Goal: Information Seeking & Learning: Learn about a topic

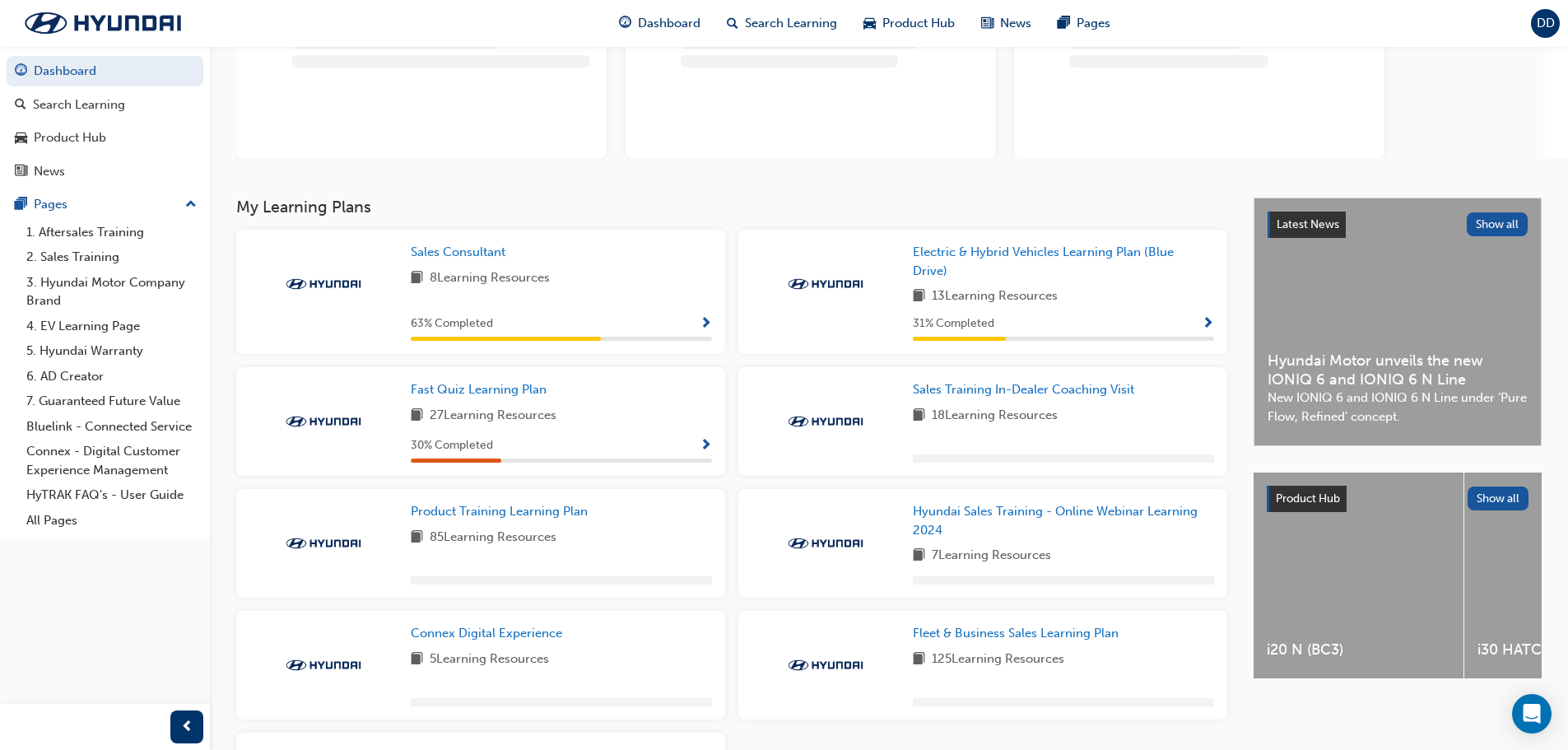
scroll to position [165, 0]
click at [709, 439] on span "Show Progress" at bounding box center [706, 445] width 12 height 15
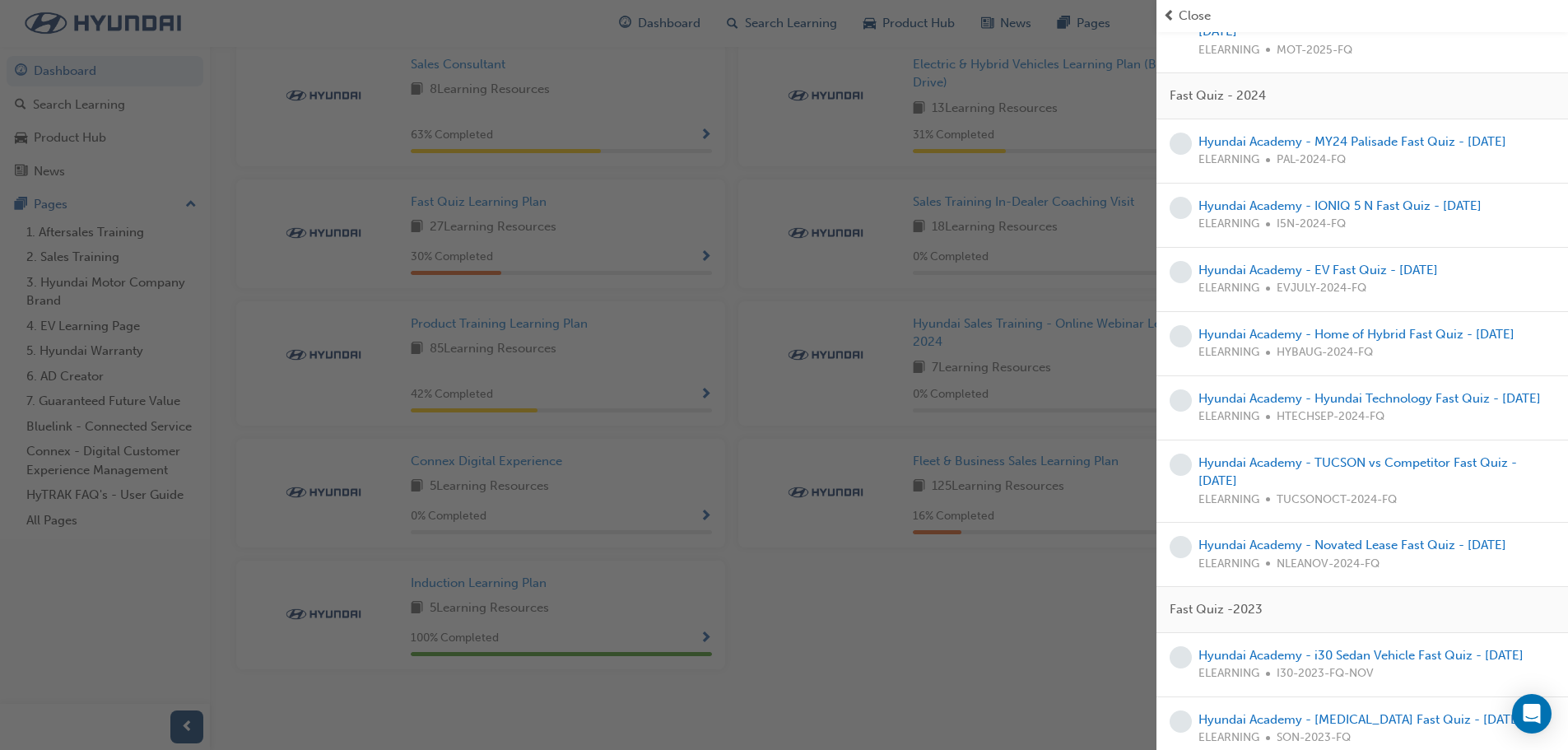
scroll to position [281, 0]
click at [1356, 144] on link "Hyundai Academy - MY24 Palisade Fast Quiz - March 2024" at bounding box center [1352, 146] width 308 height 15
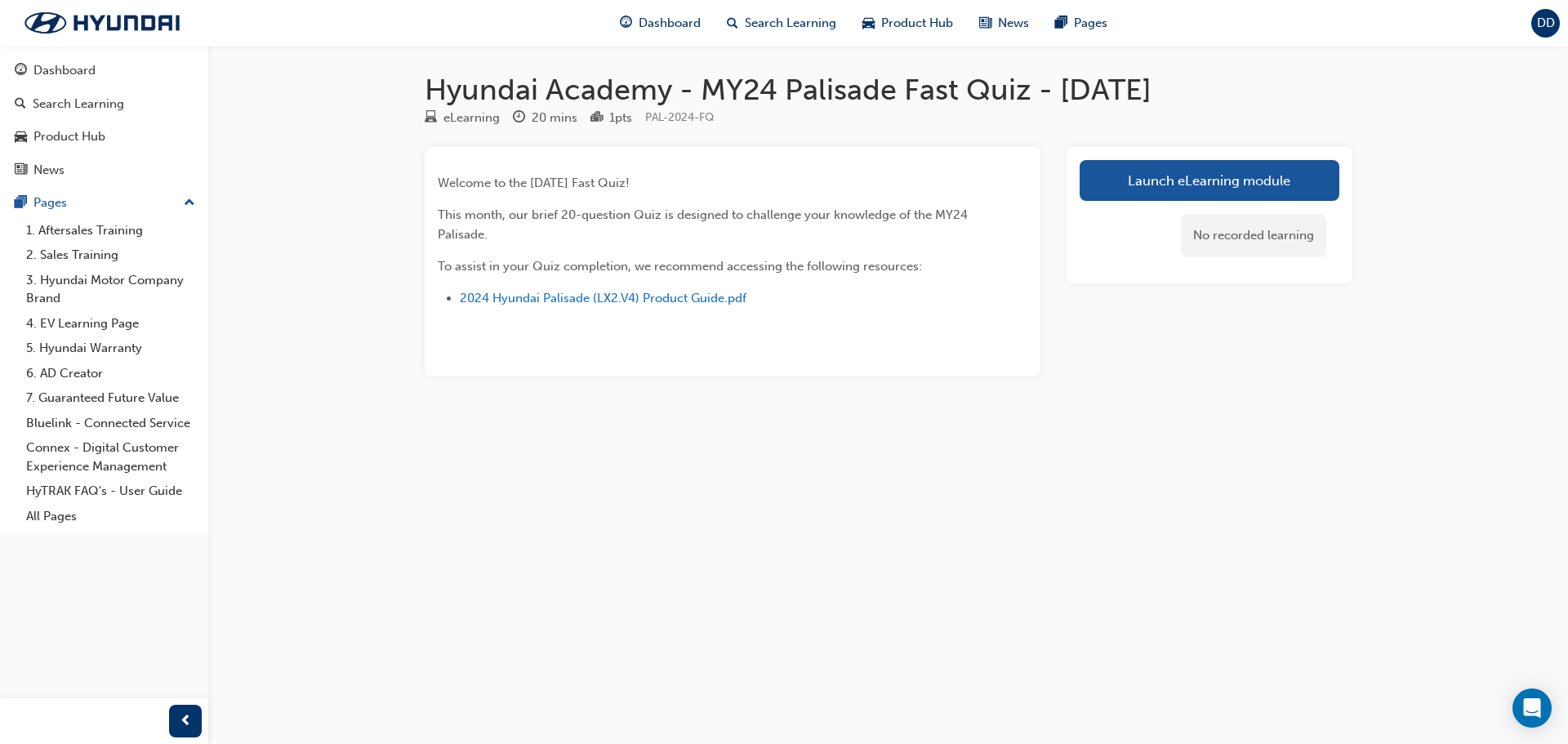
drag, startPoint x: 1199, startPoint y: 187, endPoint x: 1202, endPoint y: 130, distance: 57.1
click at [1199, 187] on link "Launch eLearning module" at bounding box center [1209, 181] width 260 height 41
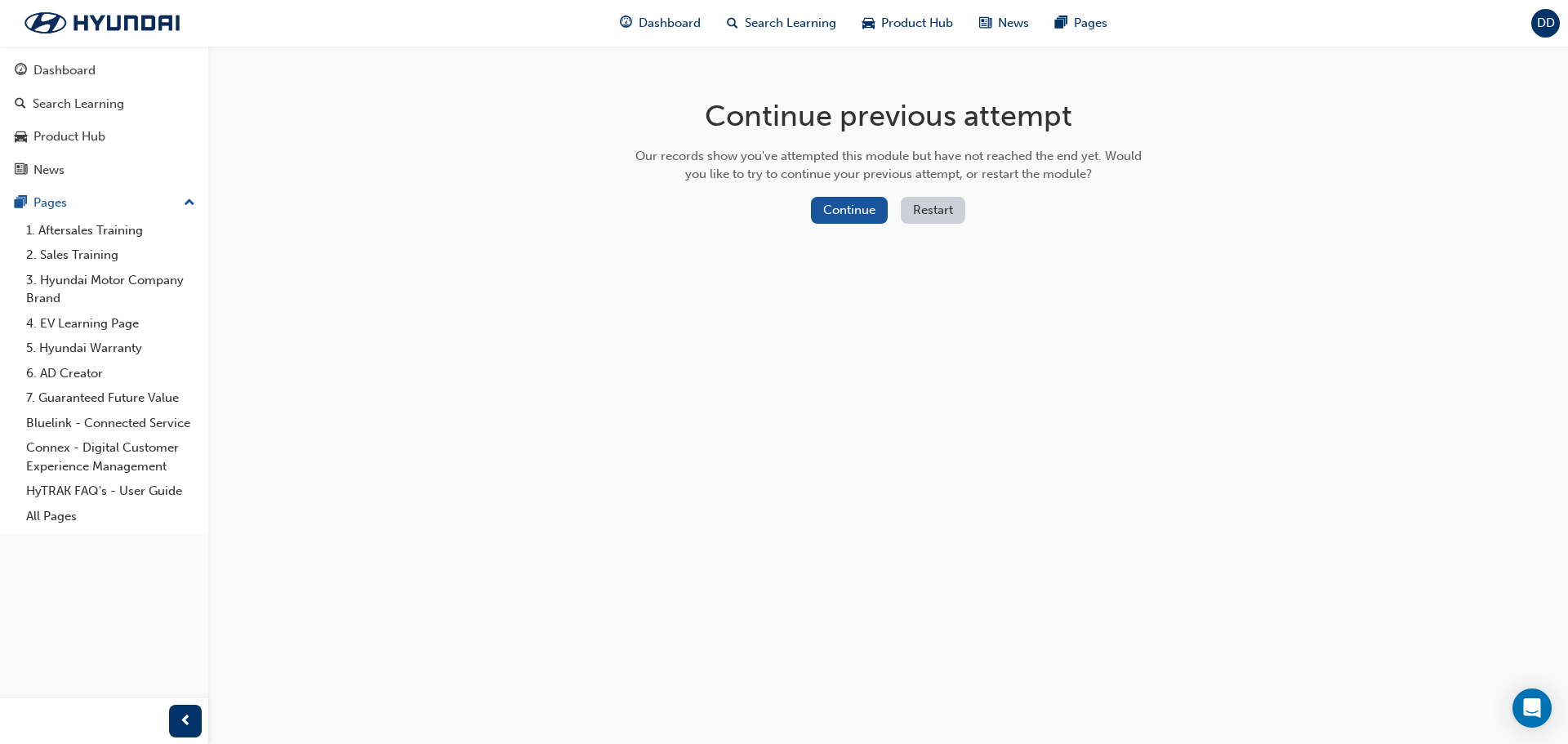
click at [934, 199] on button "Restart" at bounding box center [933, 210] width 64 height 27
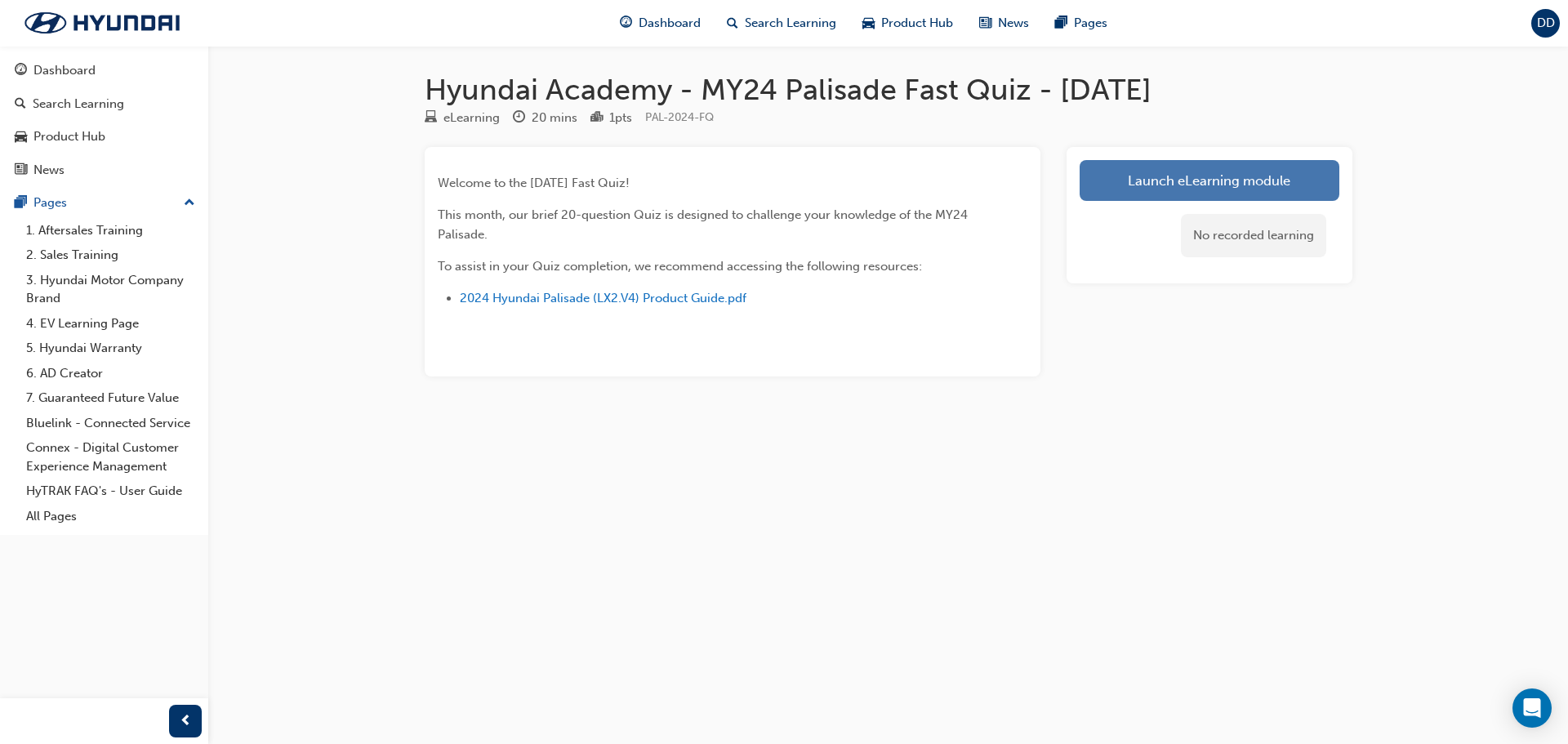
click at [1205, 192] on link "Launch eLearning module" at bounding box center [1209, 181] width 260 height 41
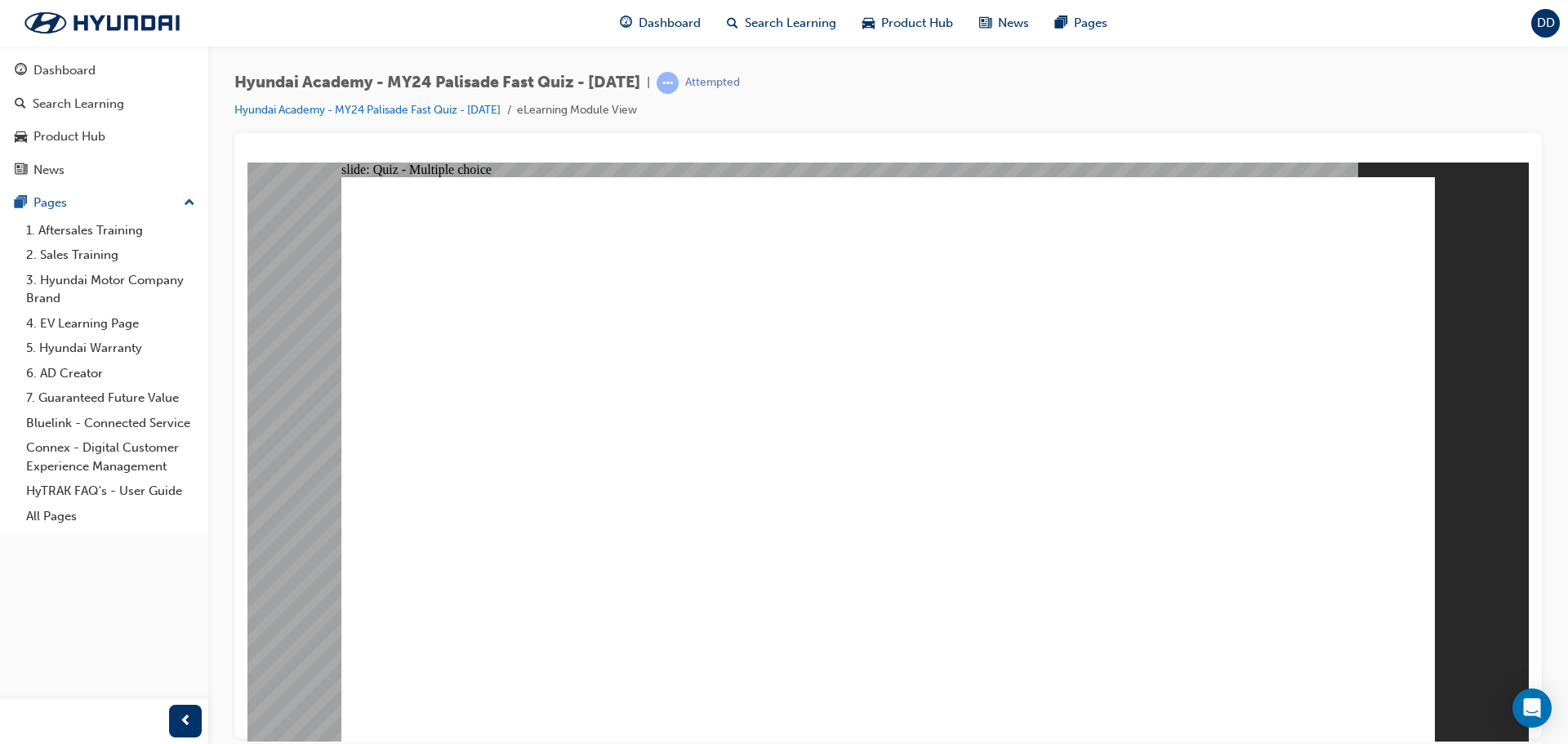
radio input "true"
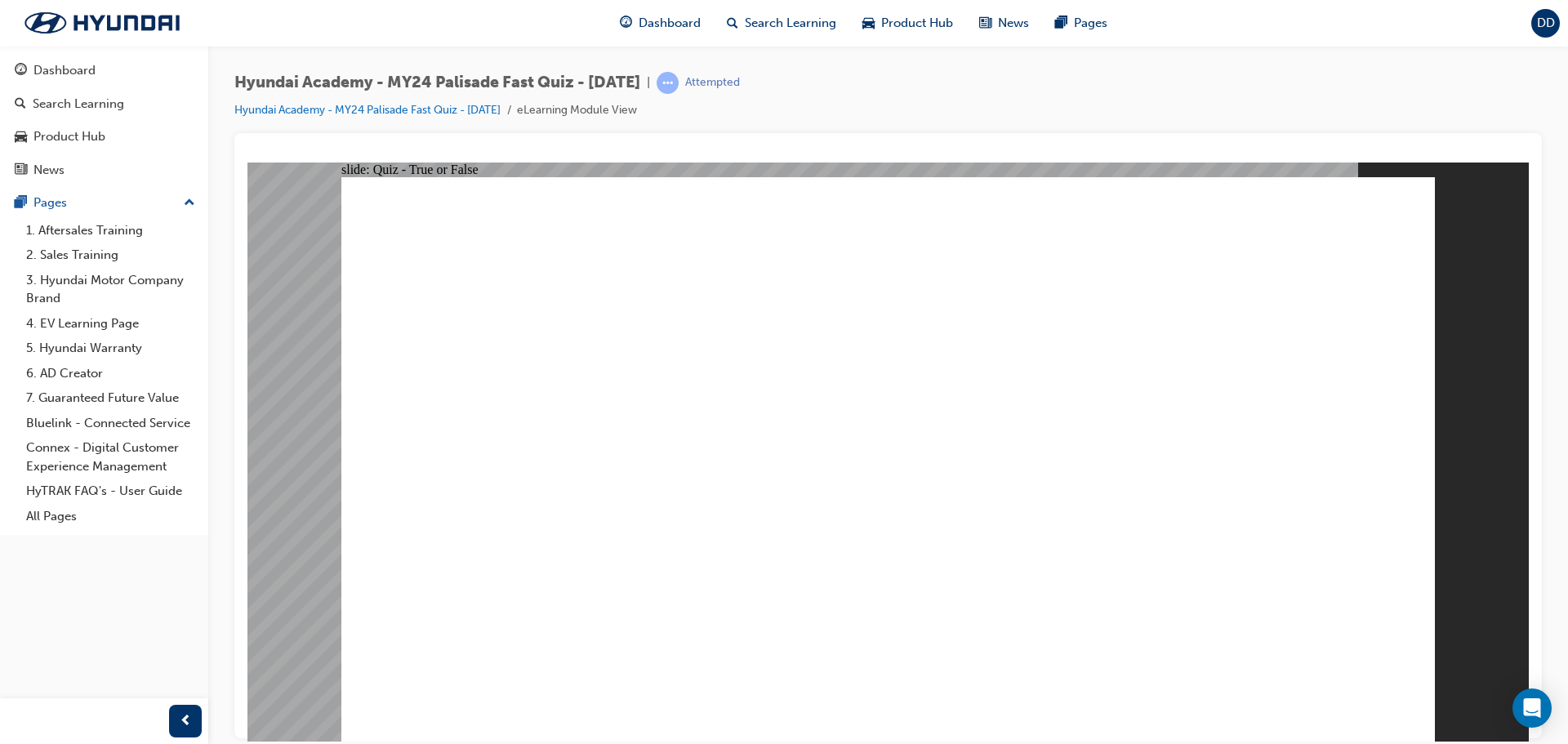
radio input "true"
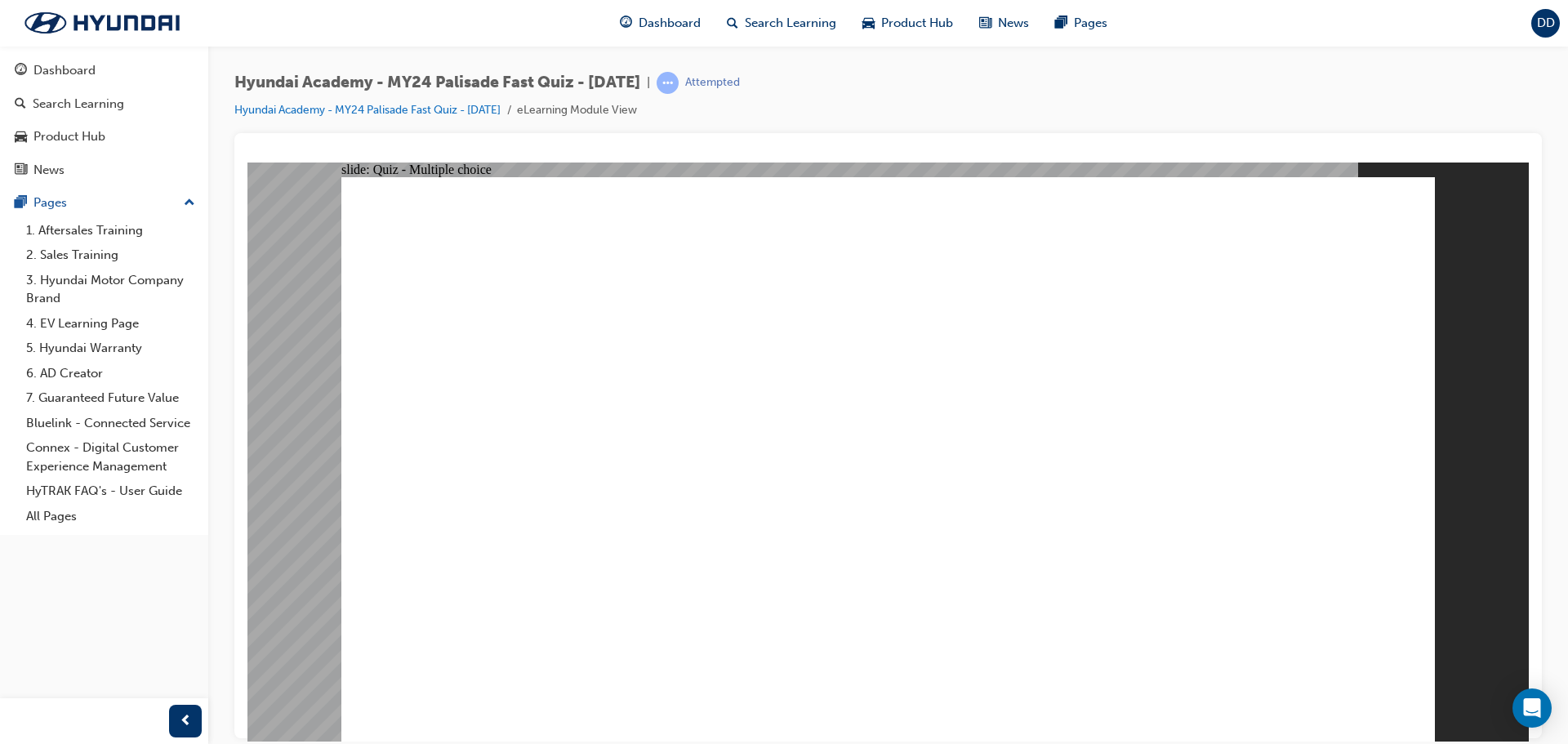
drag, startPoint x: 615, startPoint y: 564, endPoint x: 615, endPoint y: 551, distance: 13.0
radio input "true"
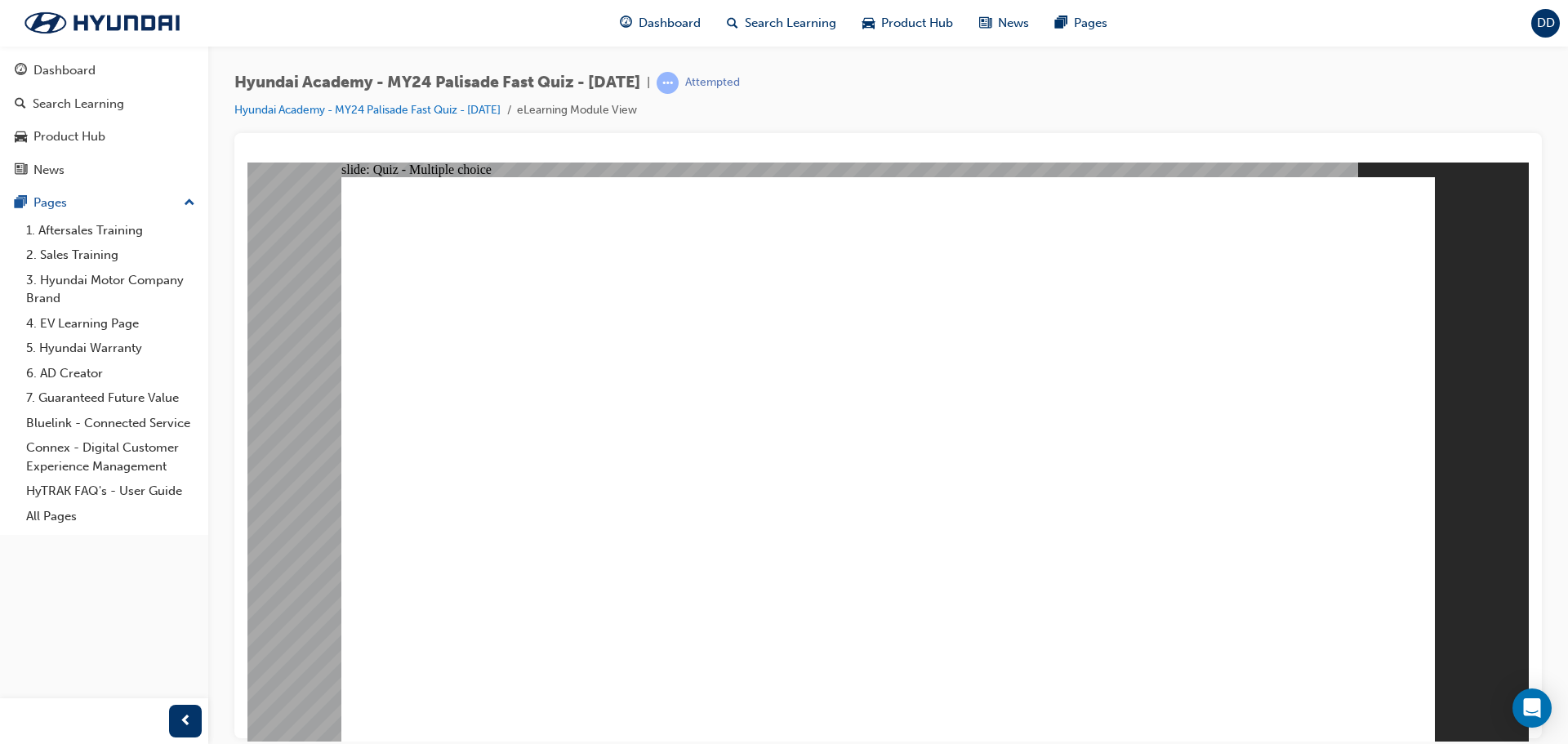
radio input "true"
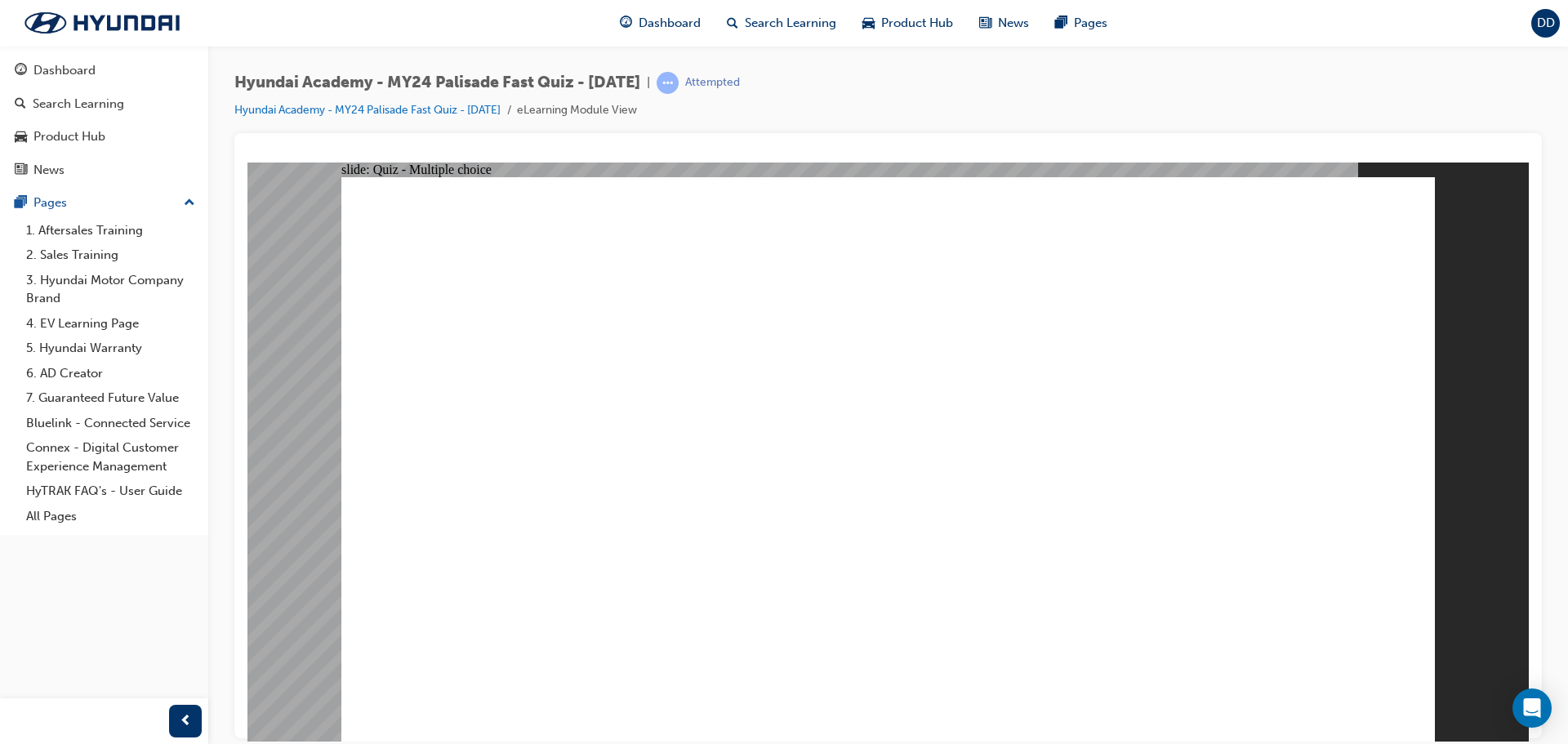
radio input "true"
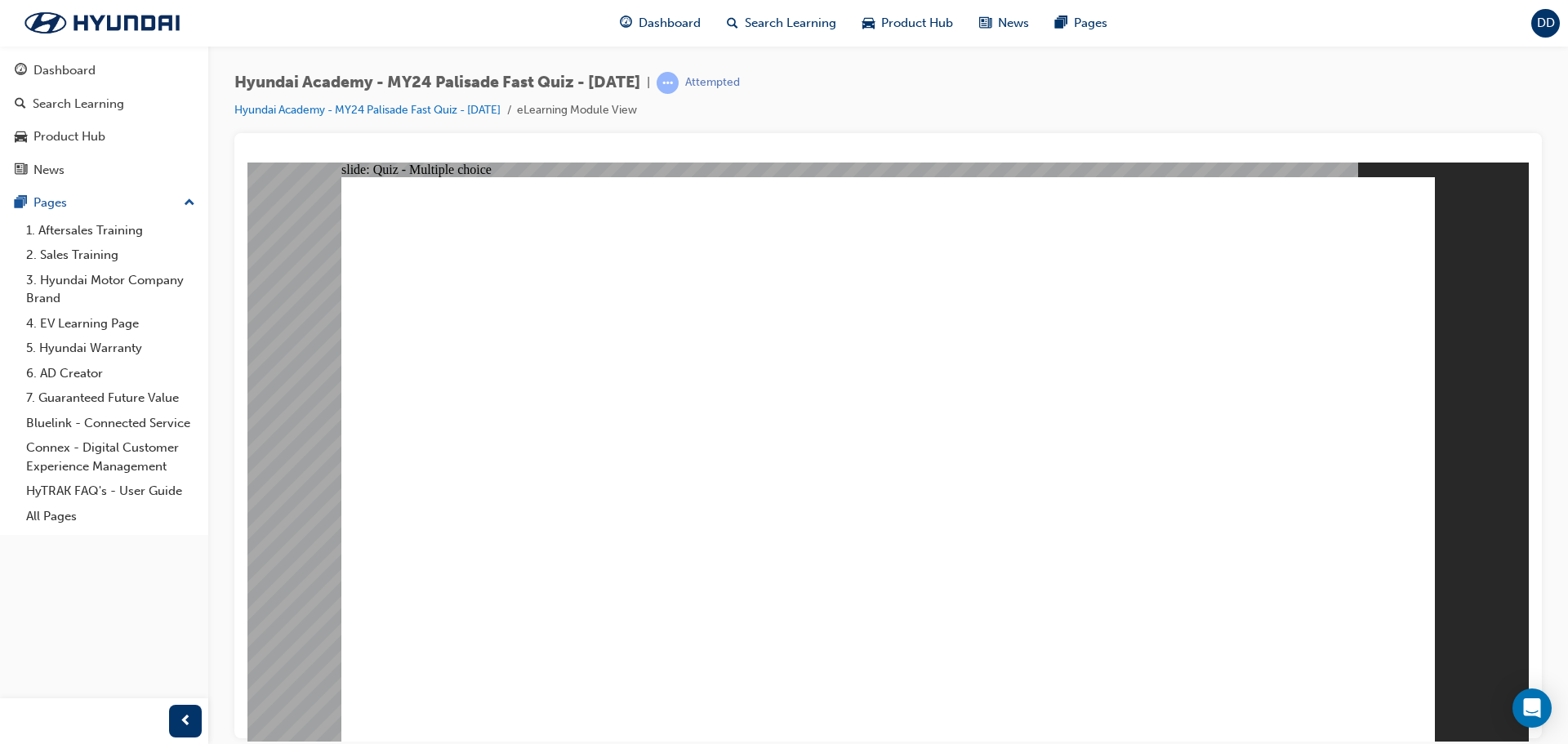
drag, startPoint x: 643, startPoint y: 507, endPoint x: 789, endPoint y: 532, distance: 148.1
radio input "true"
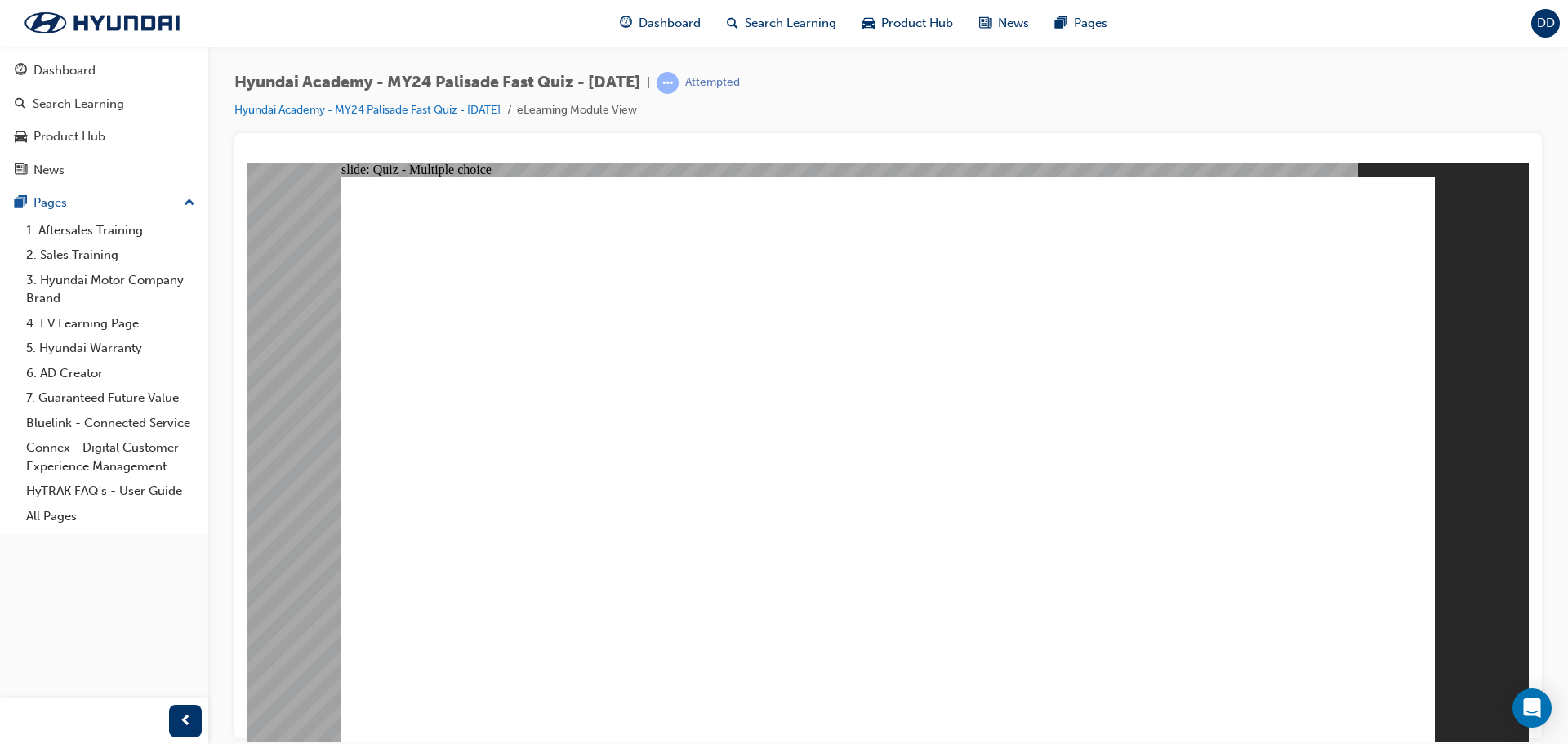
radio input "true"
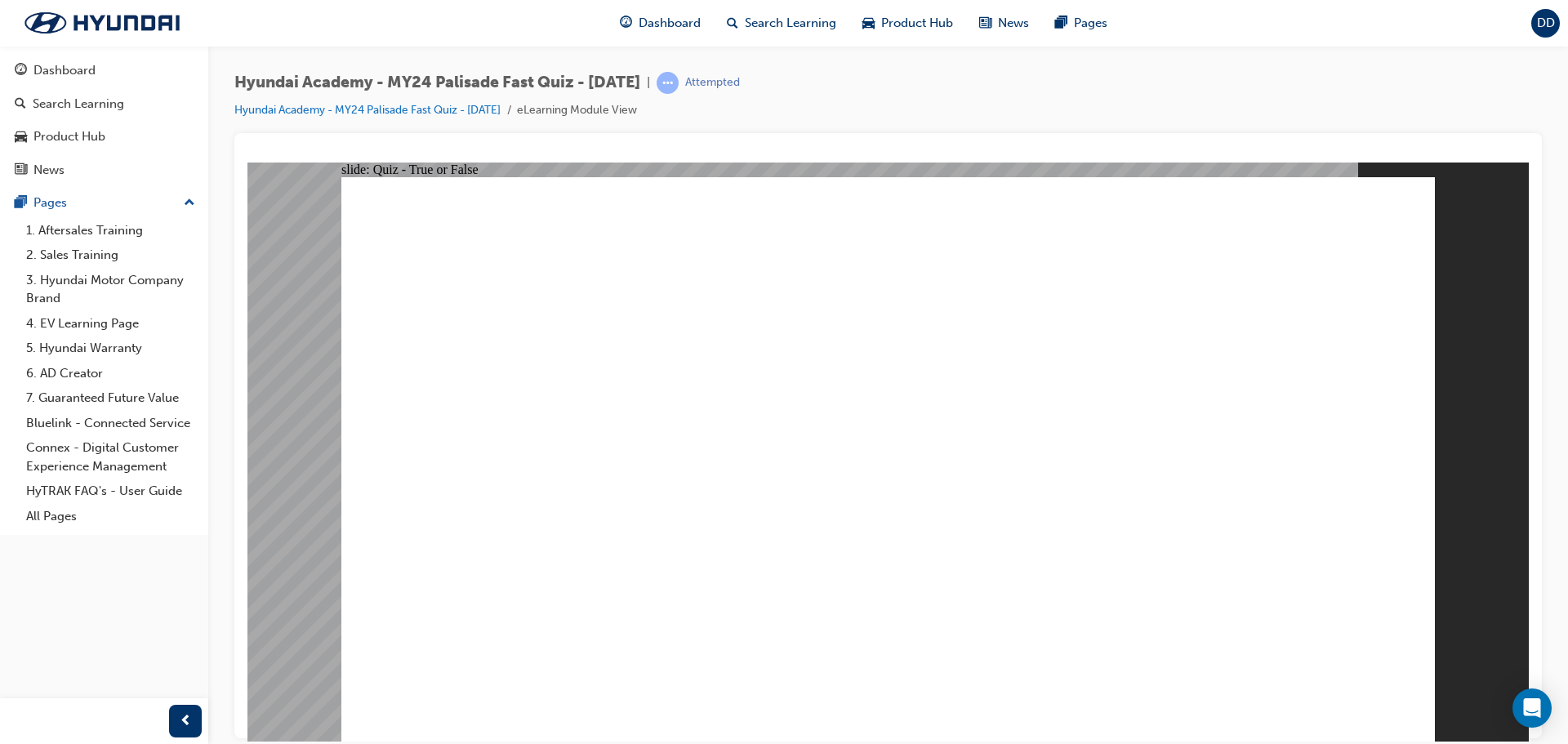
radio input "true"
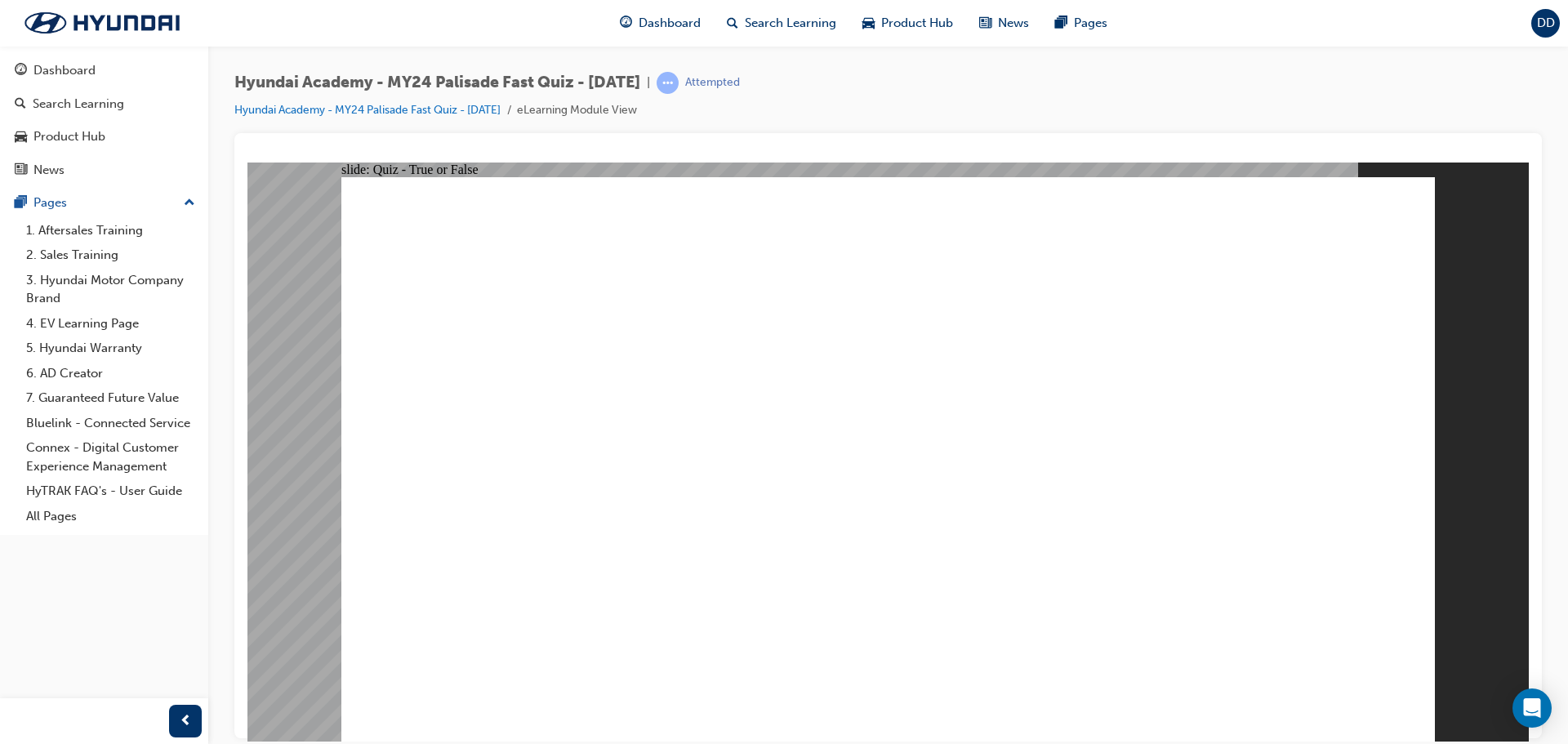
radio input "true"
drag, startPoint x: 697, startPoint y: 523, endPoint x: 734, endPoint y: 477, distance: 59.0
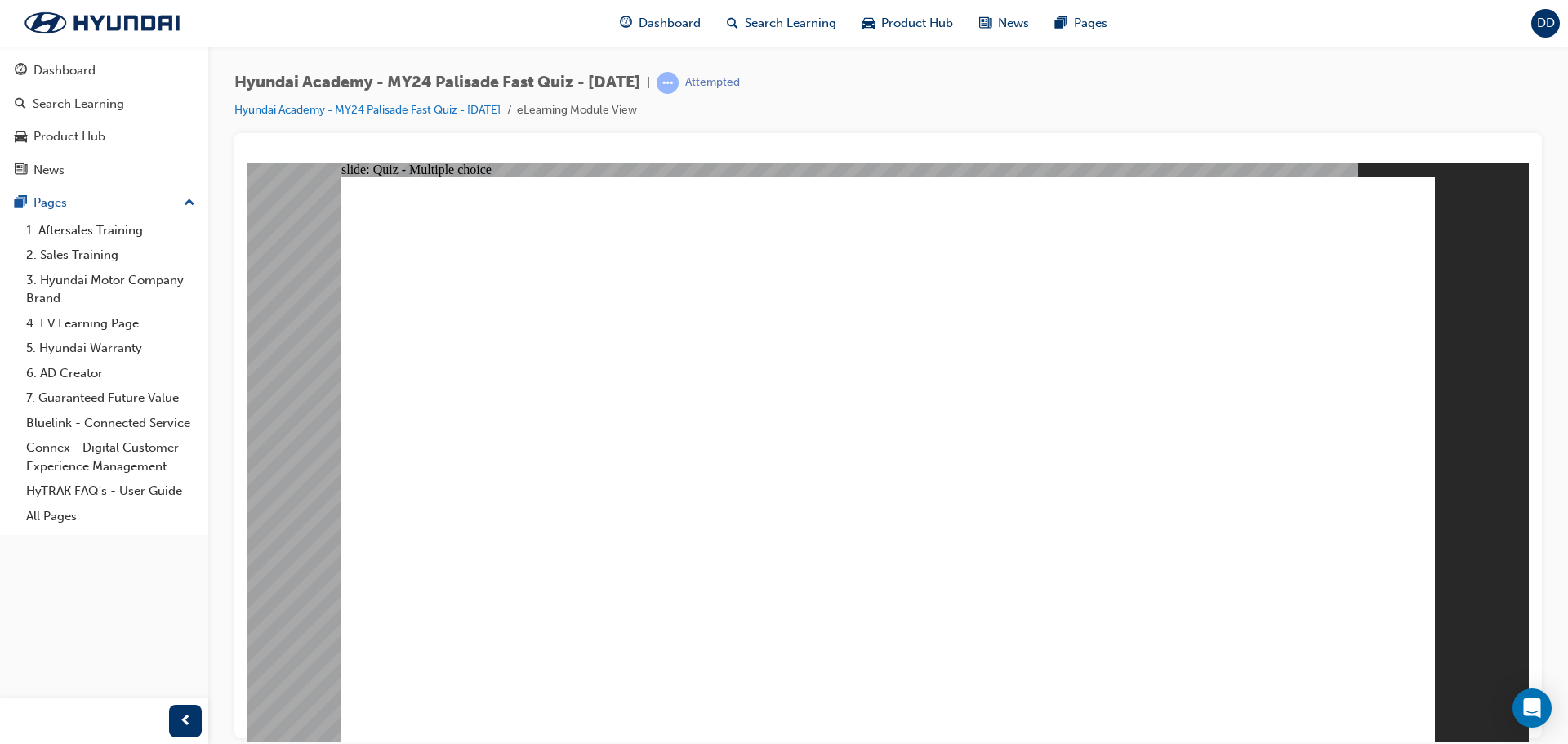
radio input "true"
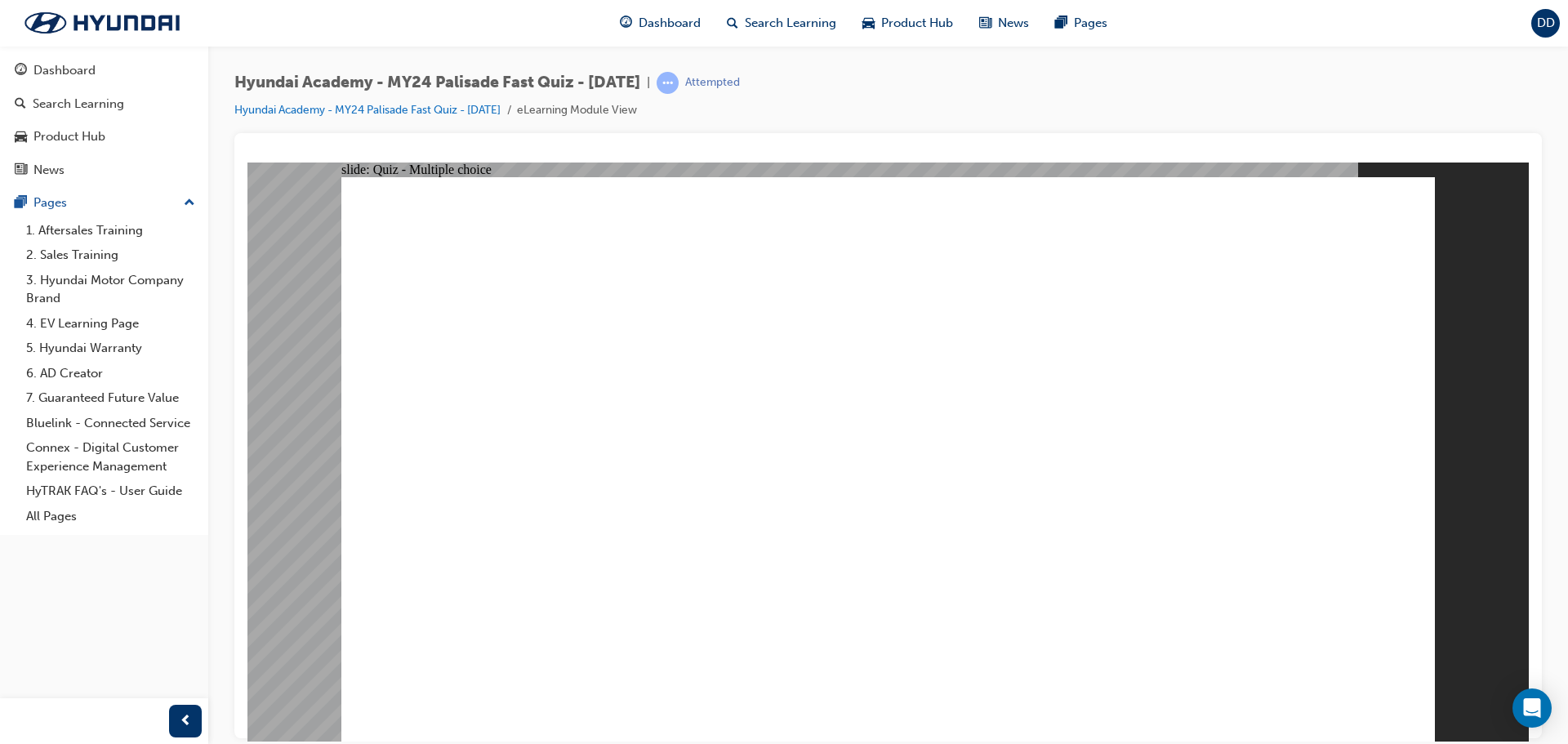
radio input "true"
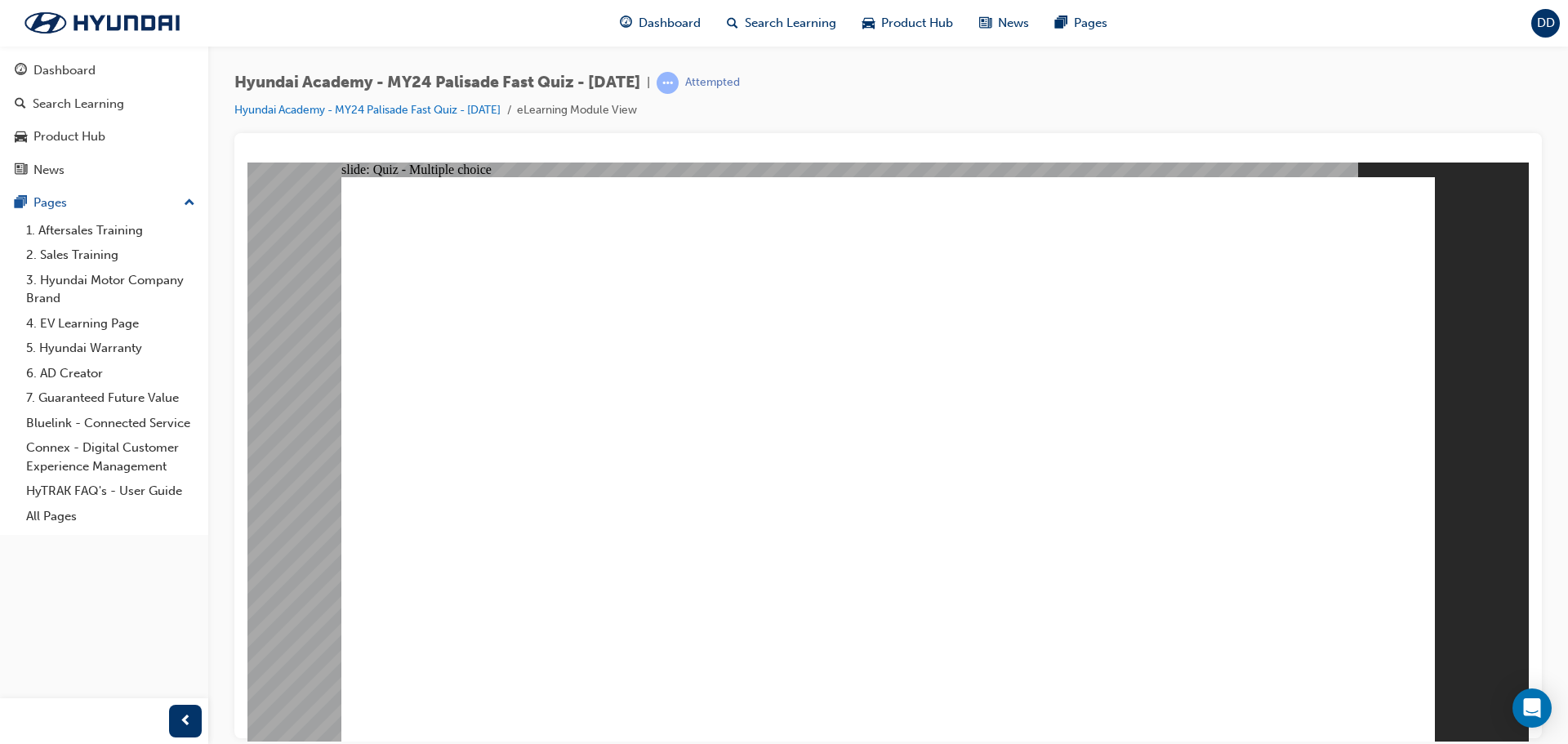
radio input "true"
drag, startPoint x: 675, startPoint y: 527, endPoint x: 803, endPoint y: 528, distance: 128.0
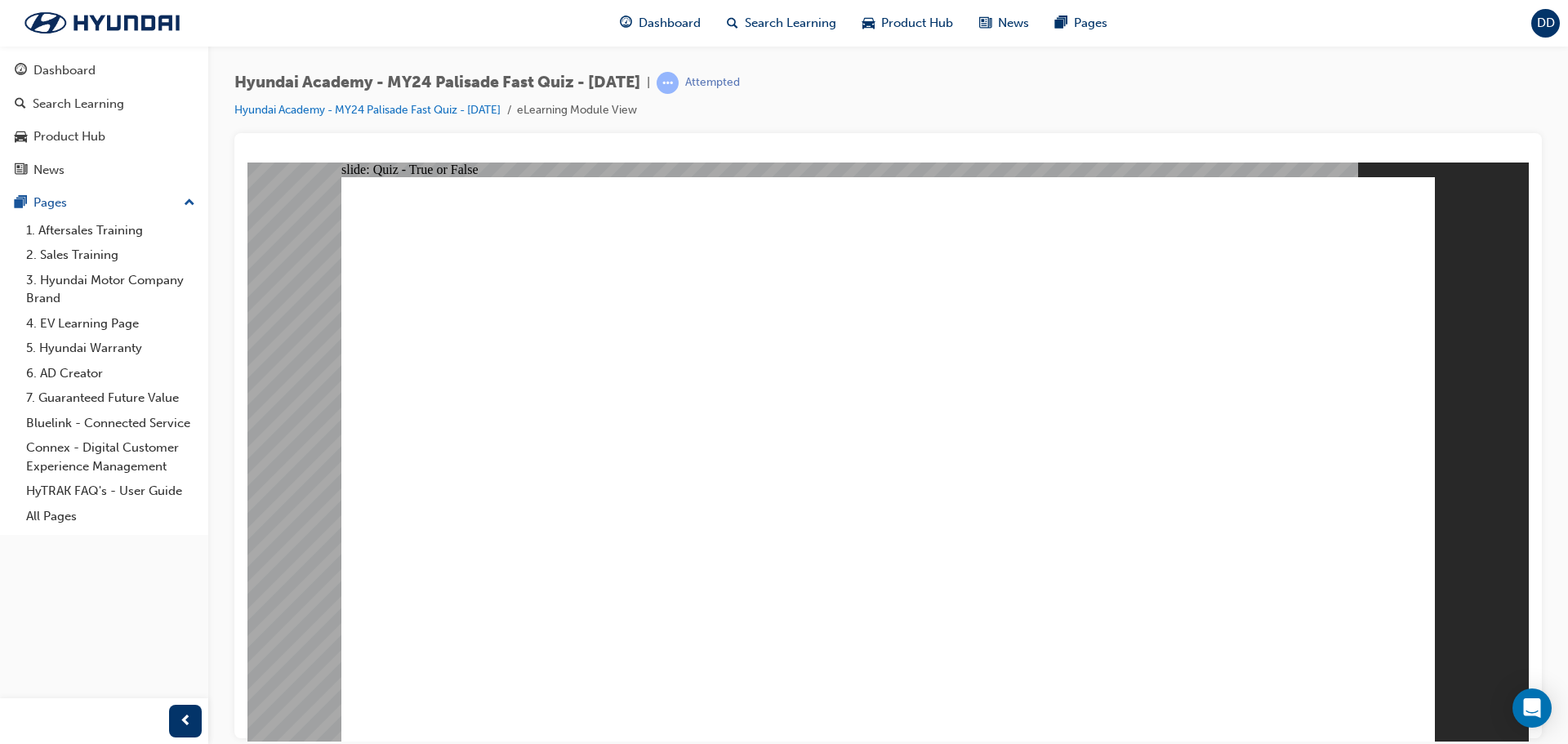
radio input "true"
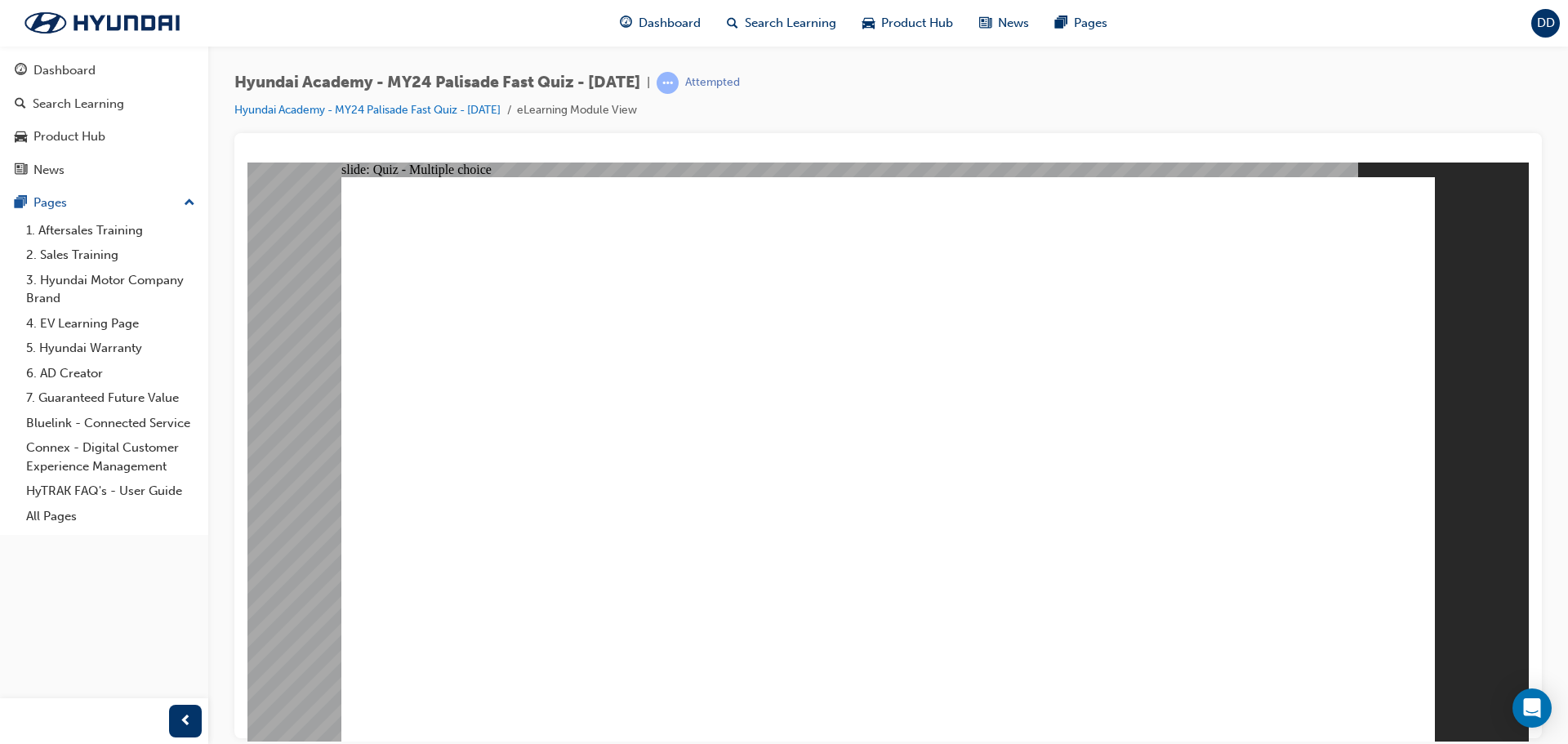
radio input "true"
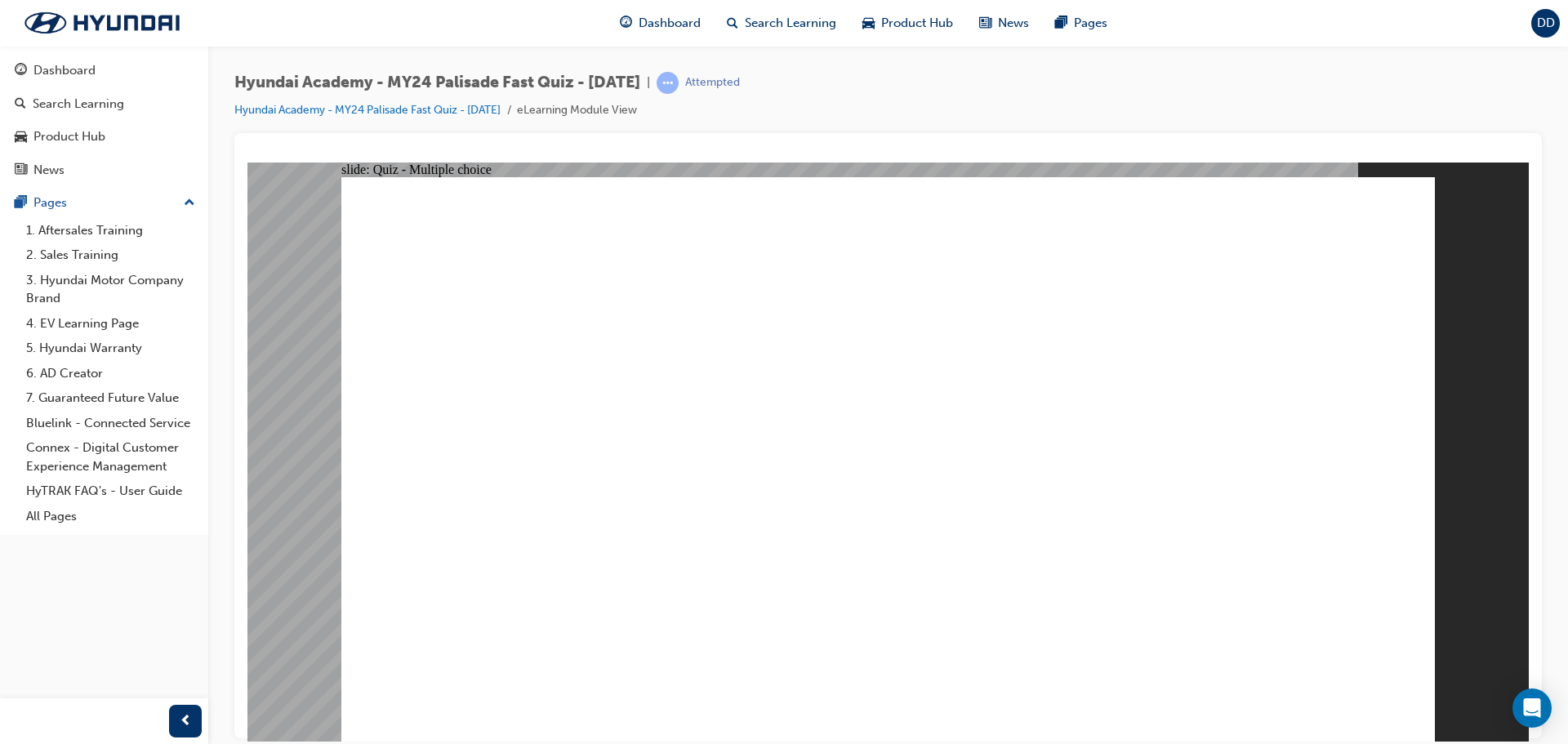
radio input "true"
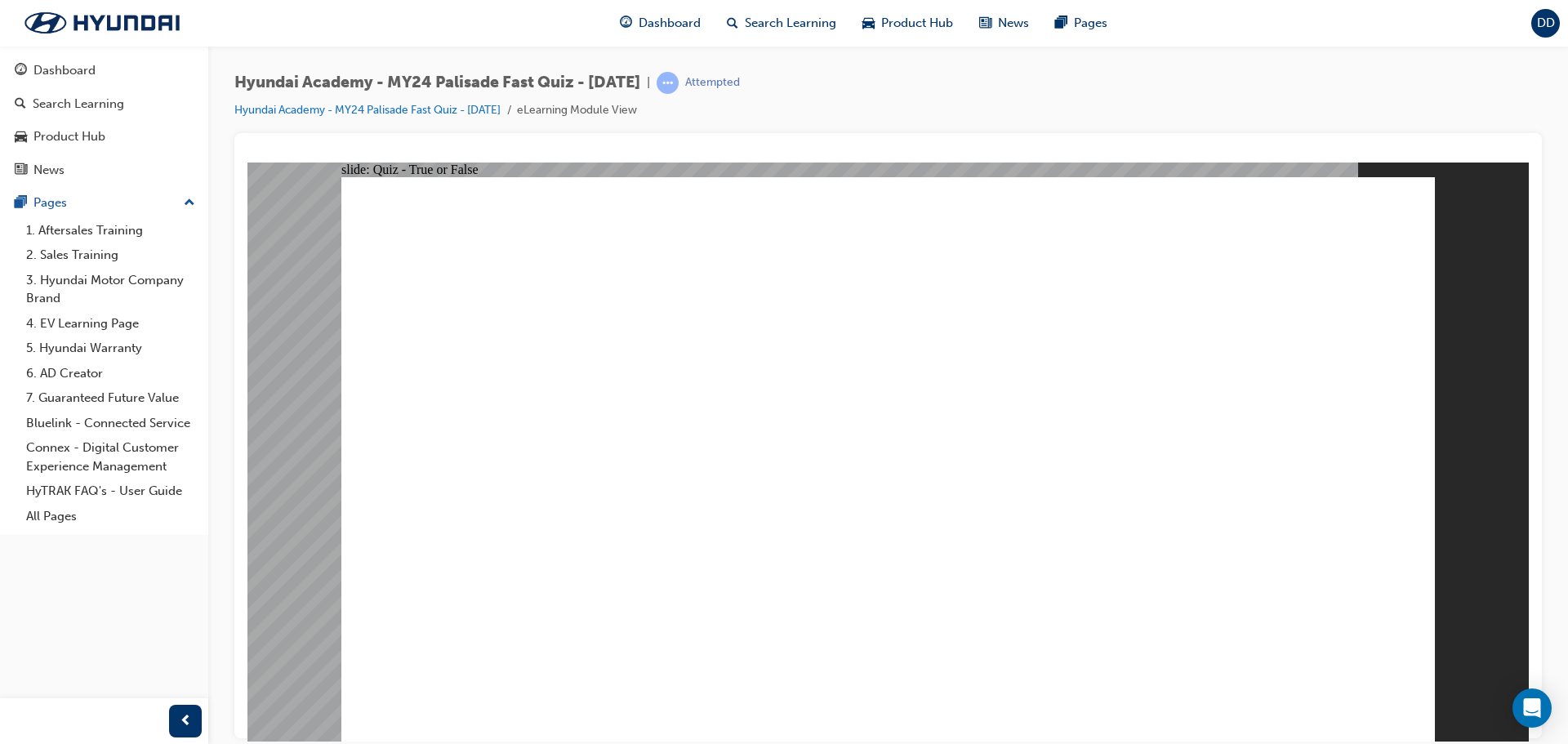
radio input "true"
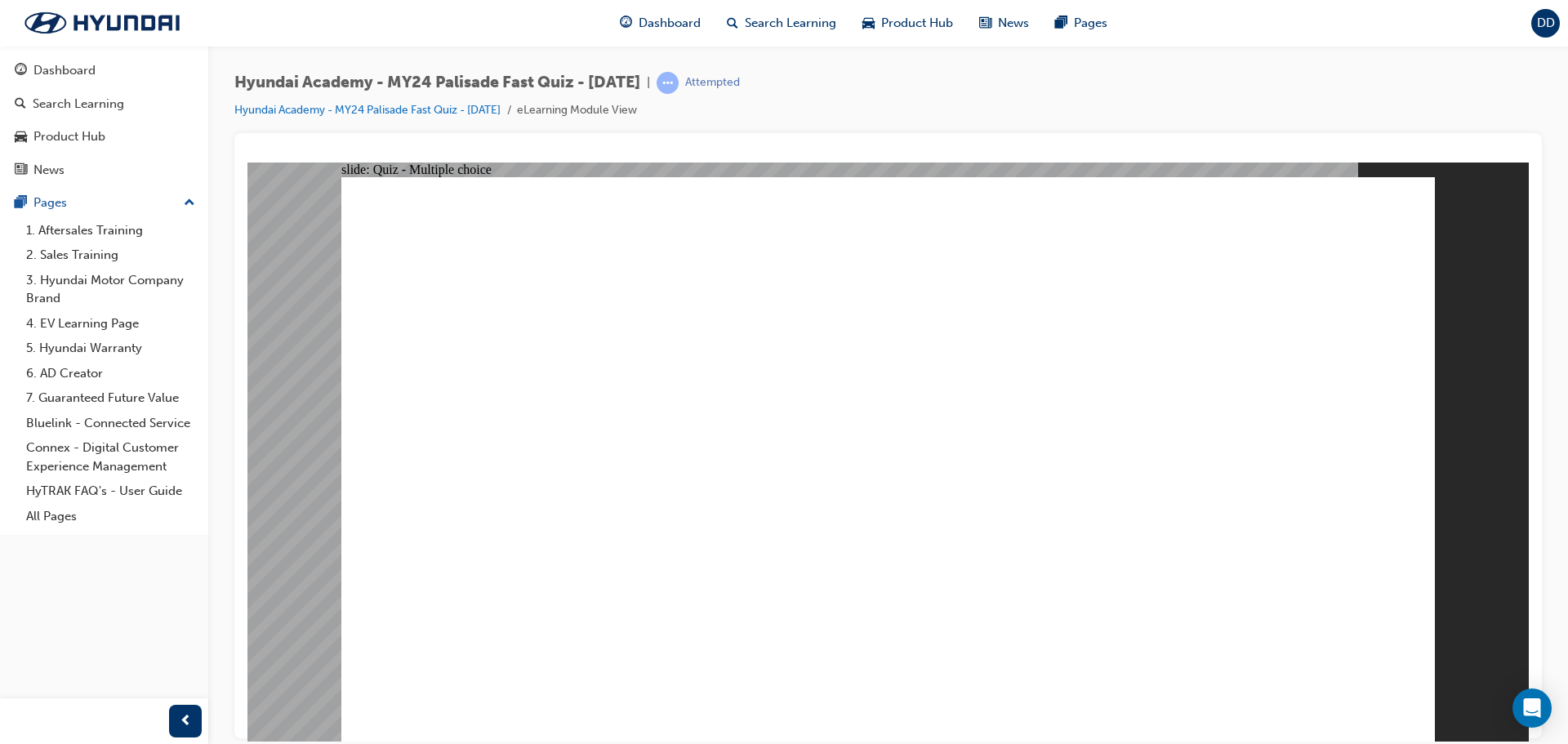
radio input "true"
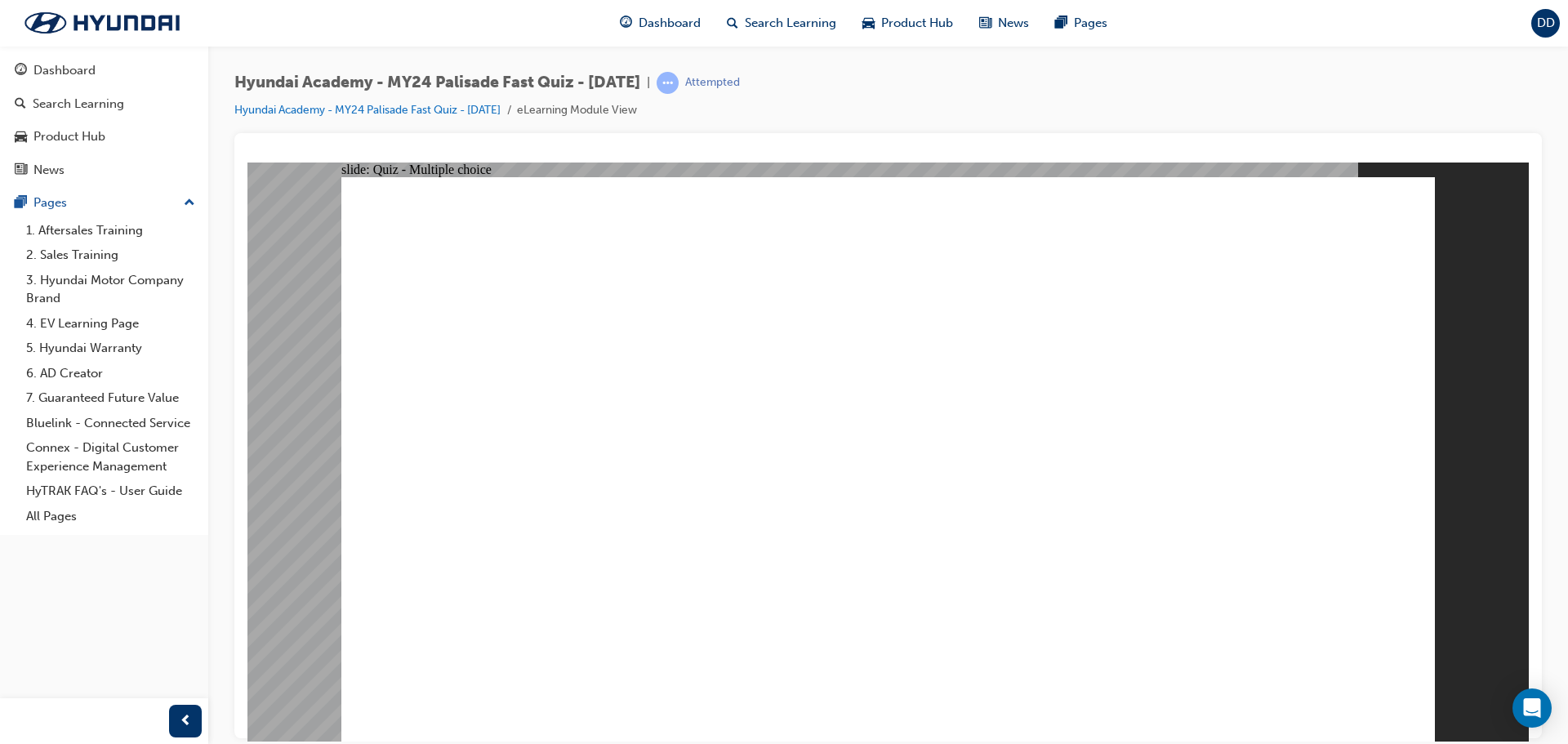
radio input "true"
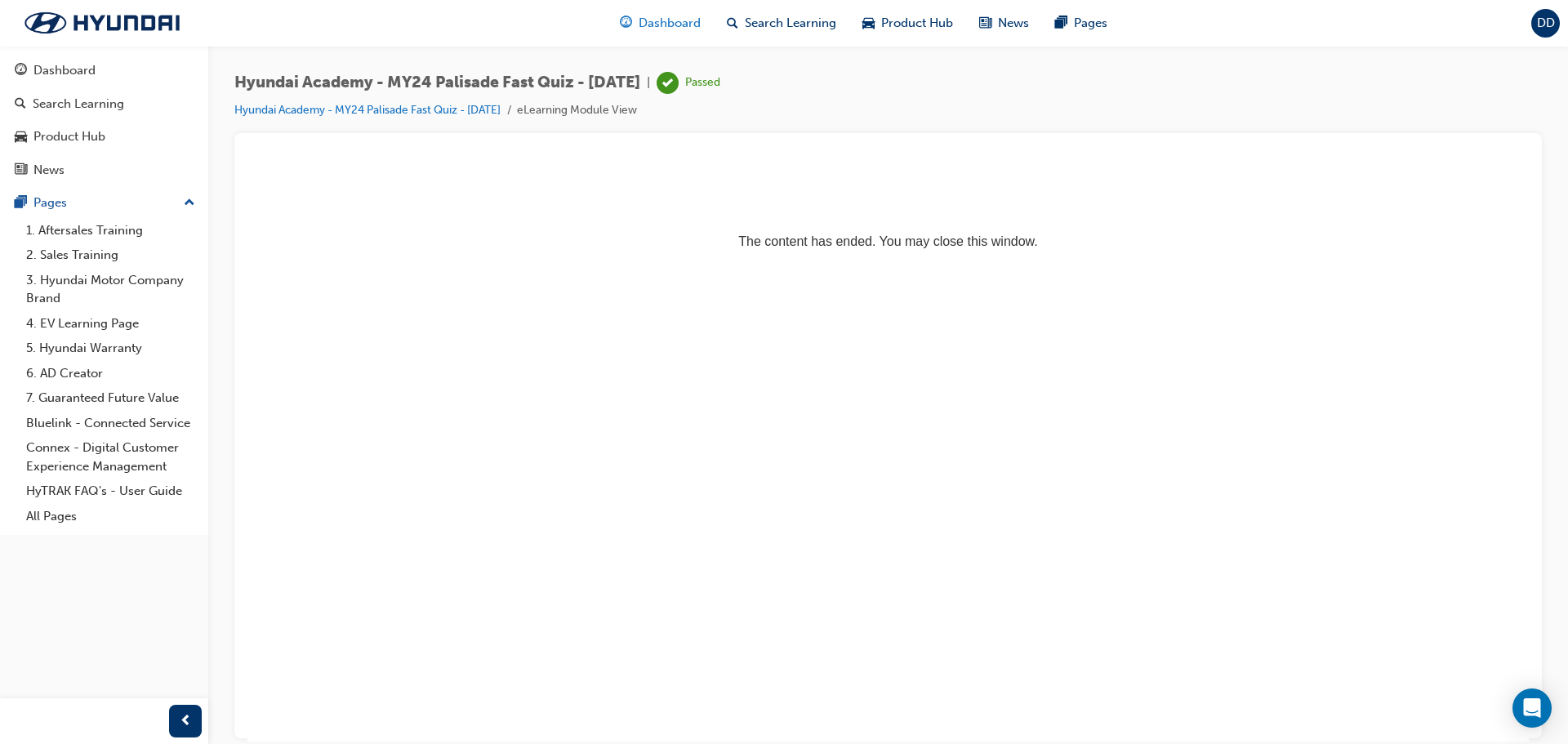
click at [667, 19] on span "Dashboard" at bounding box center [669, 23] width 62 height 19
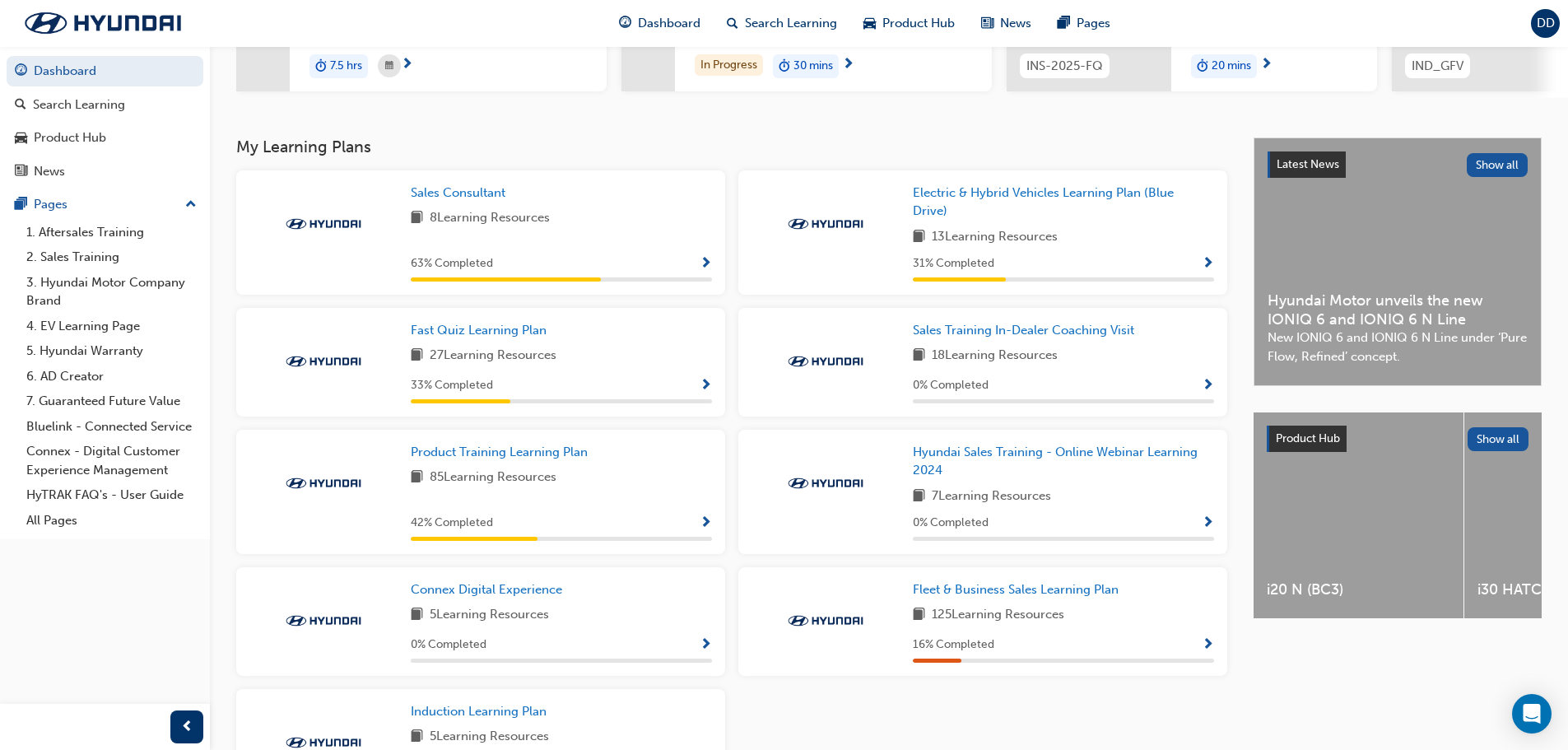
scroll to position [329, 0]
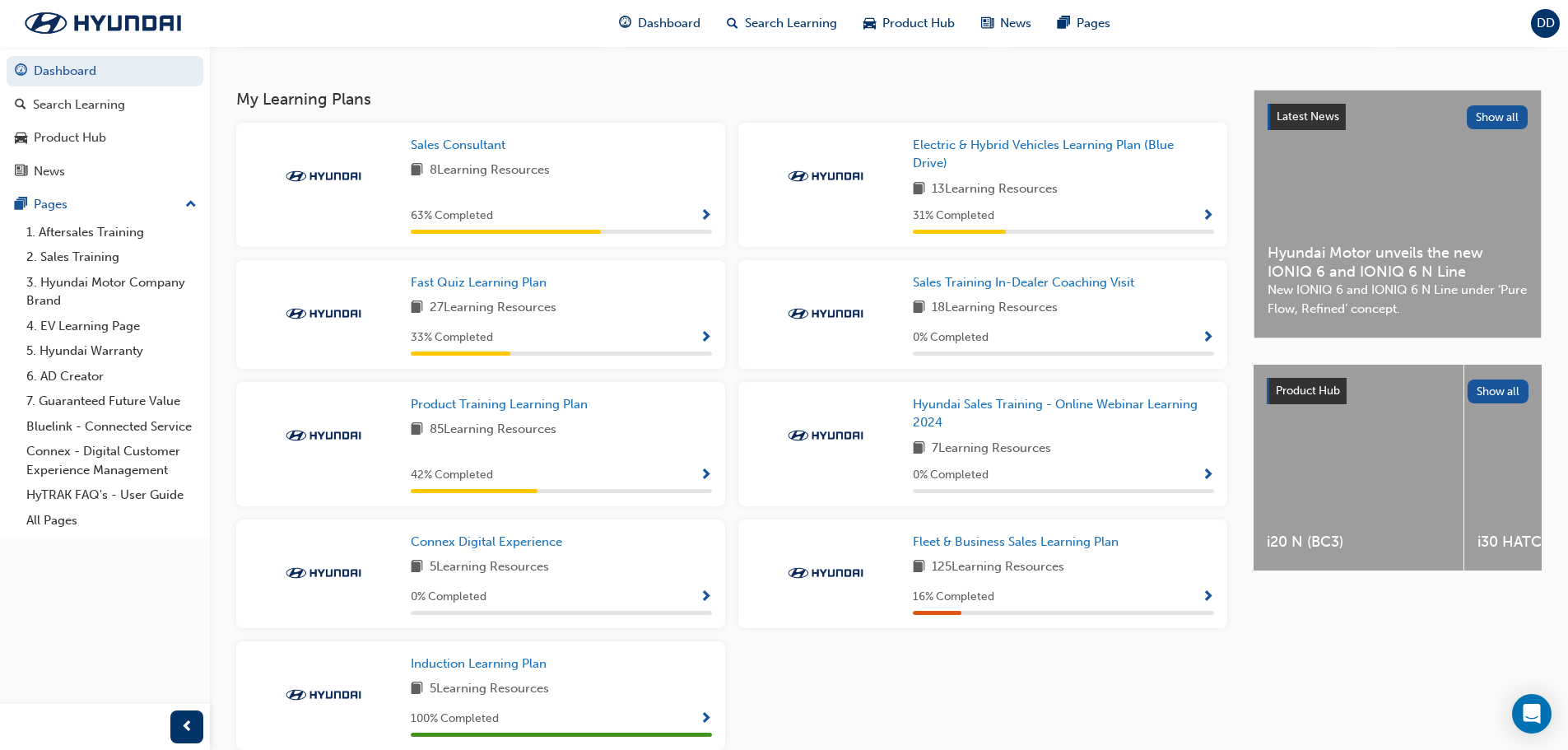
click at [701, 341] on span "Show Progress" at bounding box center [706, 338] width 12 height 15
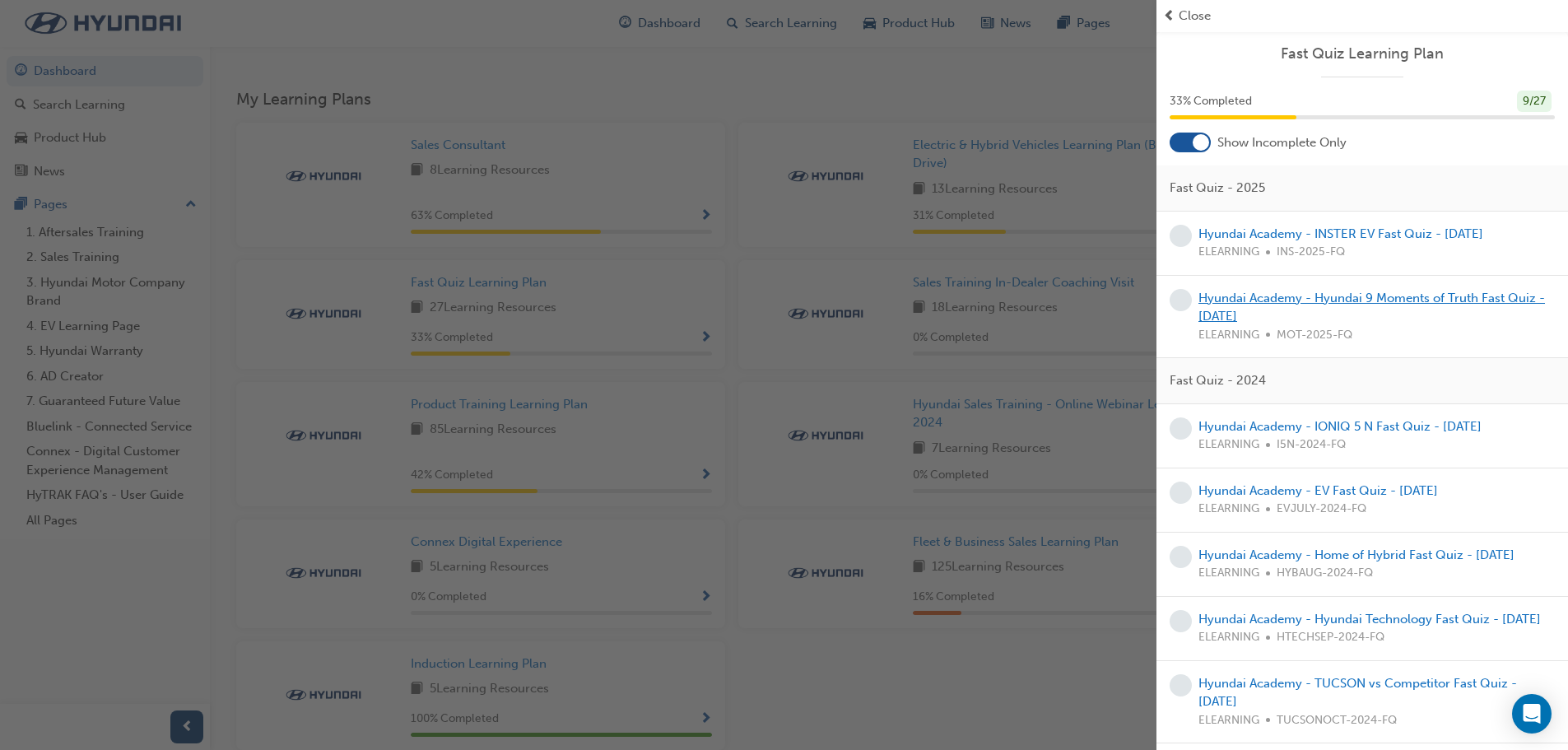
click at [1342, 298] on link "Hyundai Academy - Hyundai 9 Moments of Truth Fast Quiz - [DATE]" at bounding box center [1371, 307] width 347 height 34
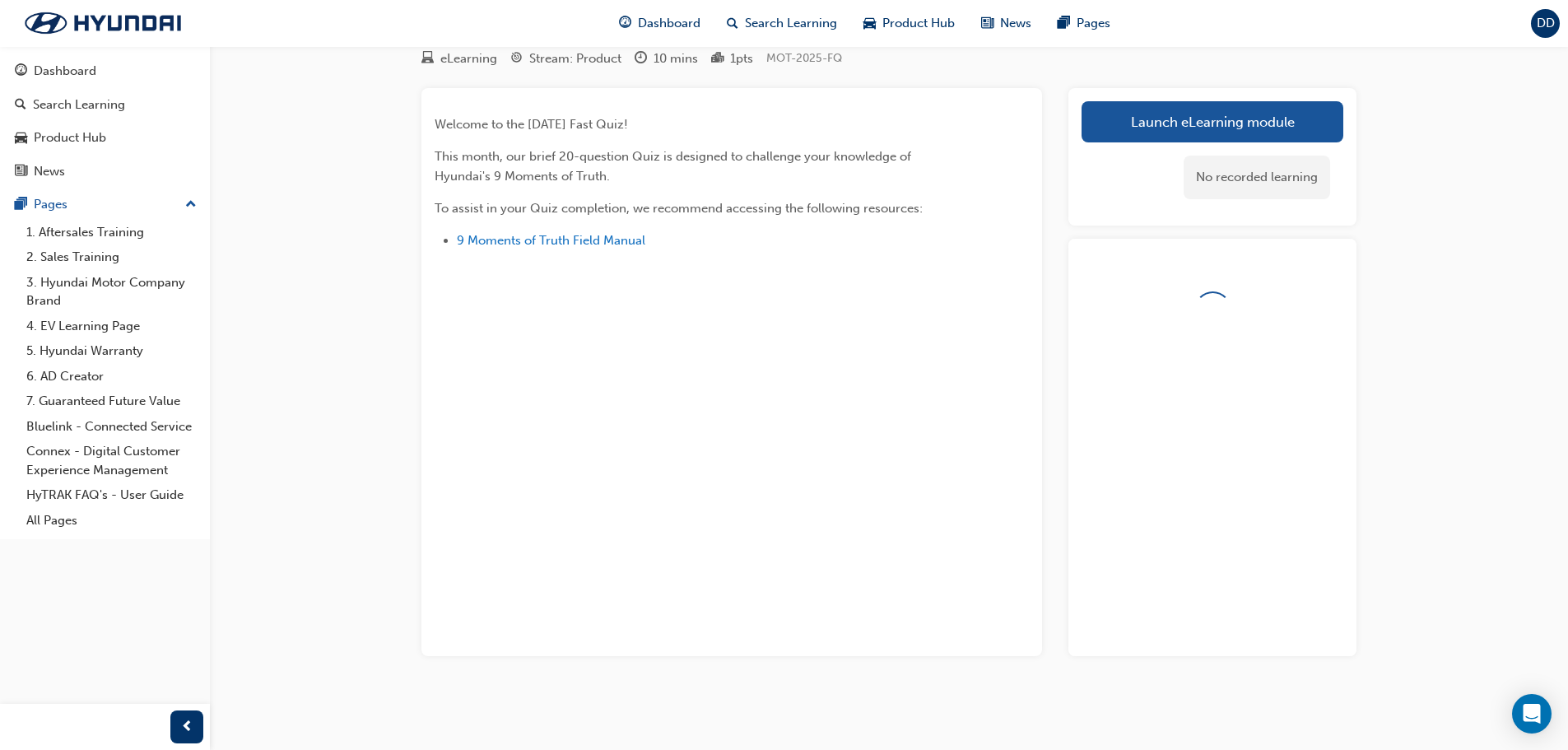
scroll to position [142, 0]
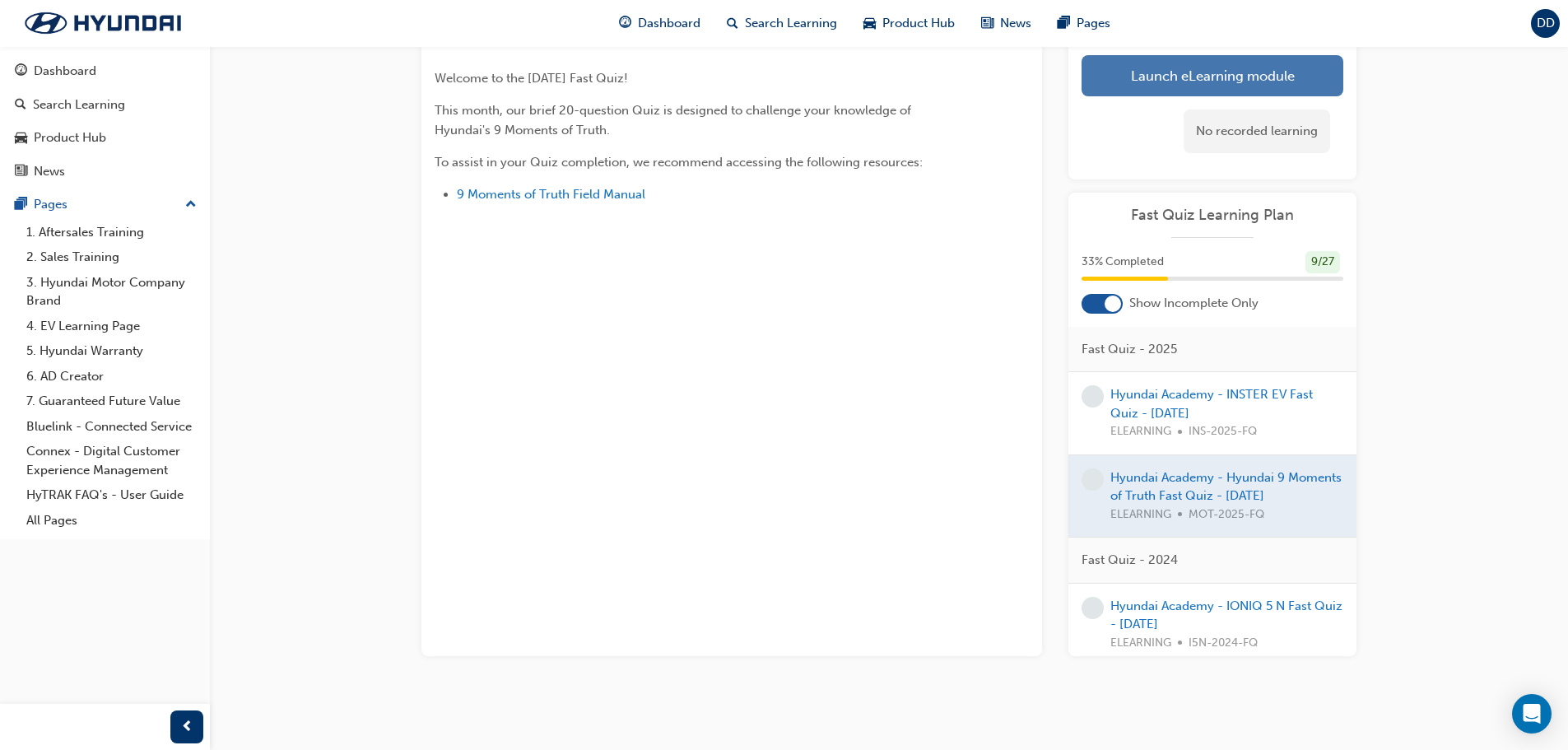
click at [1203, 77] on link "Launch eLearning module" at bounding box center [1212, 76] width 262 height 41
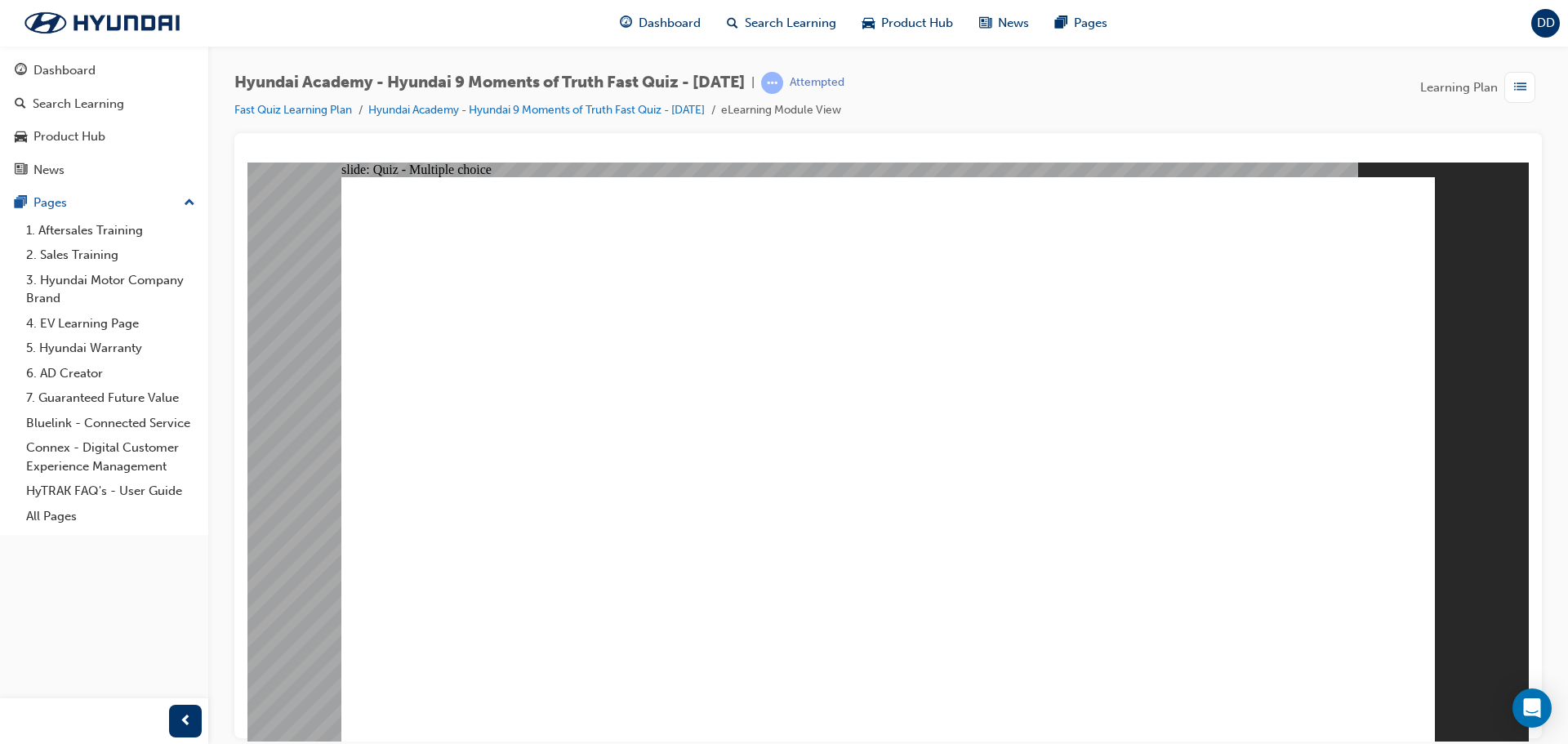
radio input "true"
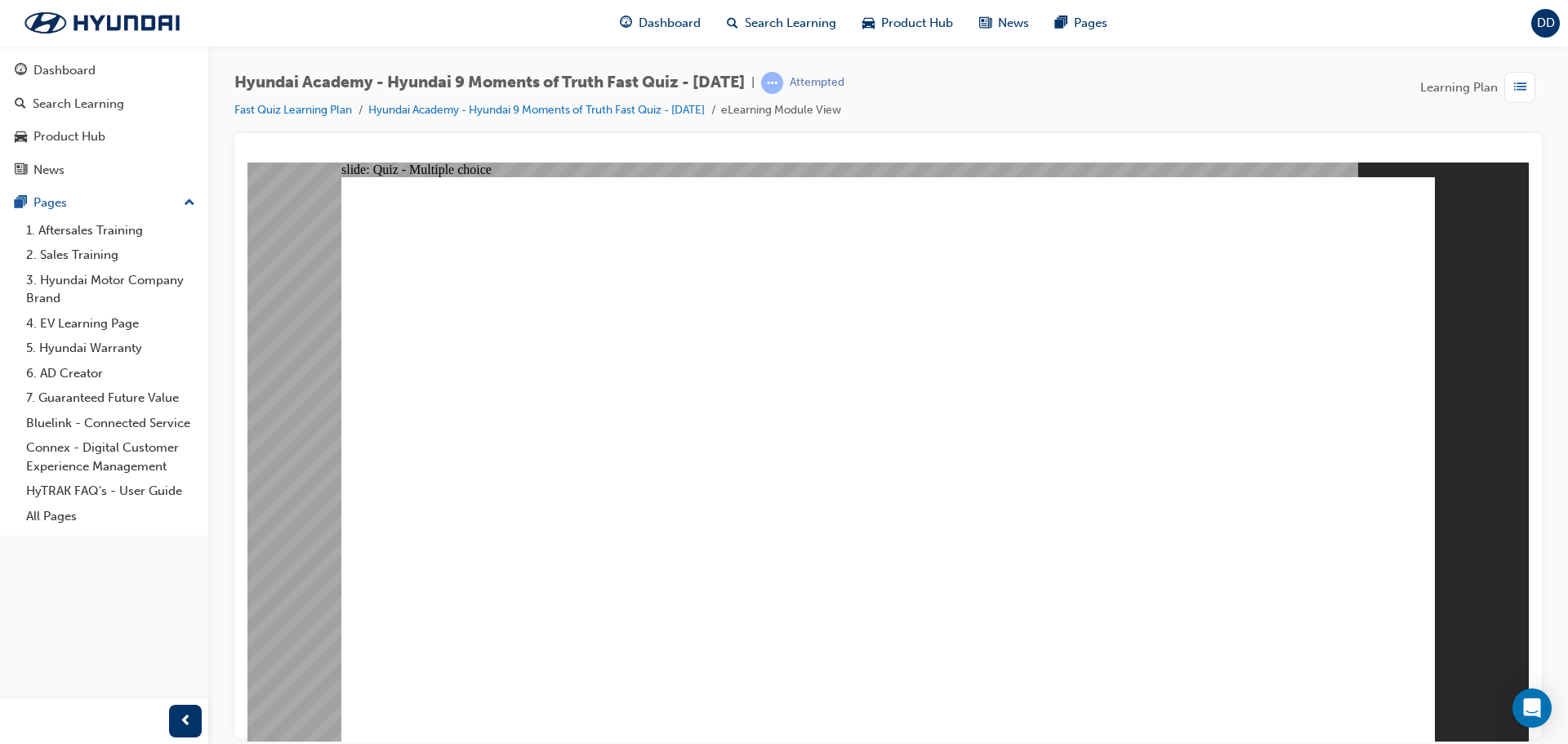
radio input "true"
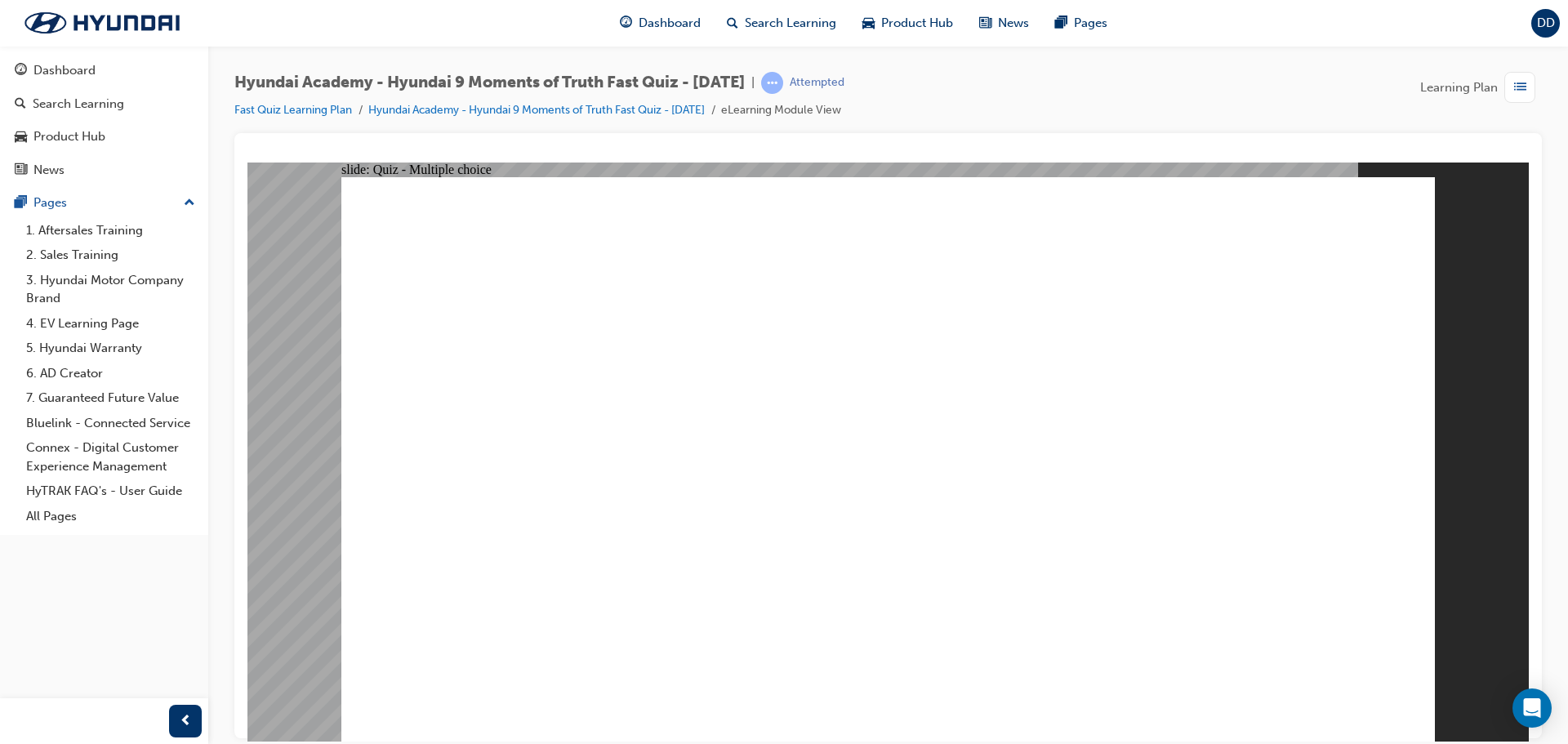
checkbox input "true"
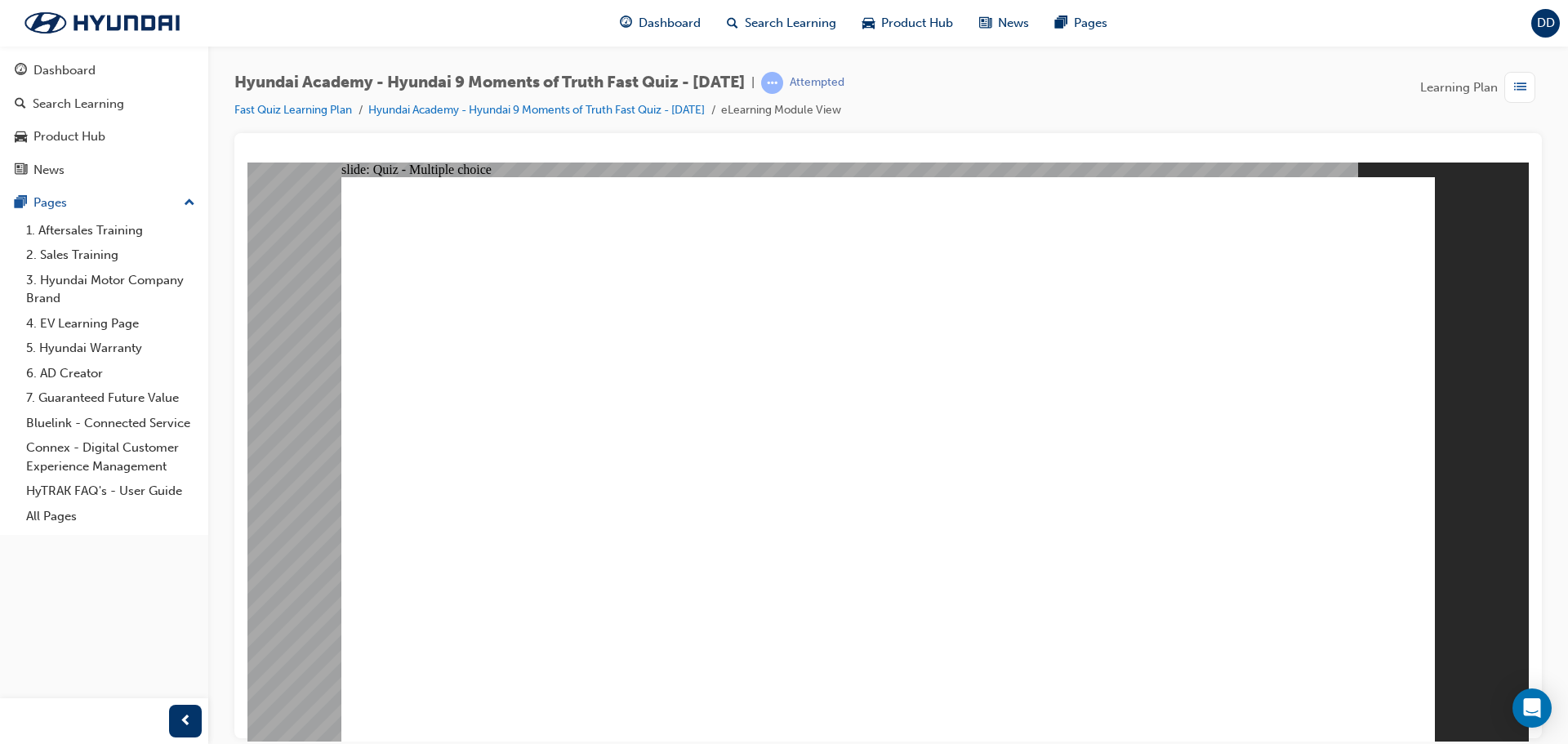
checkbox input "true"
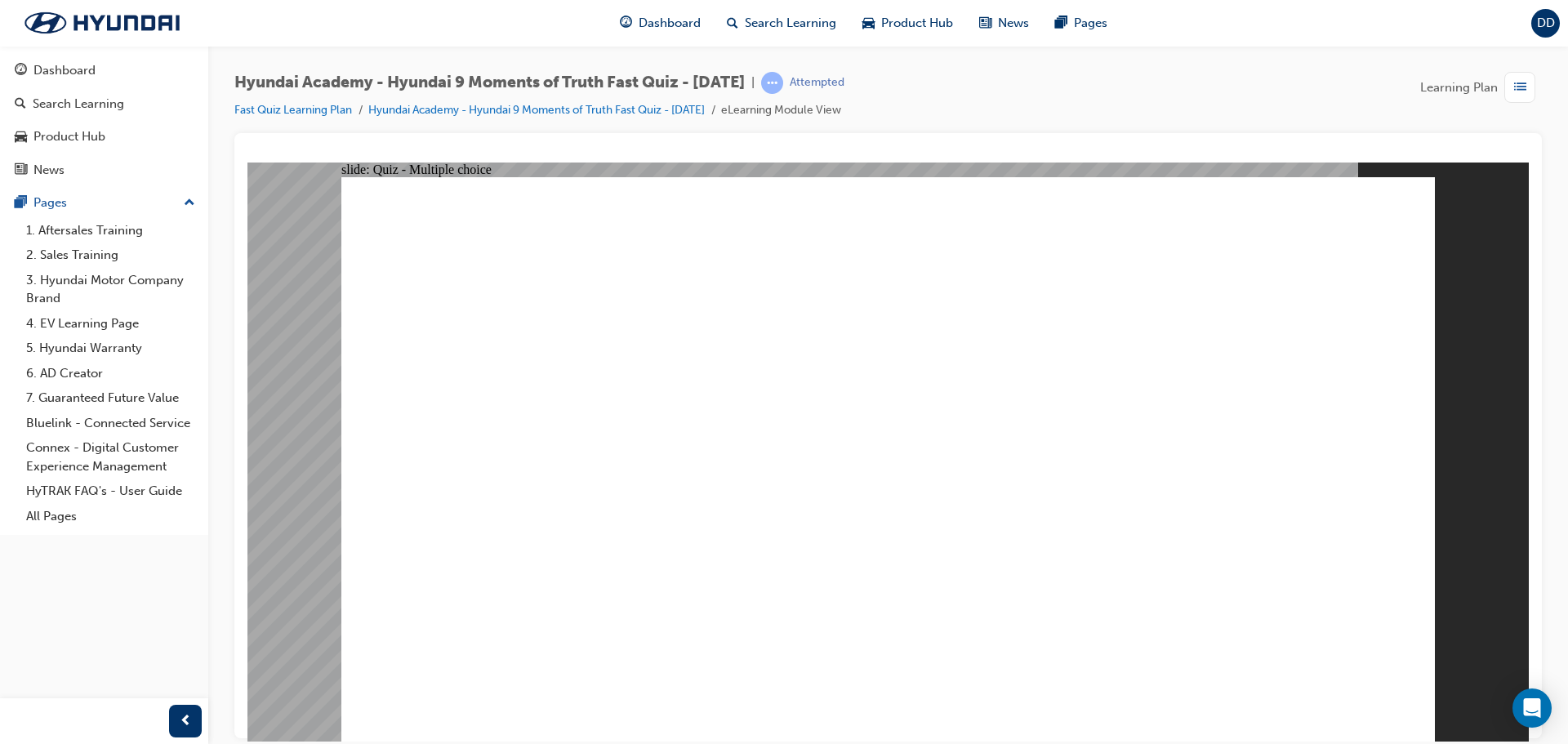
radio input "true"
checkbox input "true"
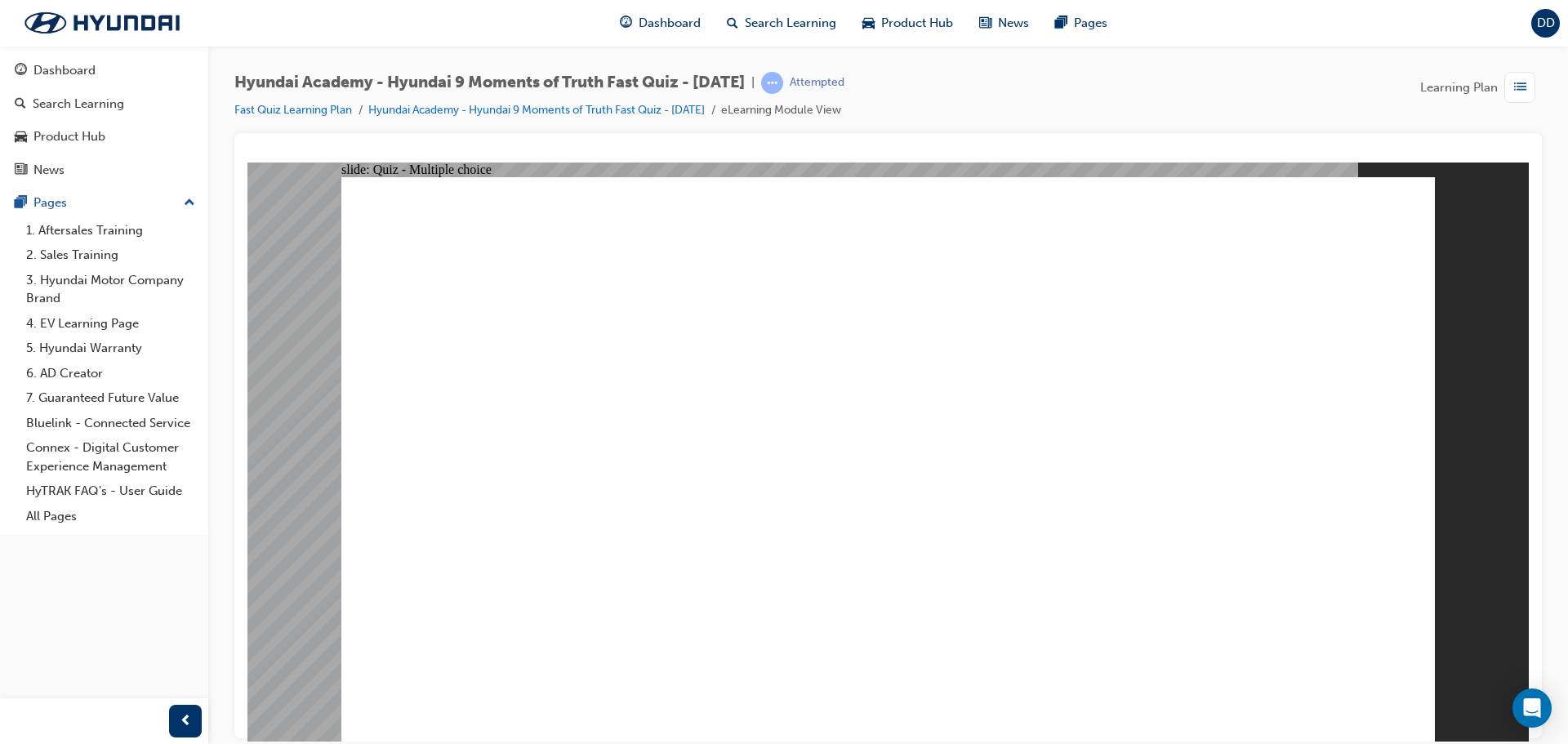
checkbox input "true"
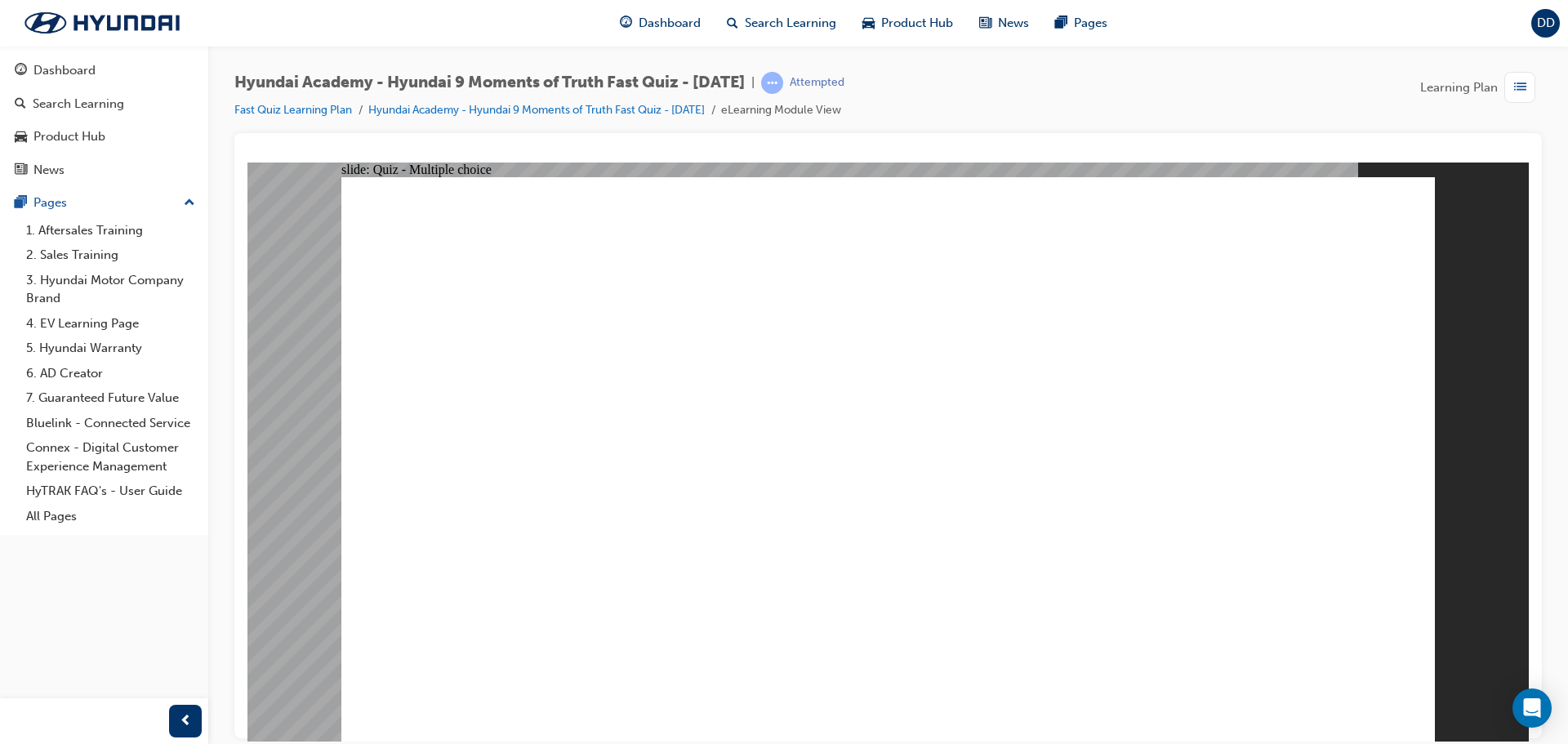
checkbox input "true"
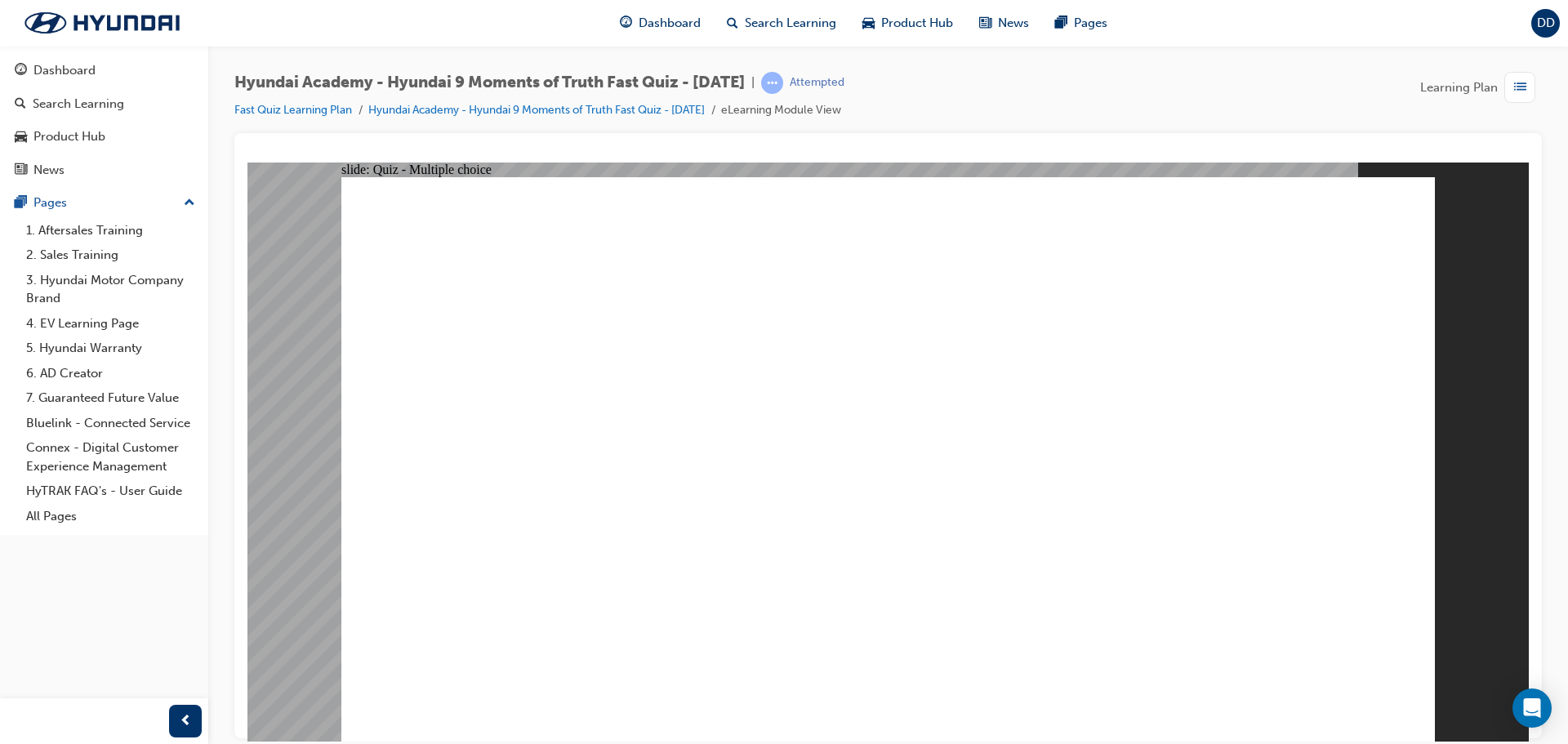
checkbox input "true"
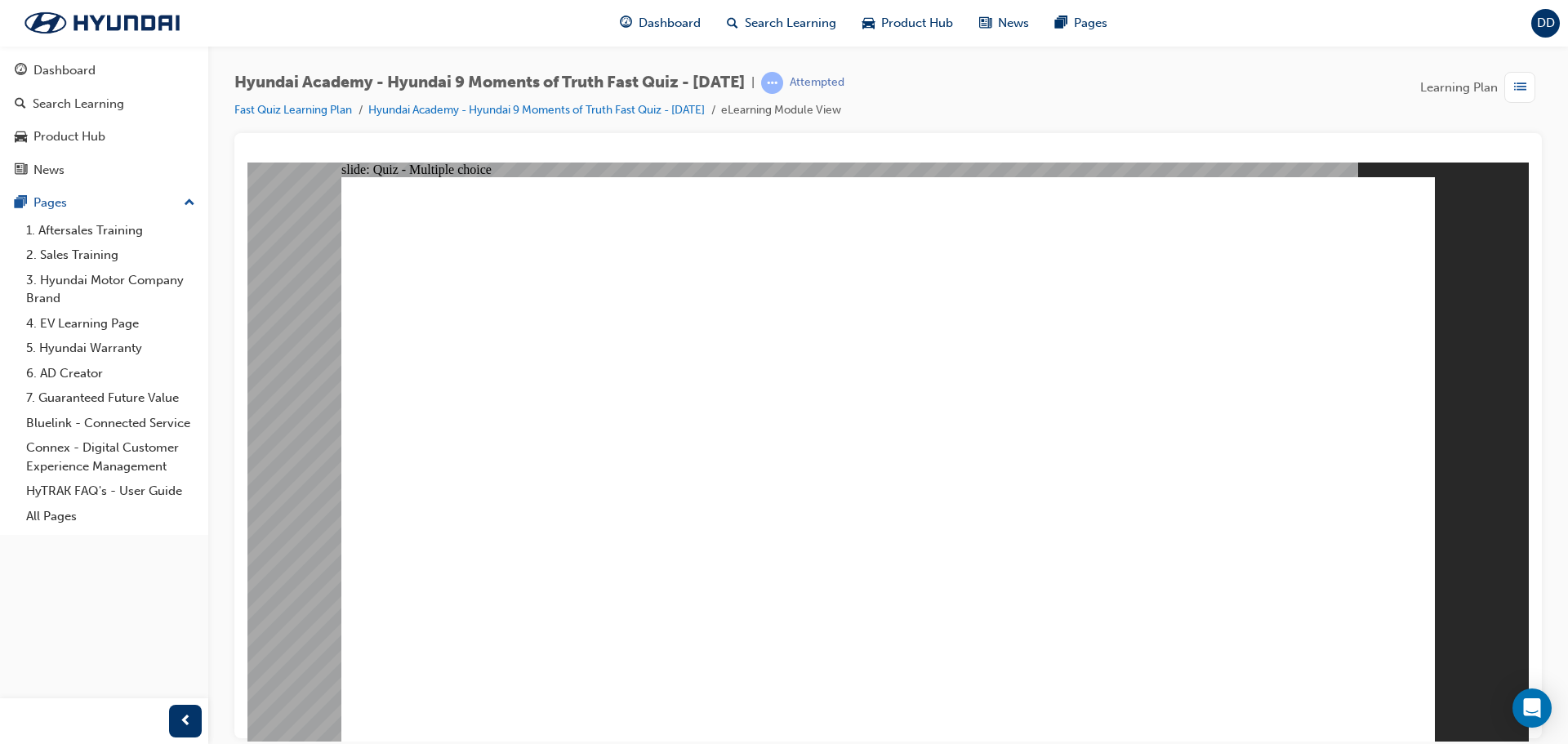
checkbox input "true"
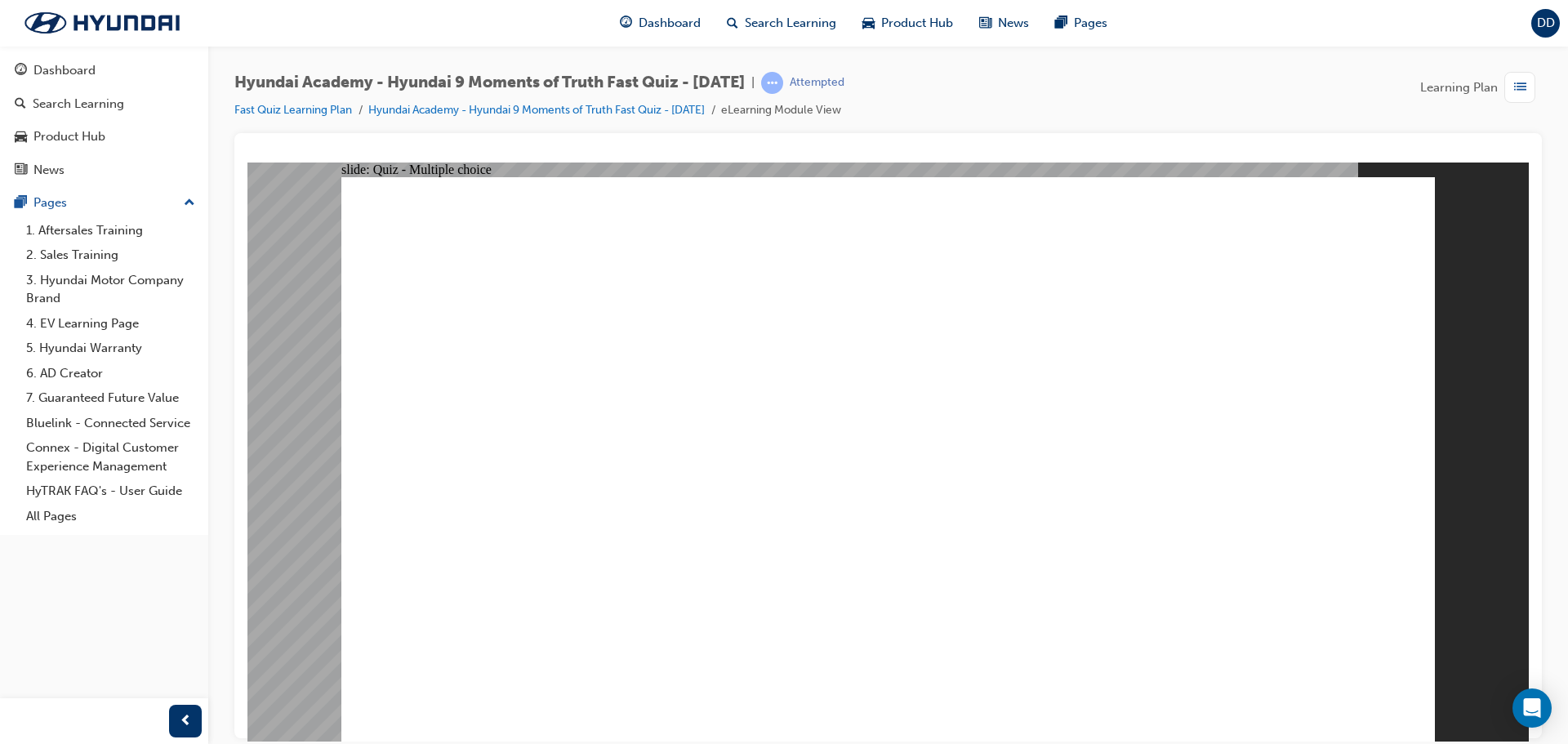
checkbox input "true"
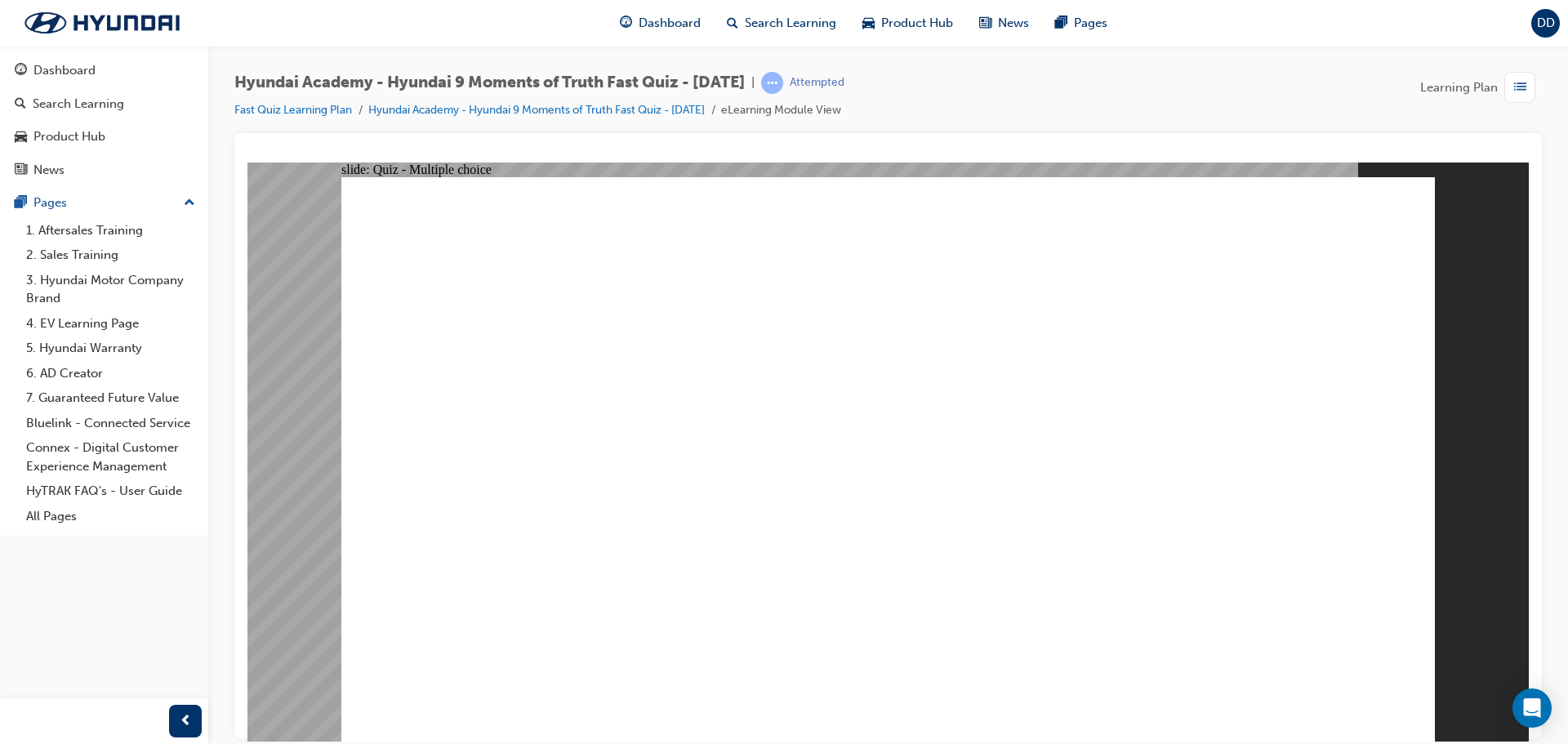
radio input "false"
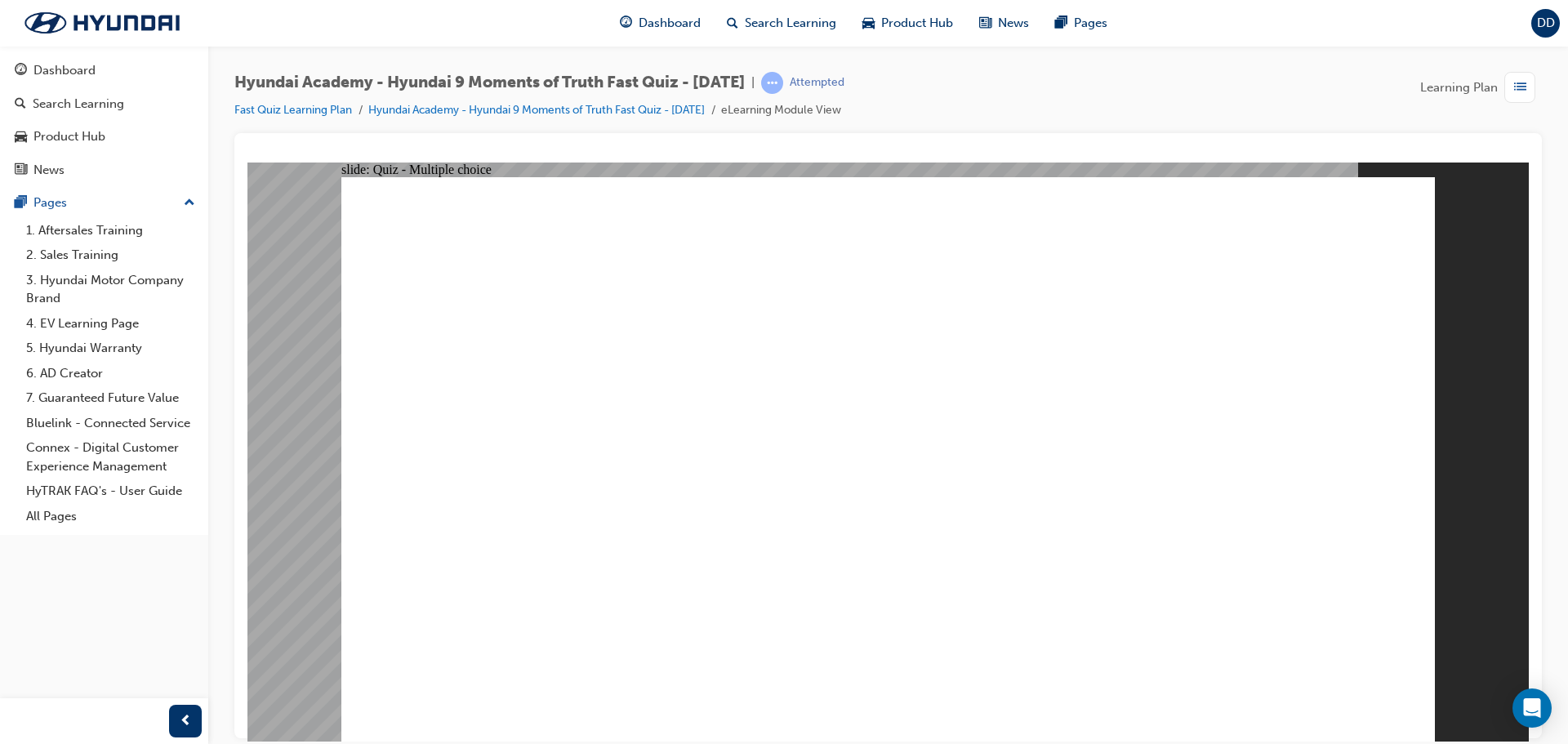
radio input "true"
checkbox input "true"
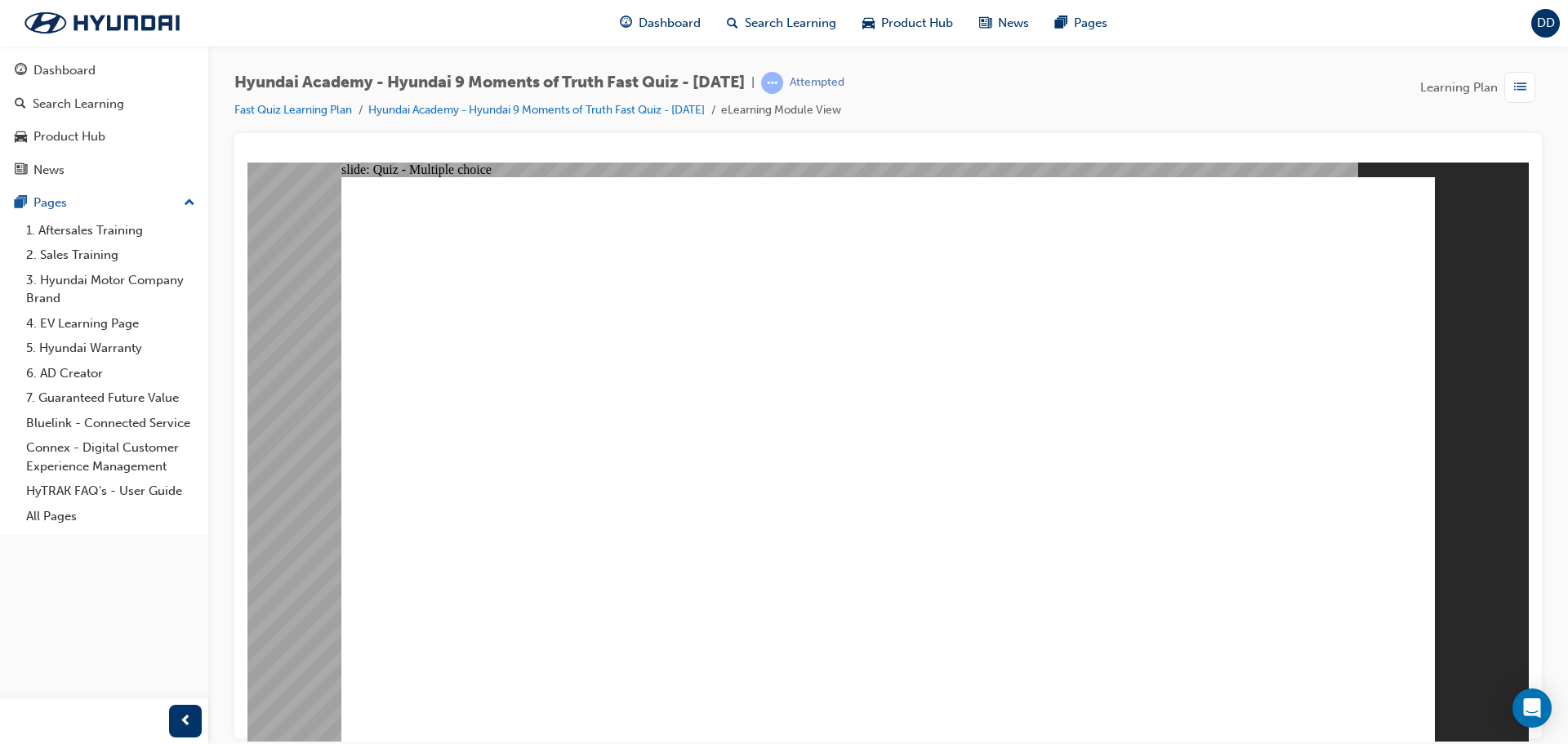
radio input "false"
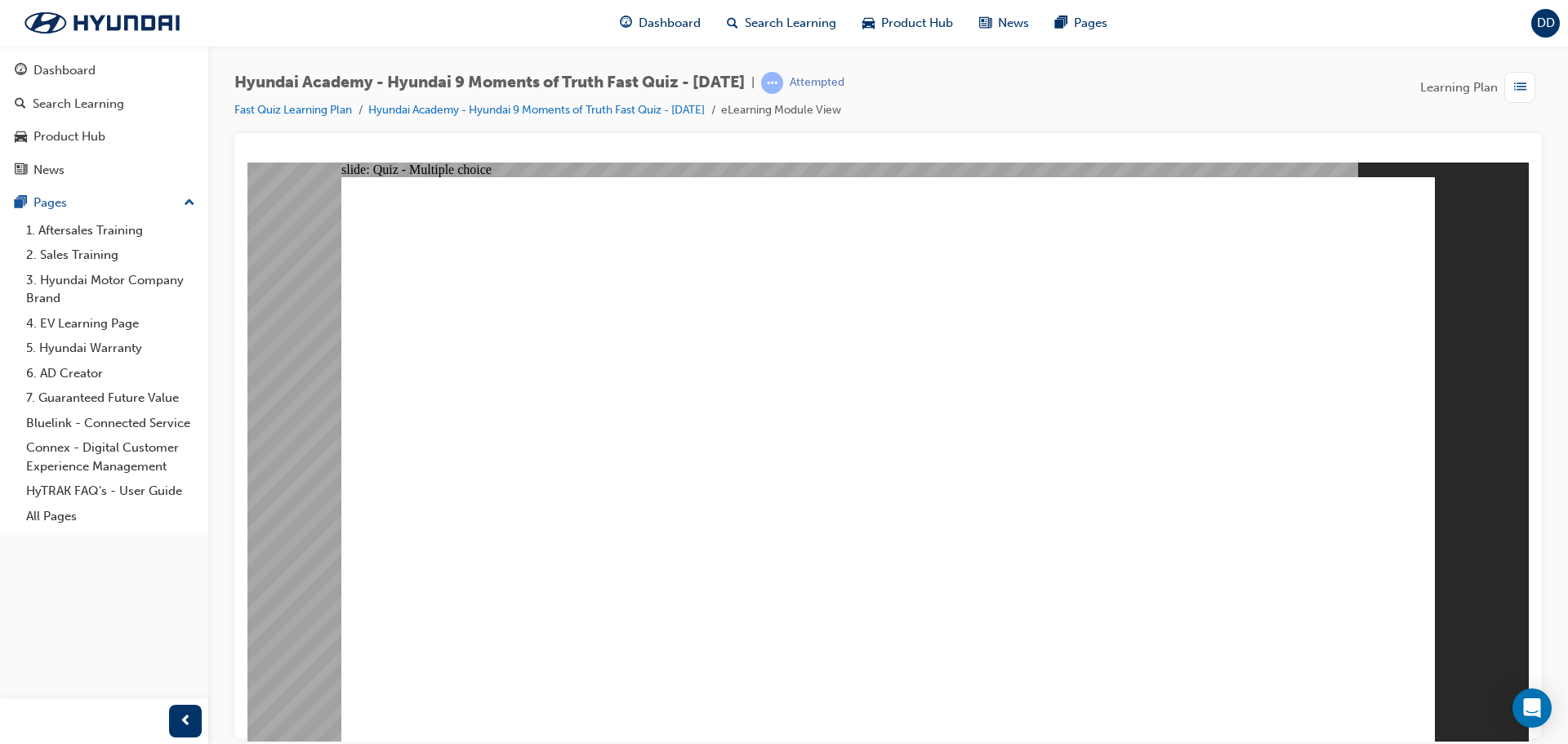
radio input "true"
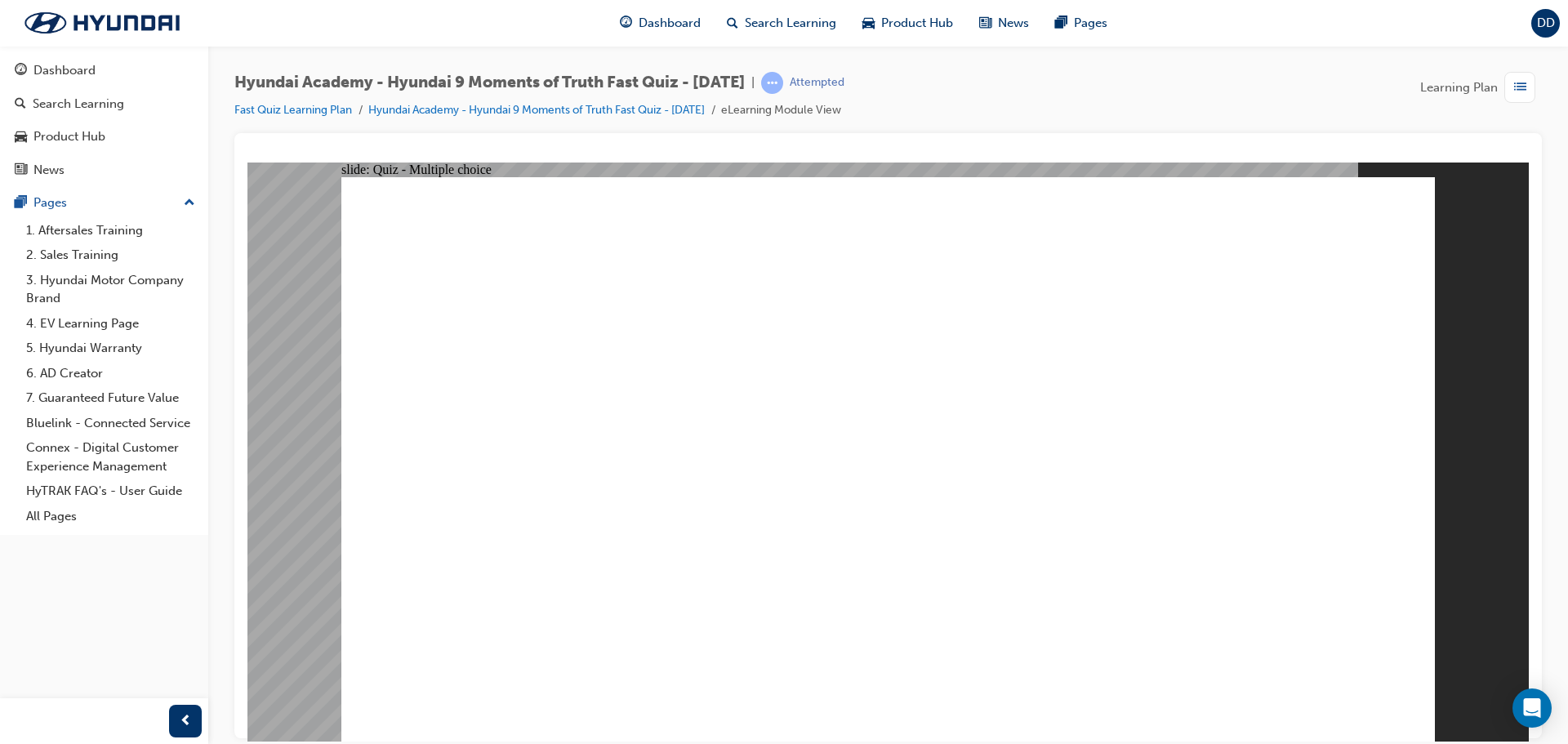
radio input "true"
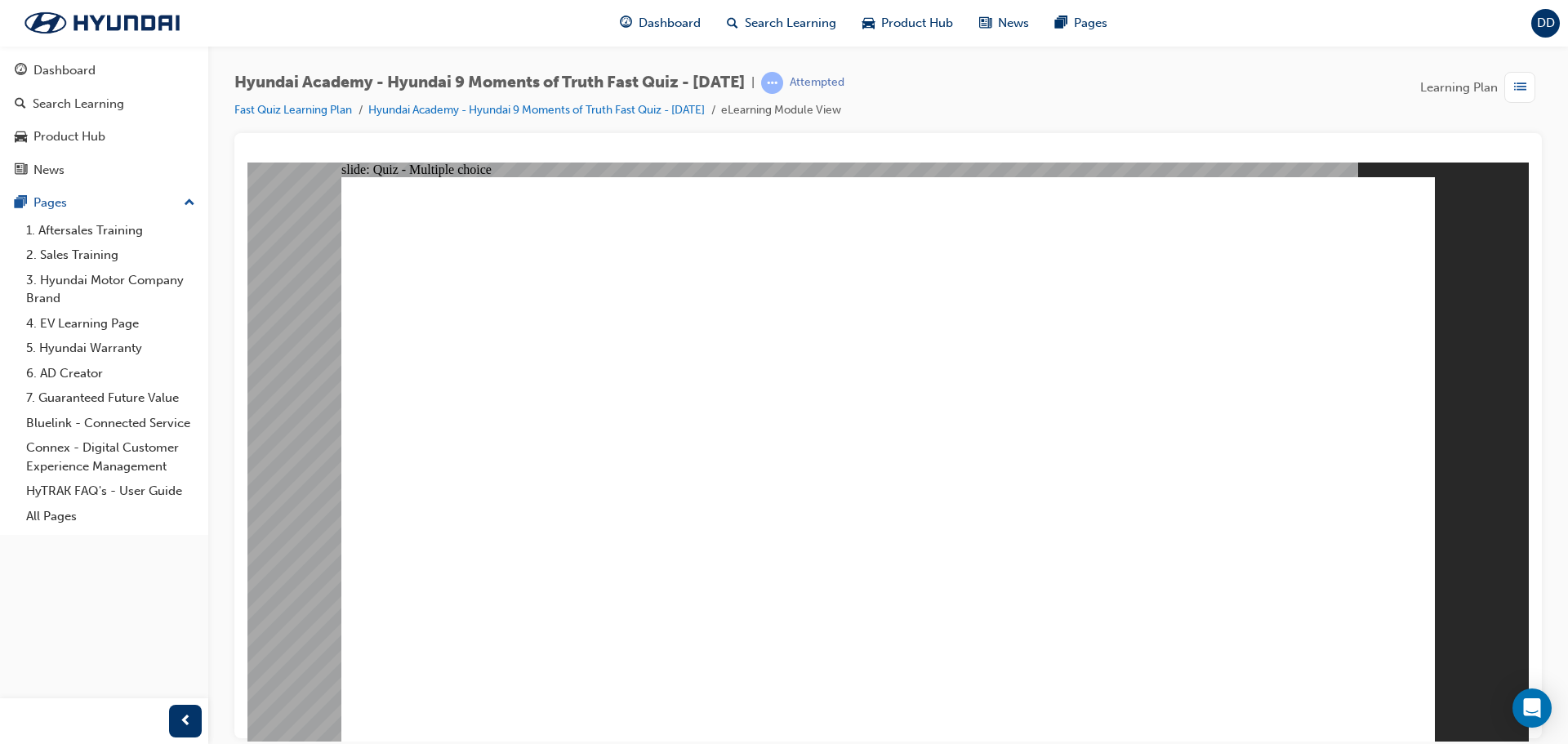
checkbox input "true"
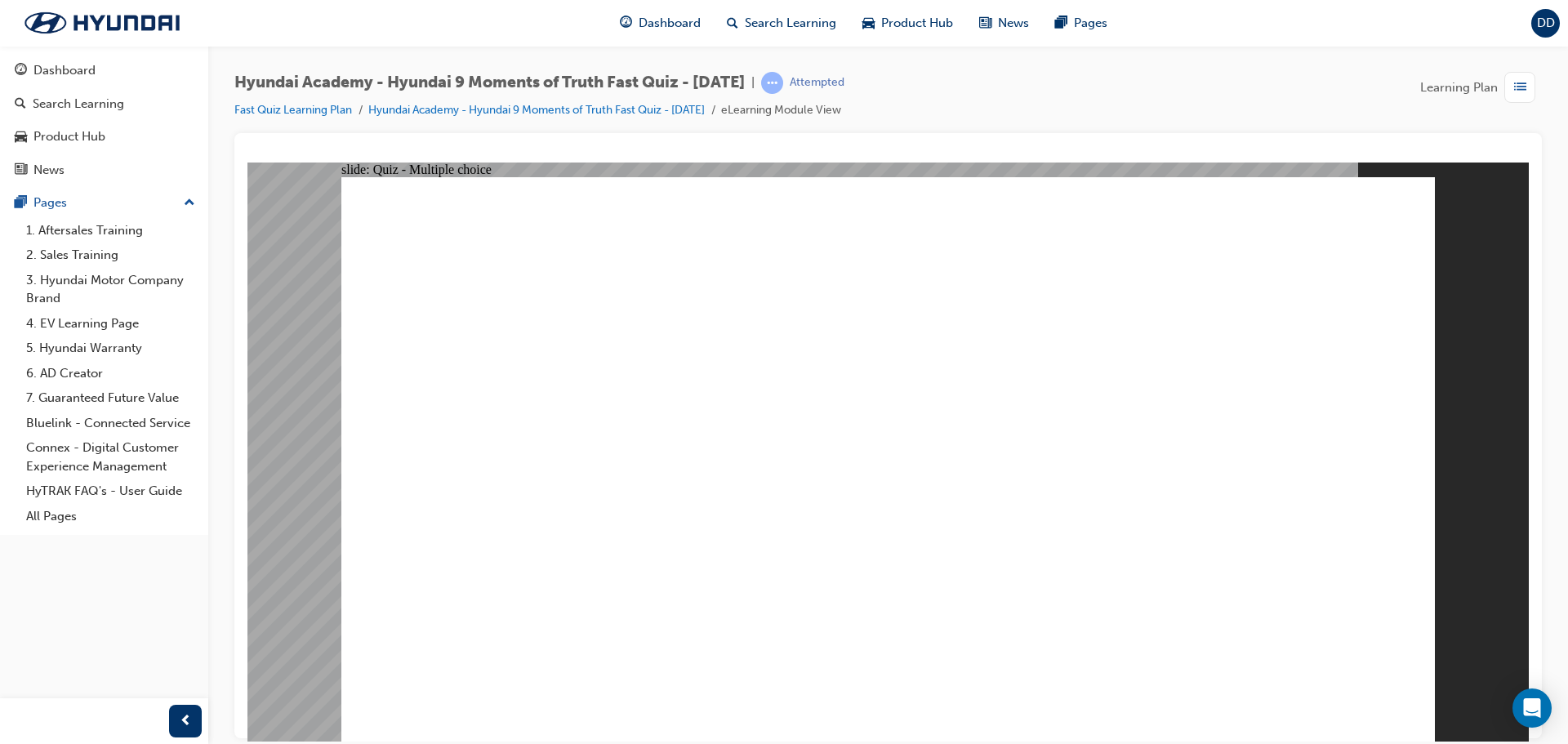
checkbox input "true"
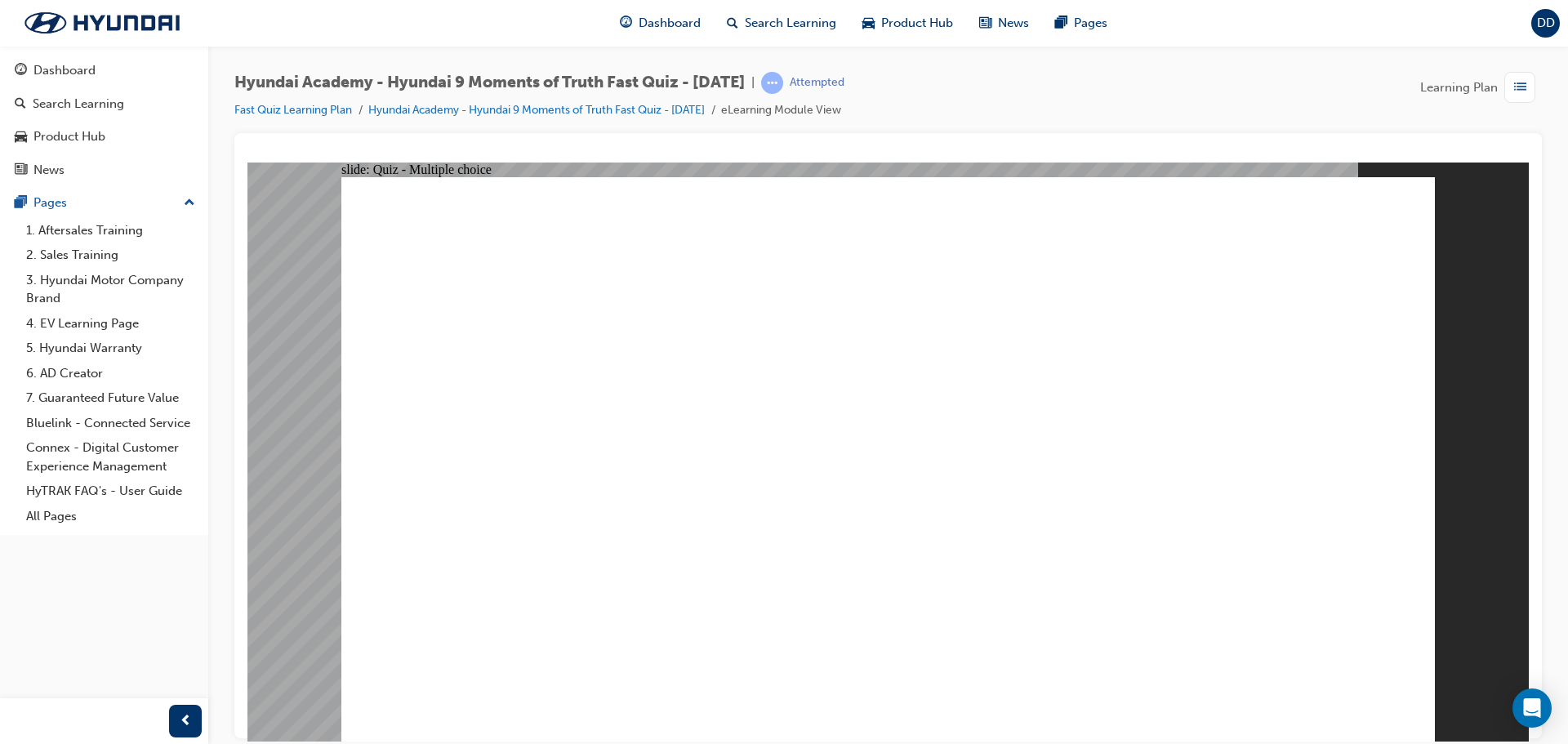
checkbox input "true"
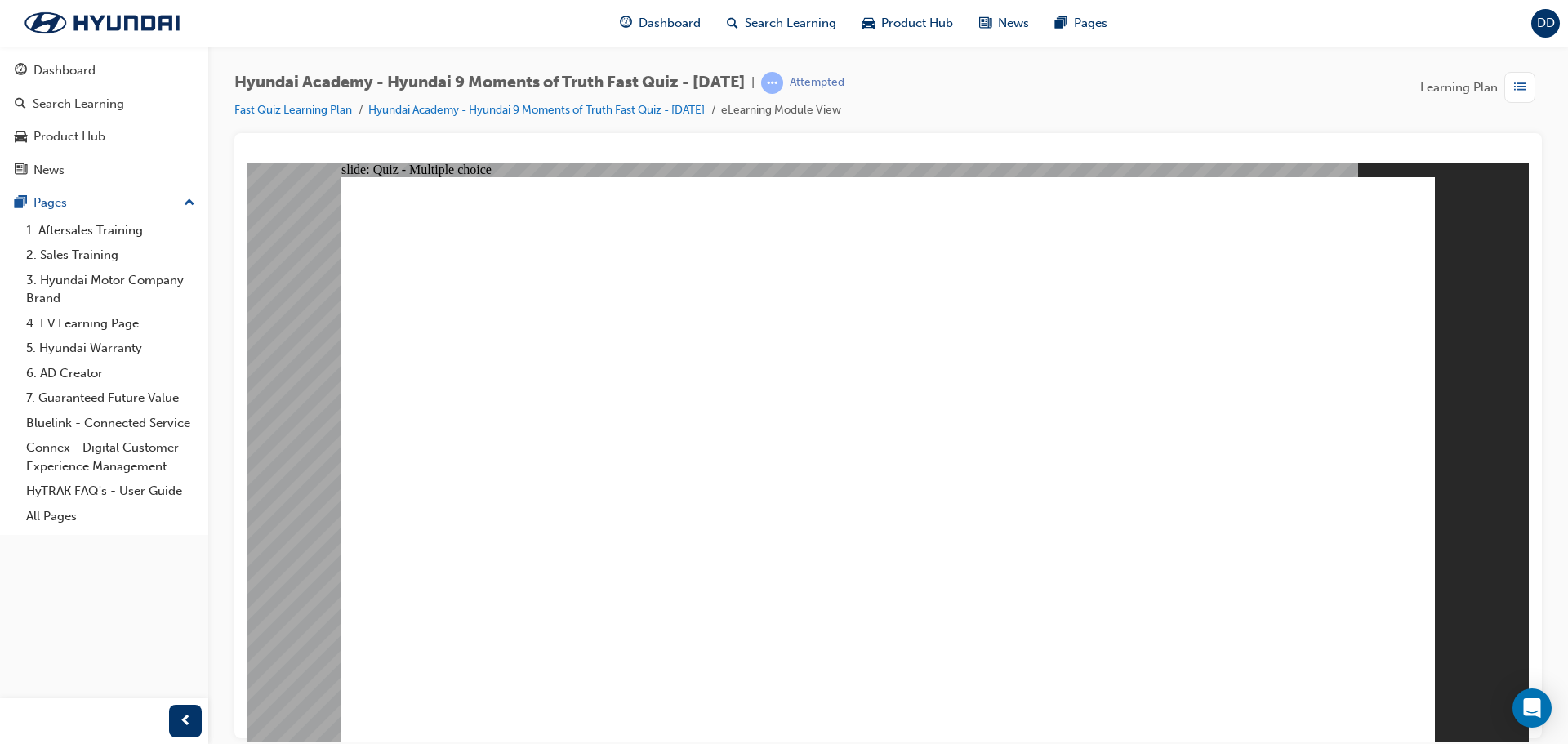
radio input "true"
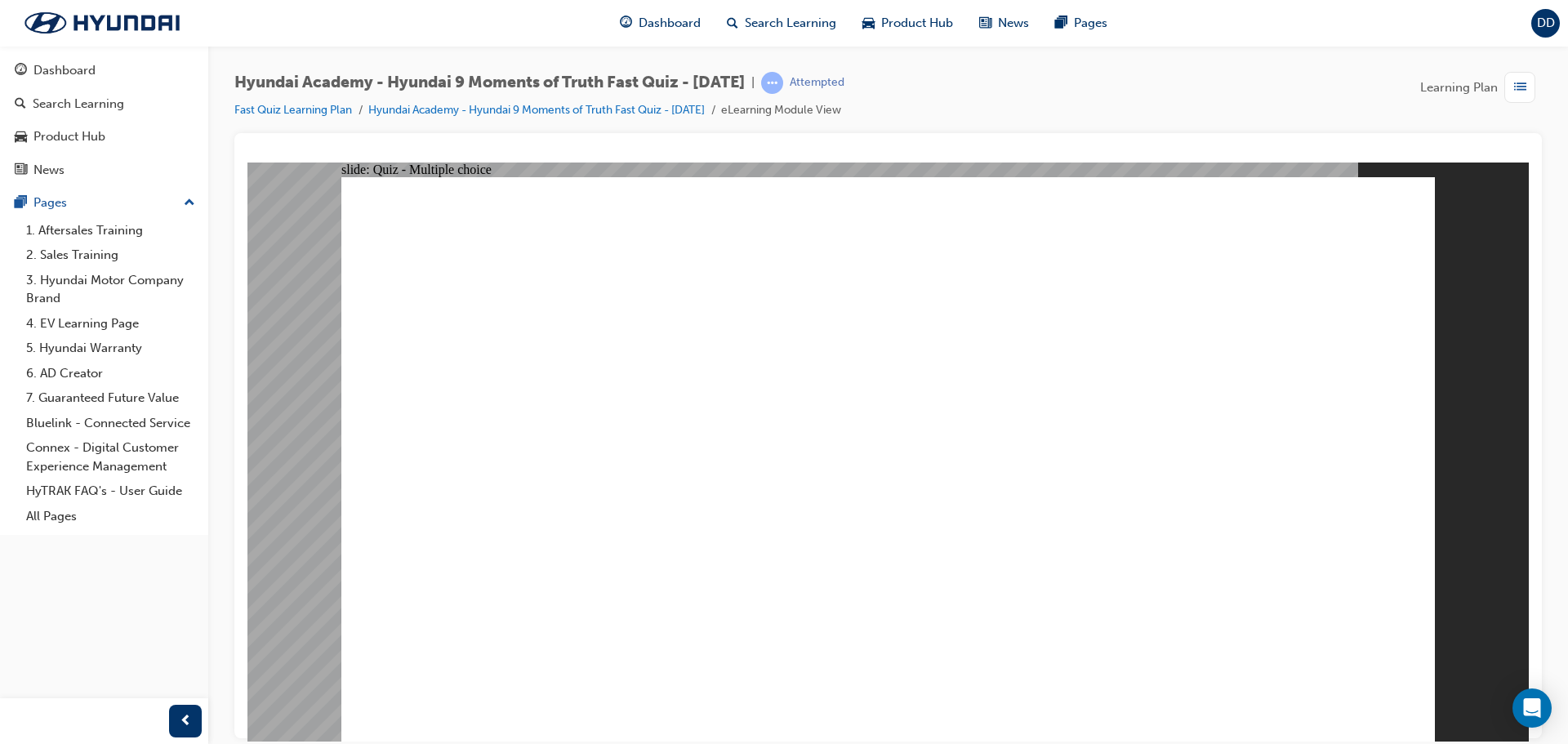
checkbox input "true"
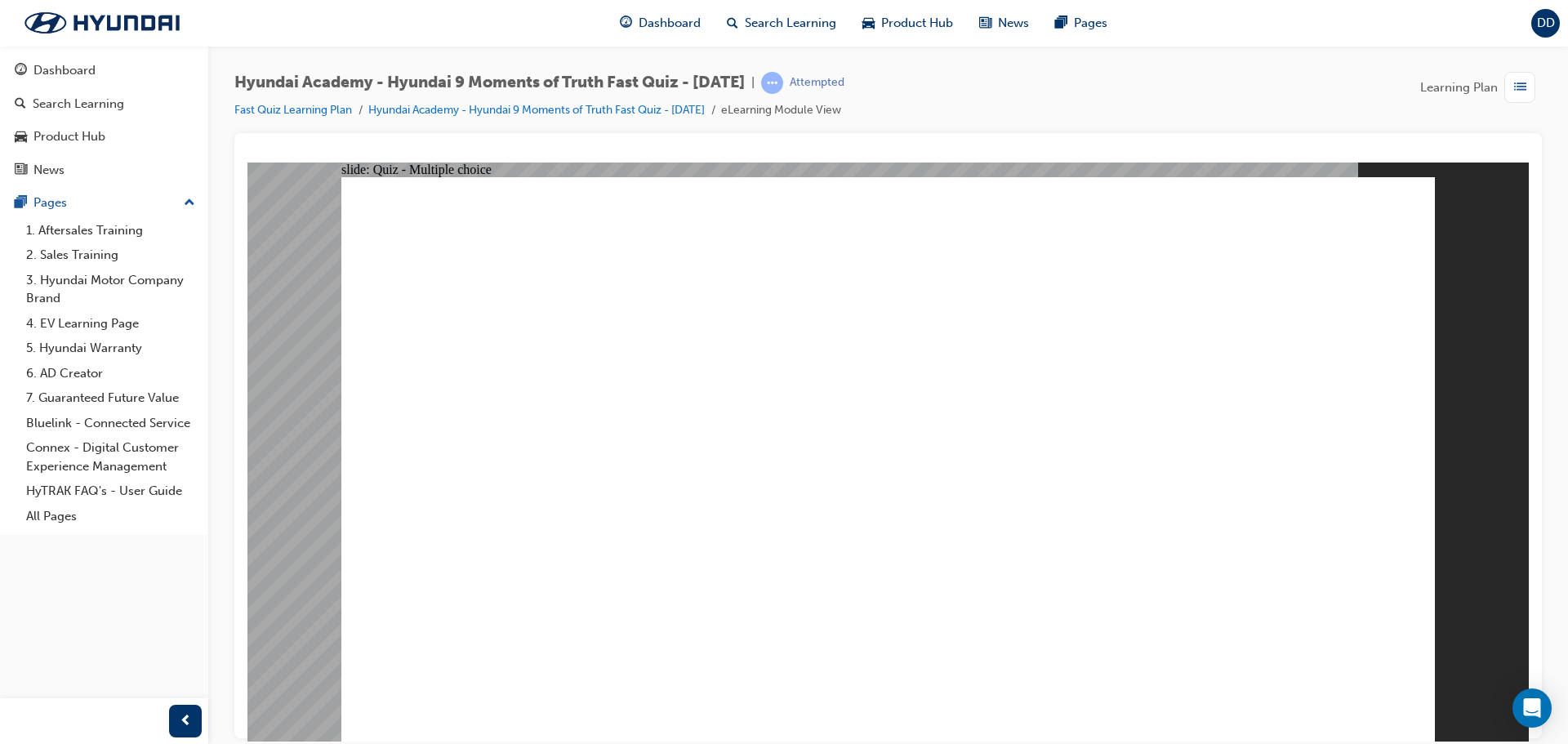
checkbox input "true"
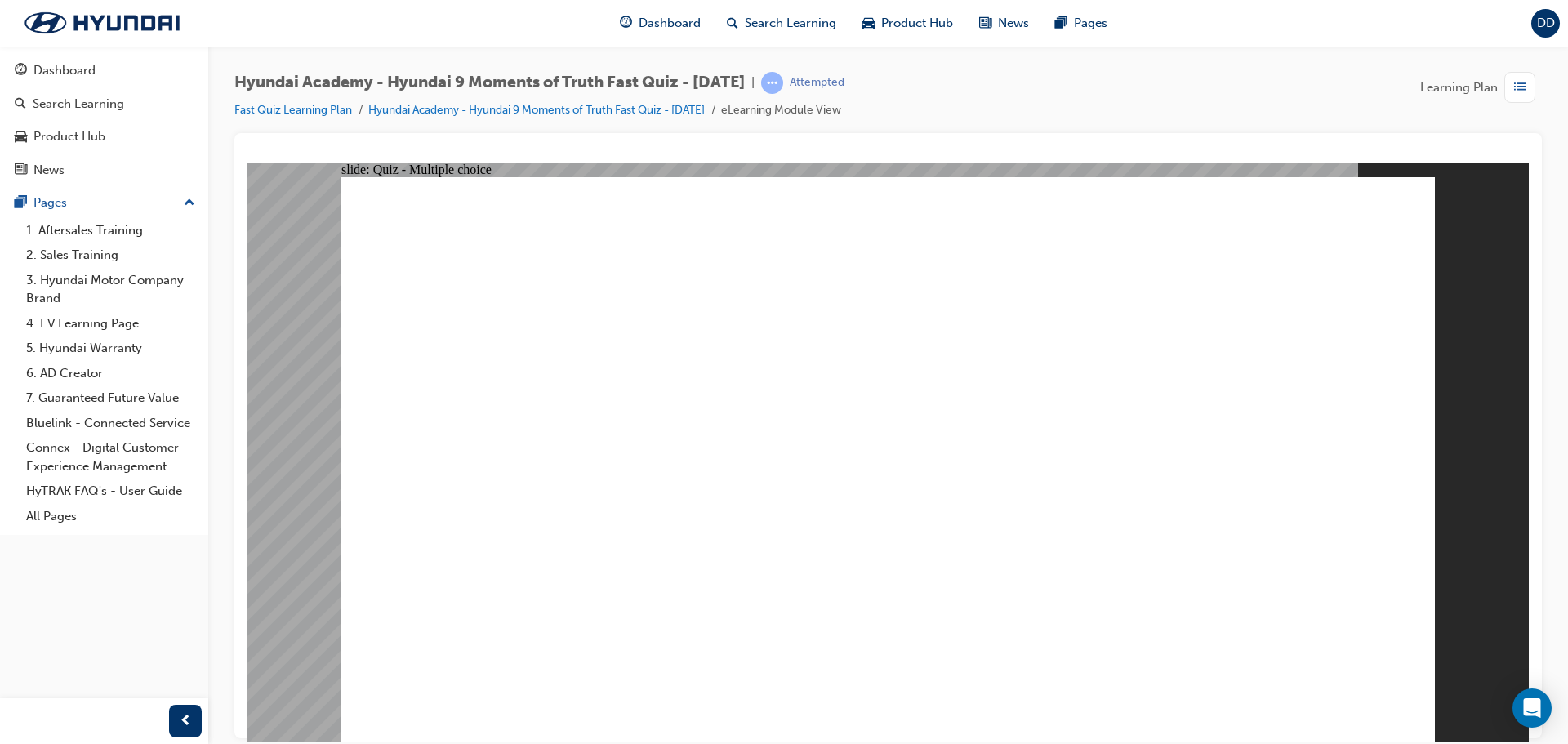
checkbox input "true"
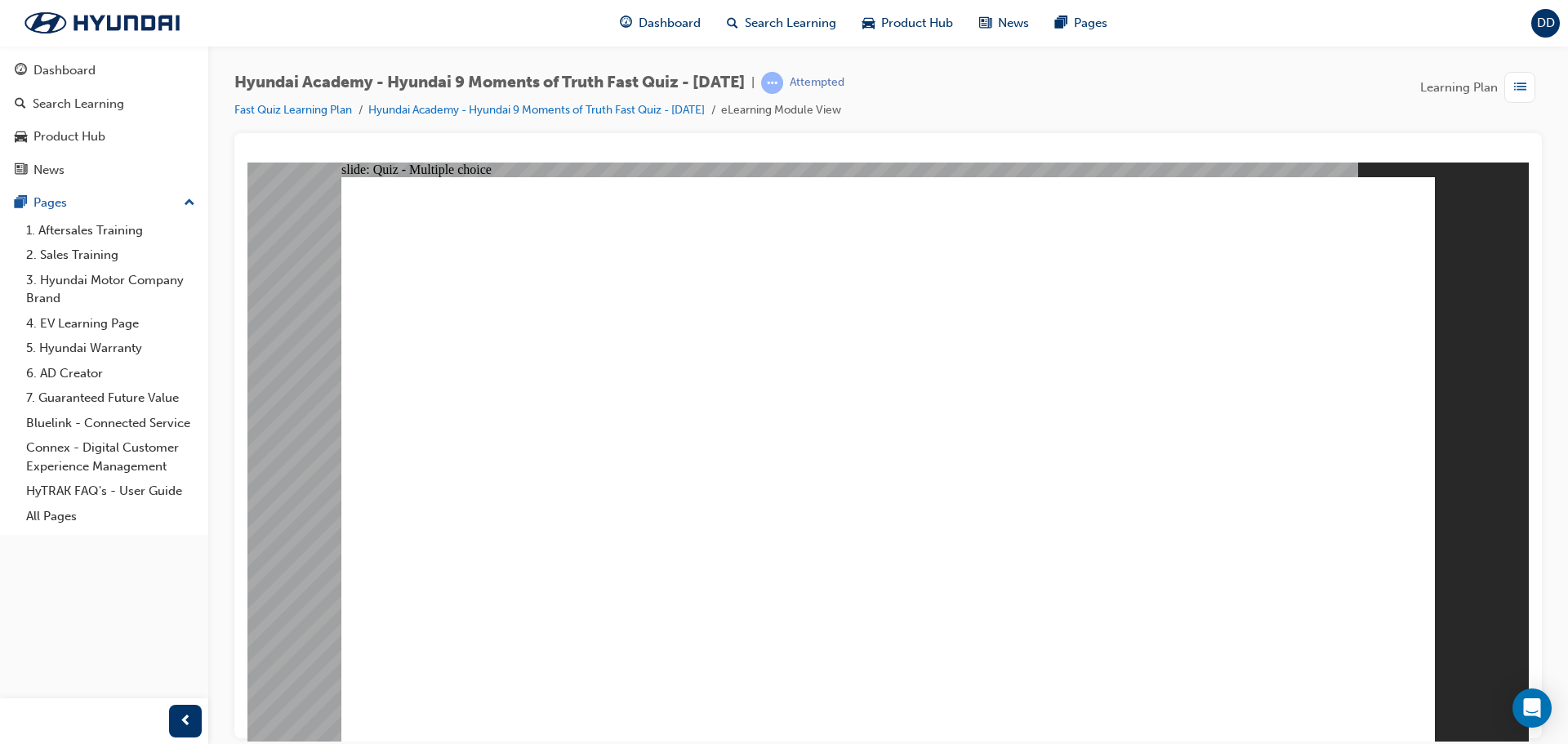
checkbox input "true"
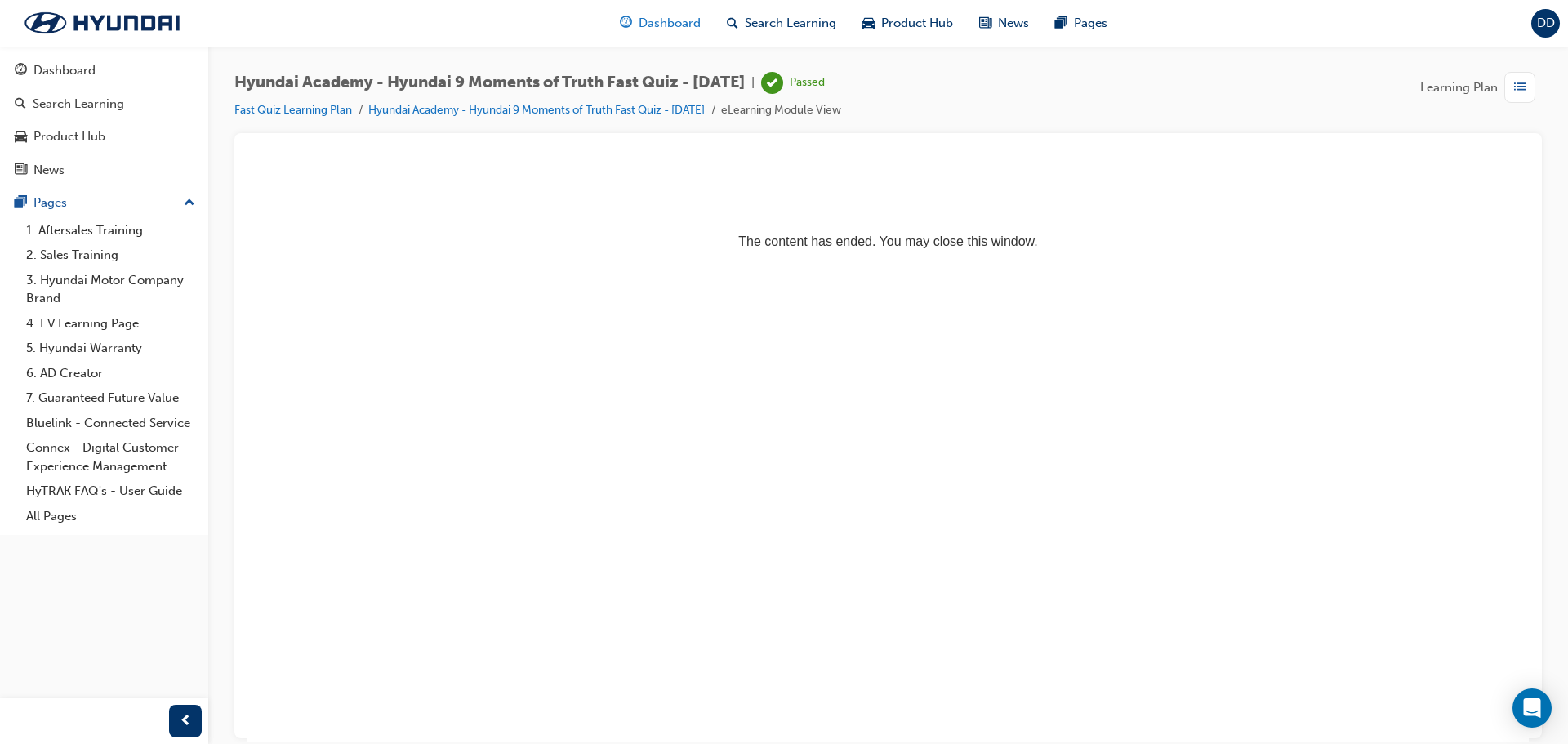
click at [687, 28] on span "Dashboard" at bounding box center [669, 23] width 62 height 19
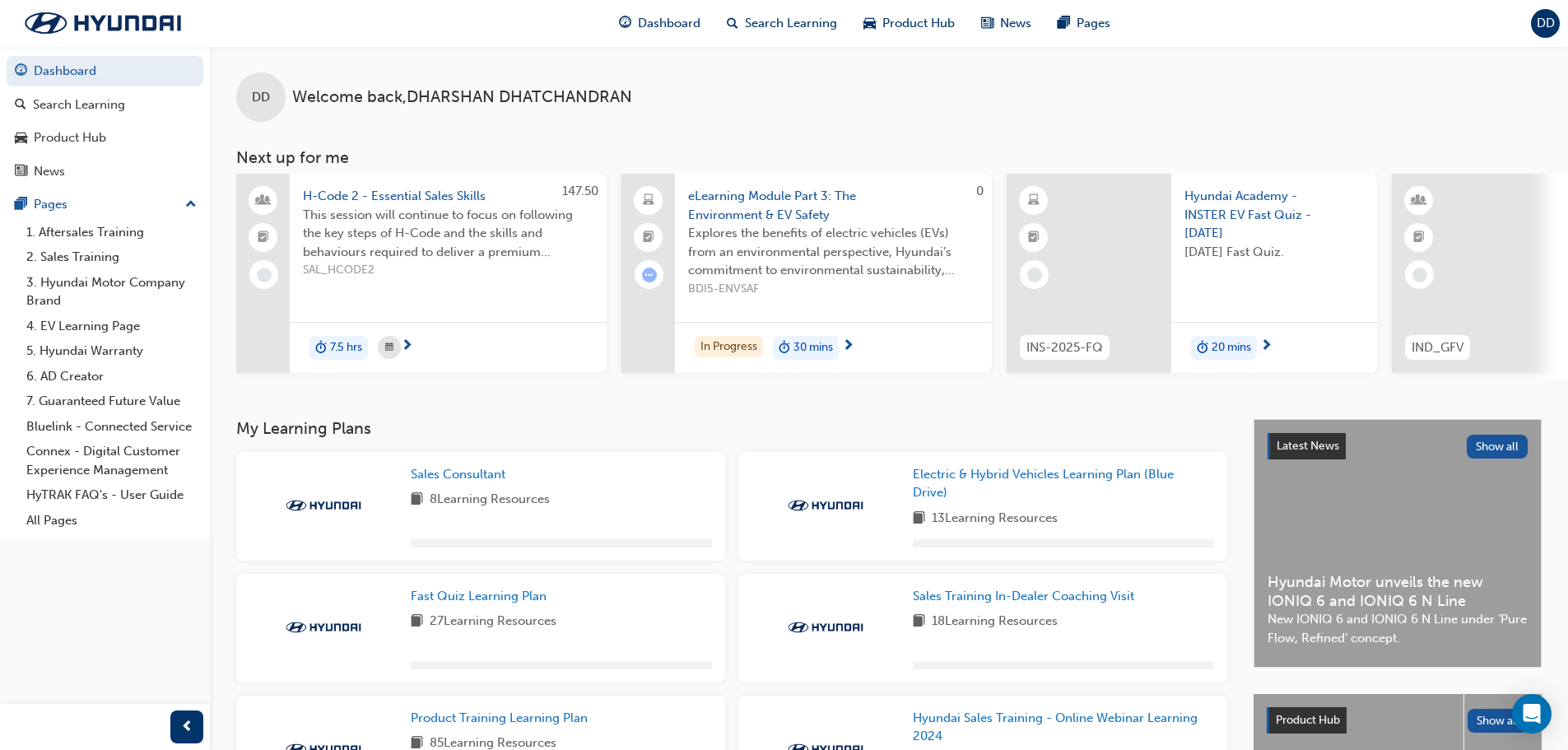
scroll to position [165, 0]
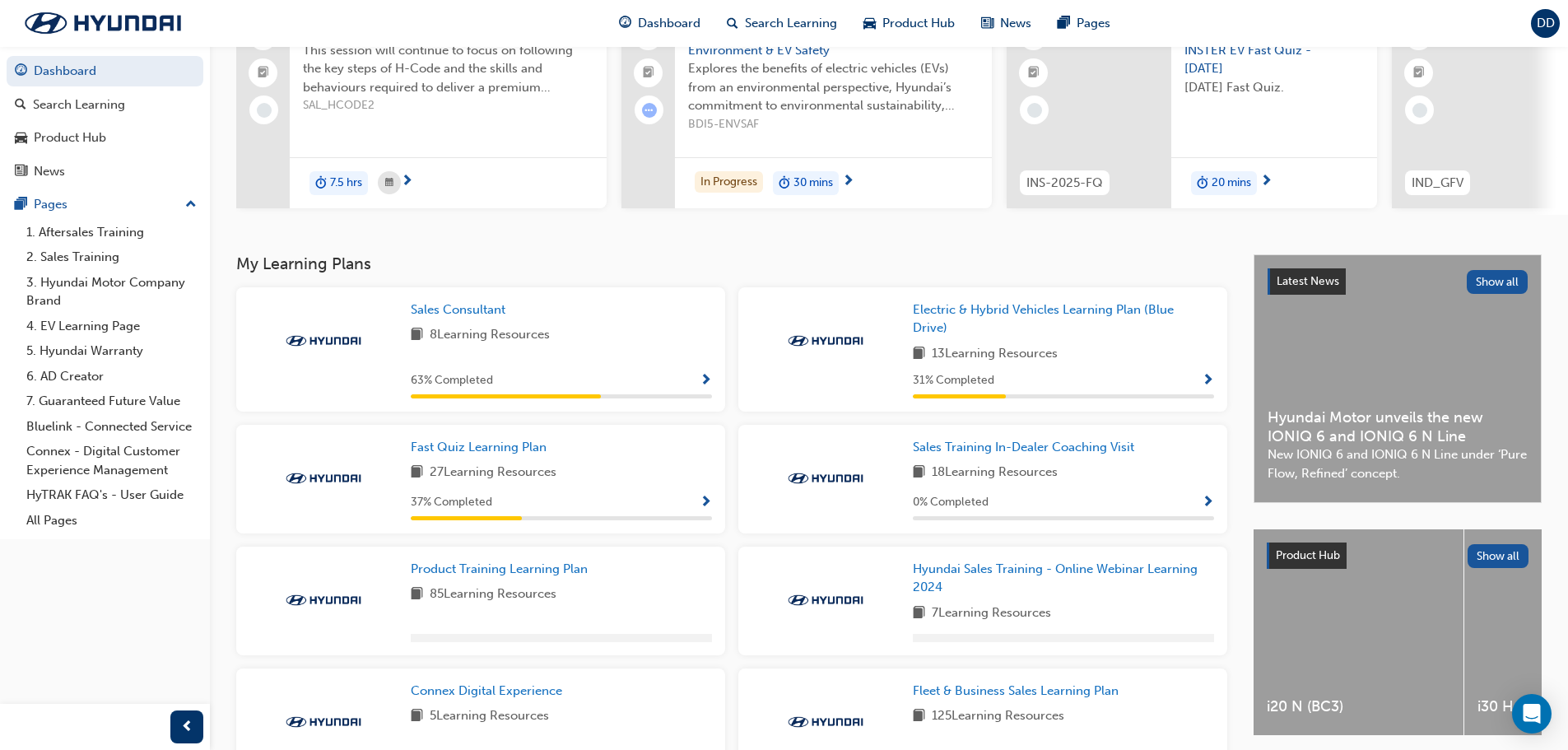
click at [707, 506] on span "Show Progress" at bounding box center [706, 504] width 12 height 15
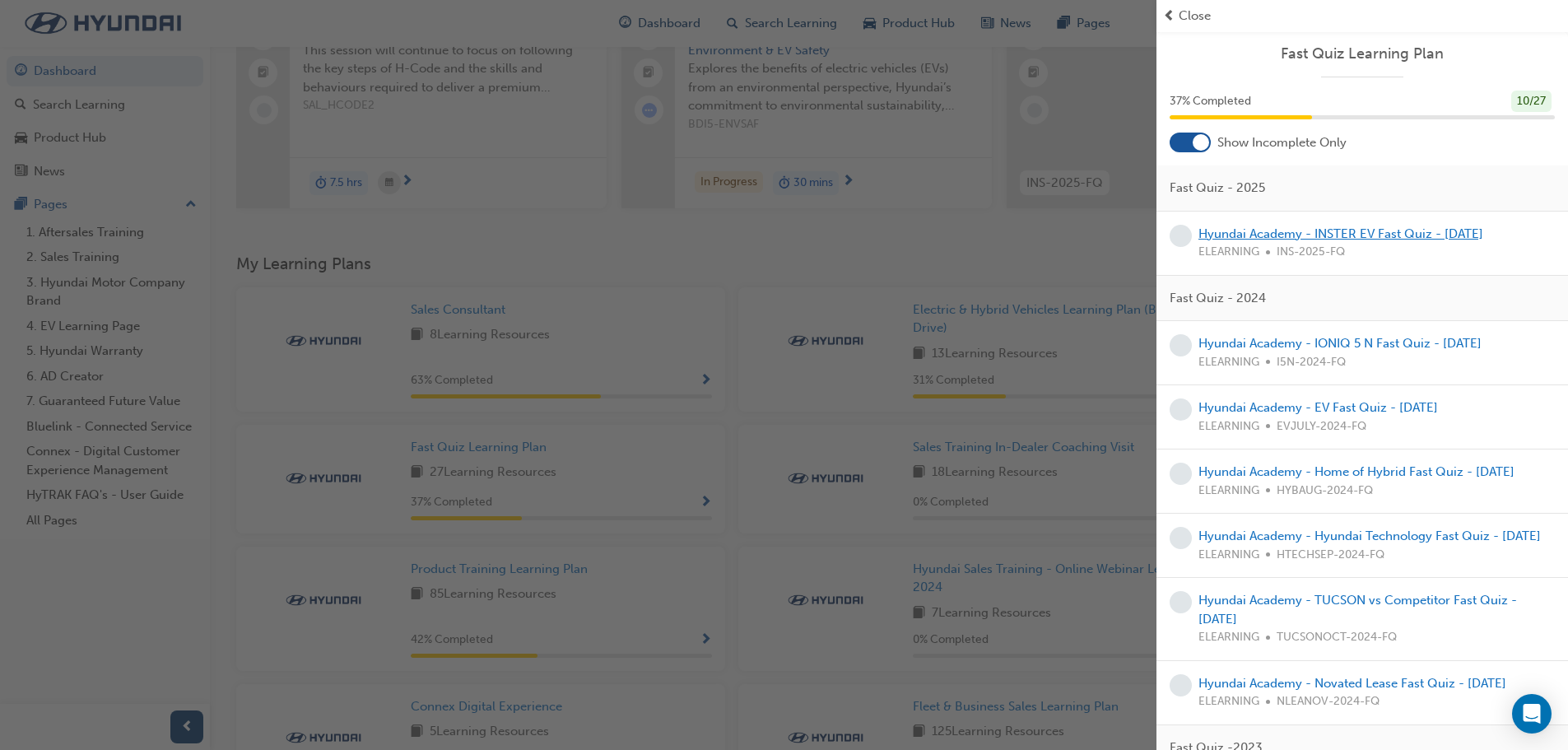
click at [1291, 236] on link "Hyundai Academy - INSTER EV Fast Quiz - June 2025" at bounding box center [1340, 234] width 284 height 15
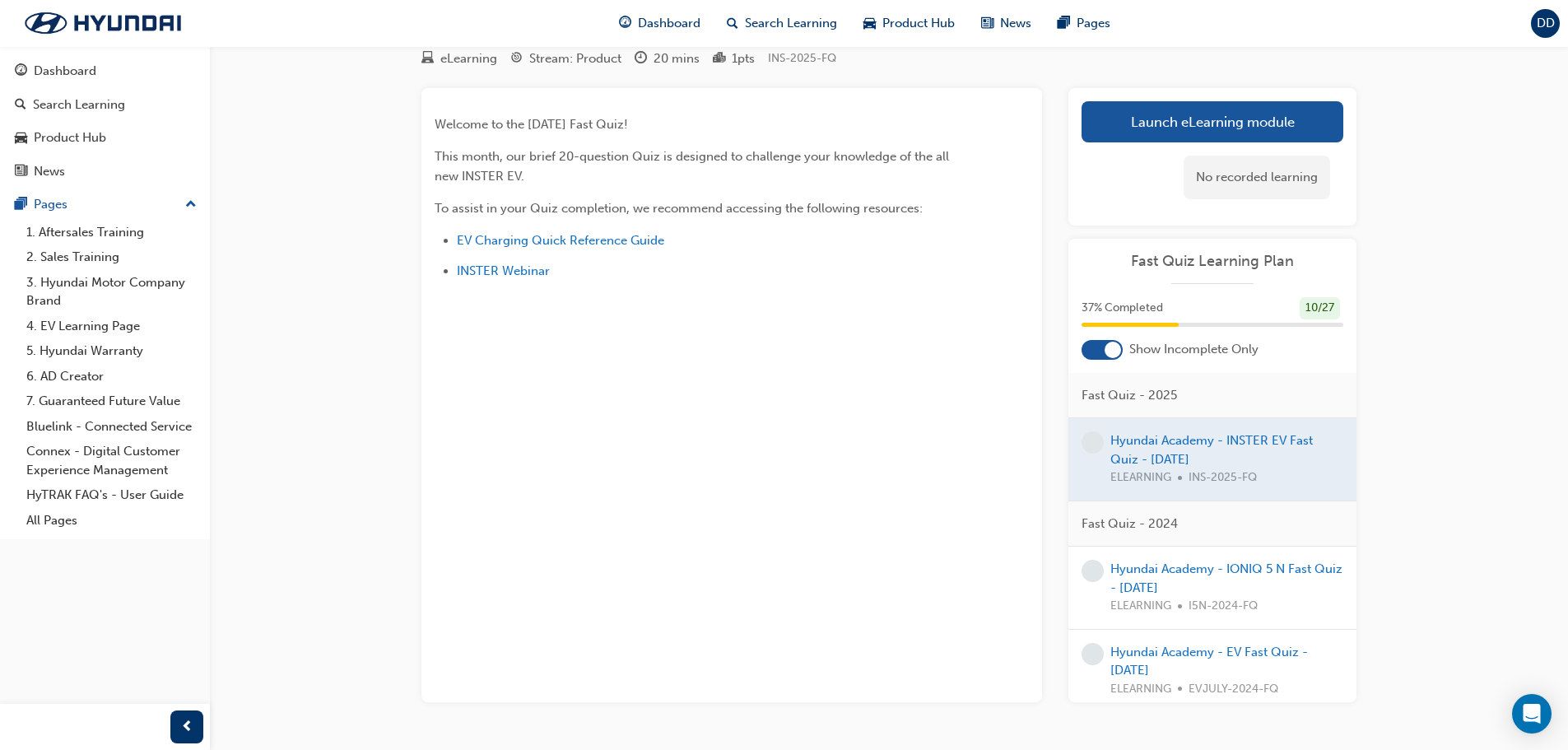
scroll to position [106, 0]
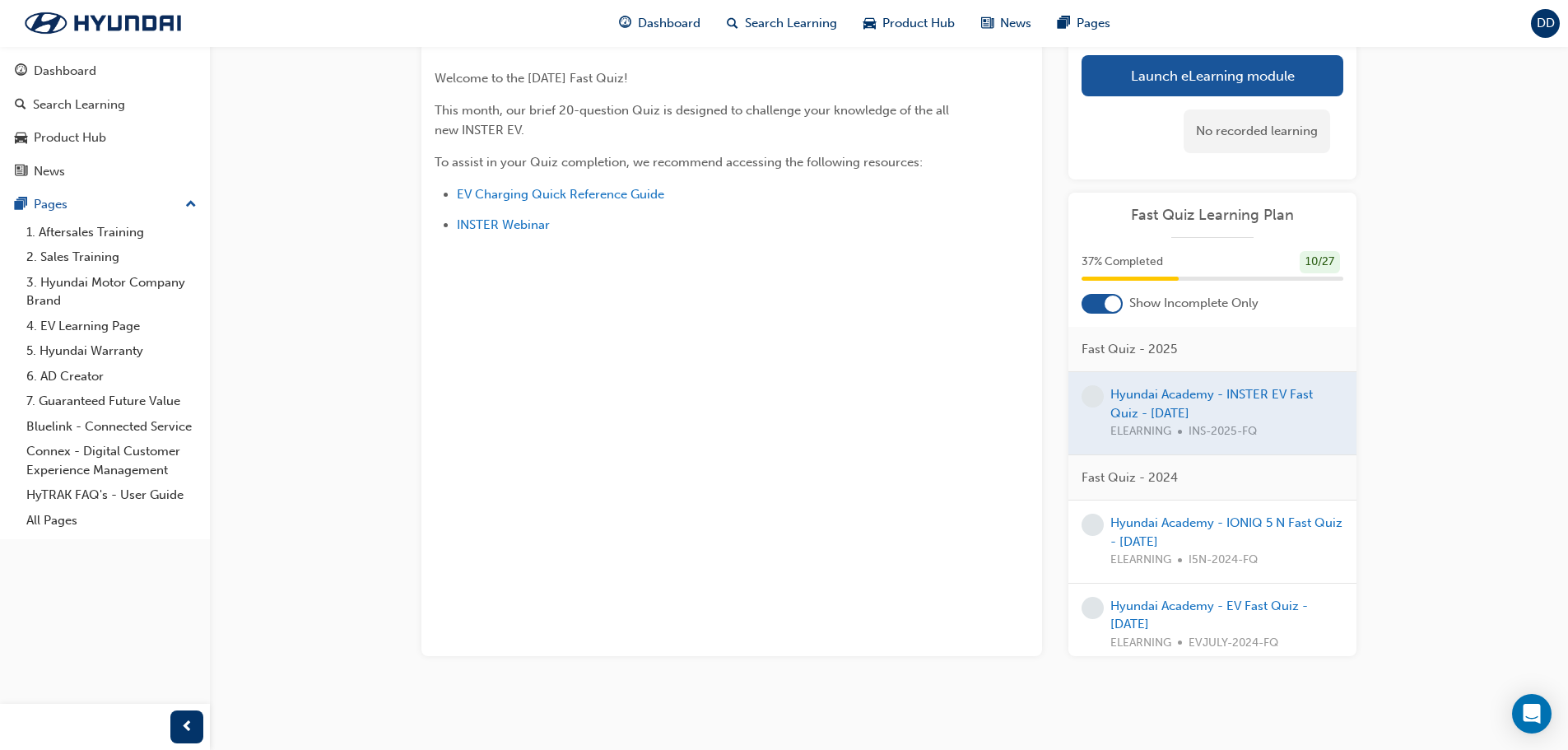
click at [1253, 60] on link "Launch eLearning module" at bounding box center [1212, 76] width 262 height 41
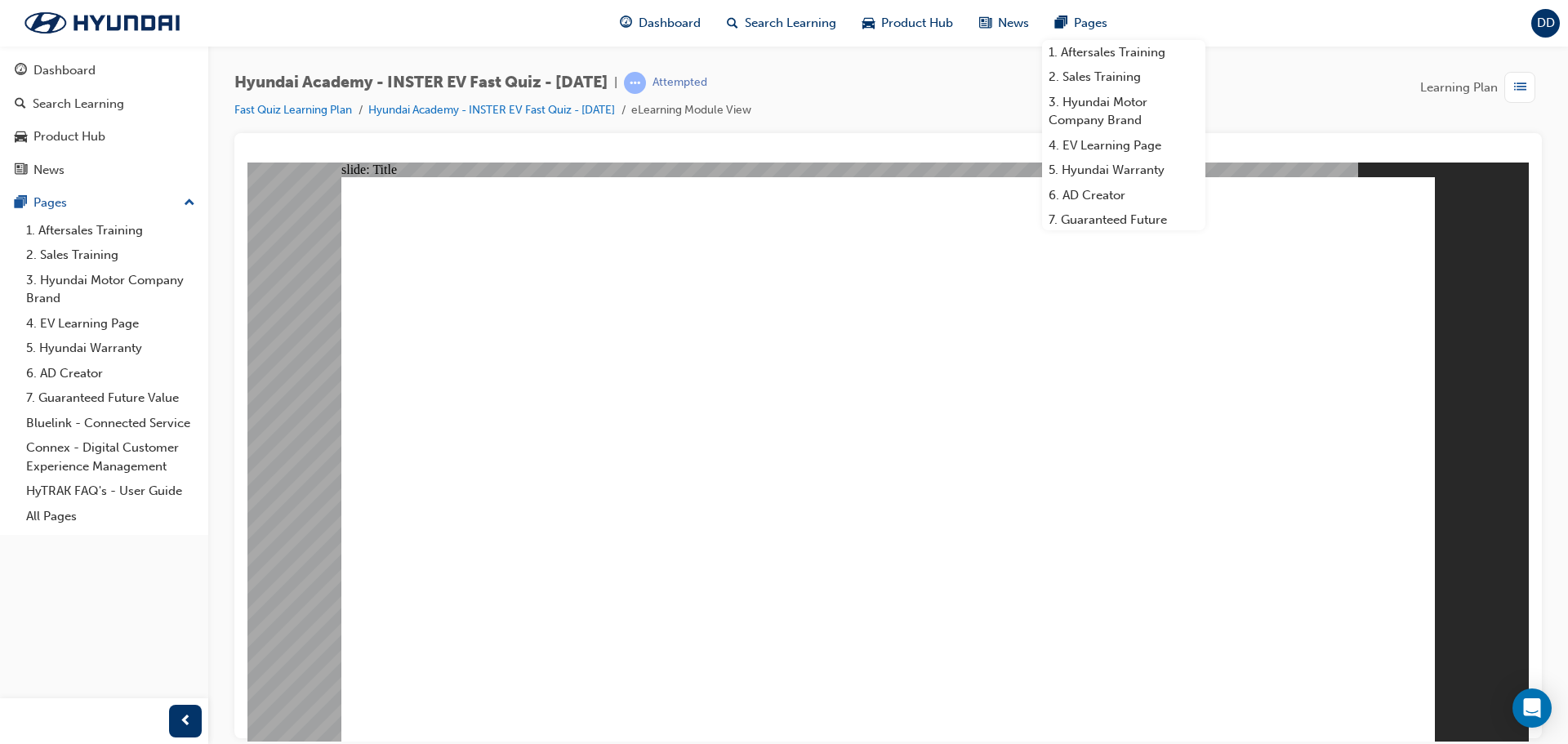
drag, startPoint x: 479, startPoint y: 505, endPoint x: 485, endPoint y: 495, distance: 11.7
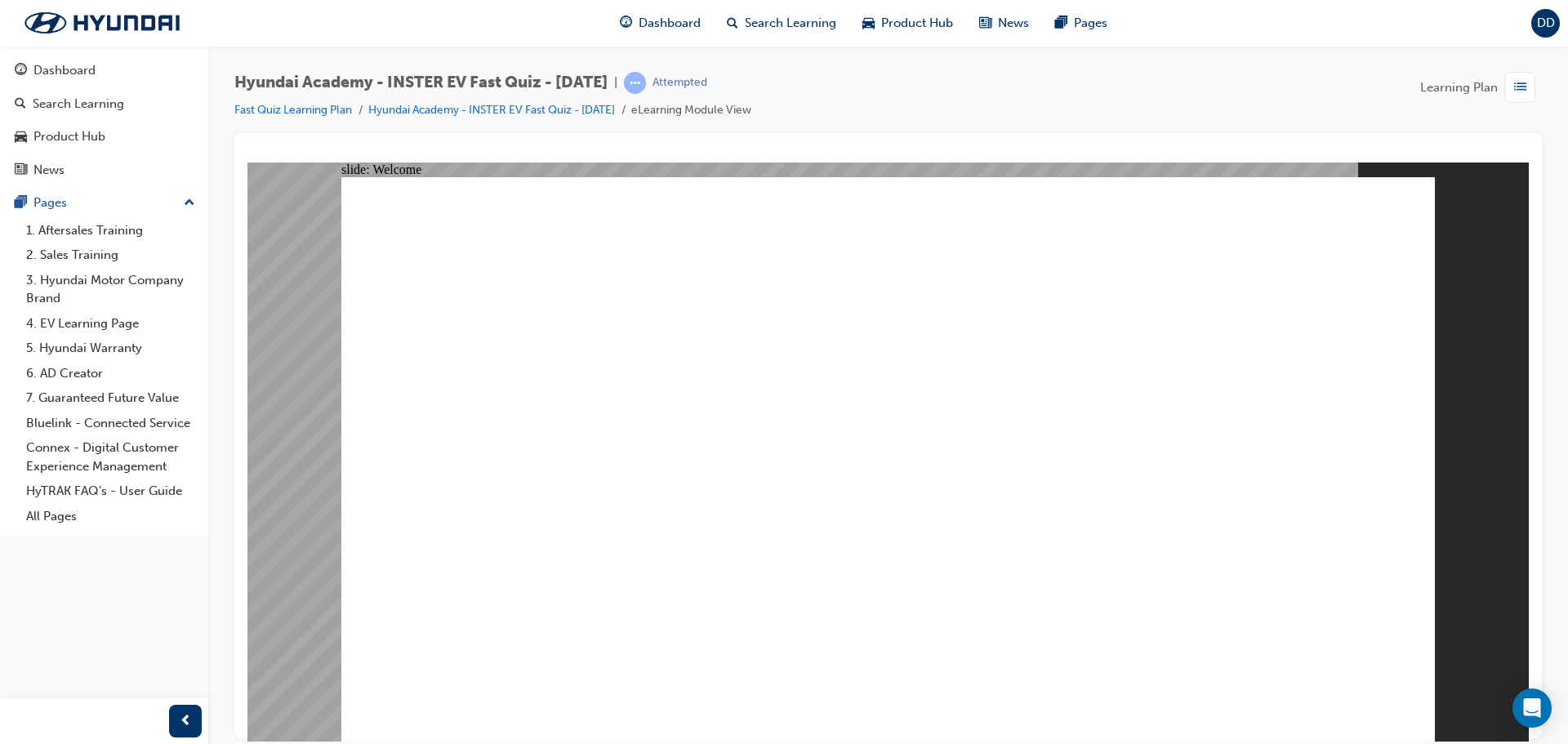
radio input "true"
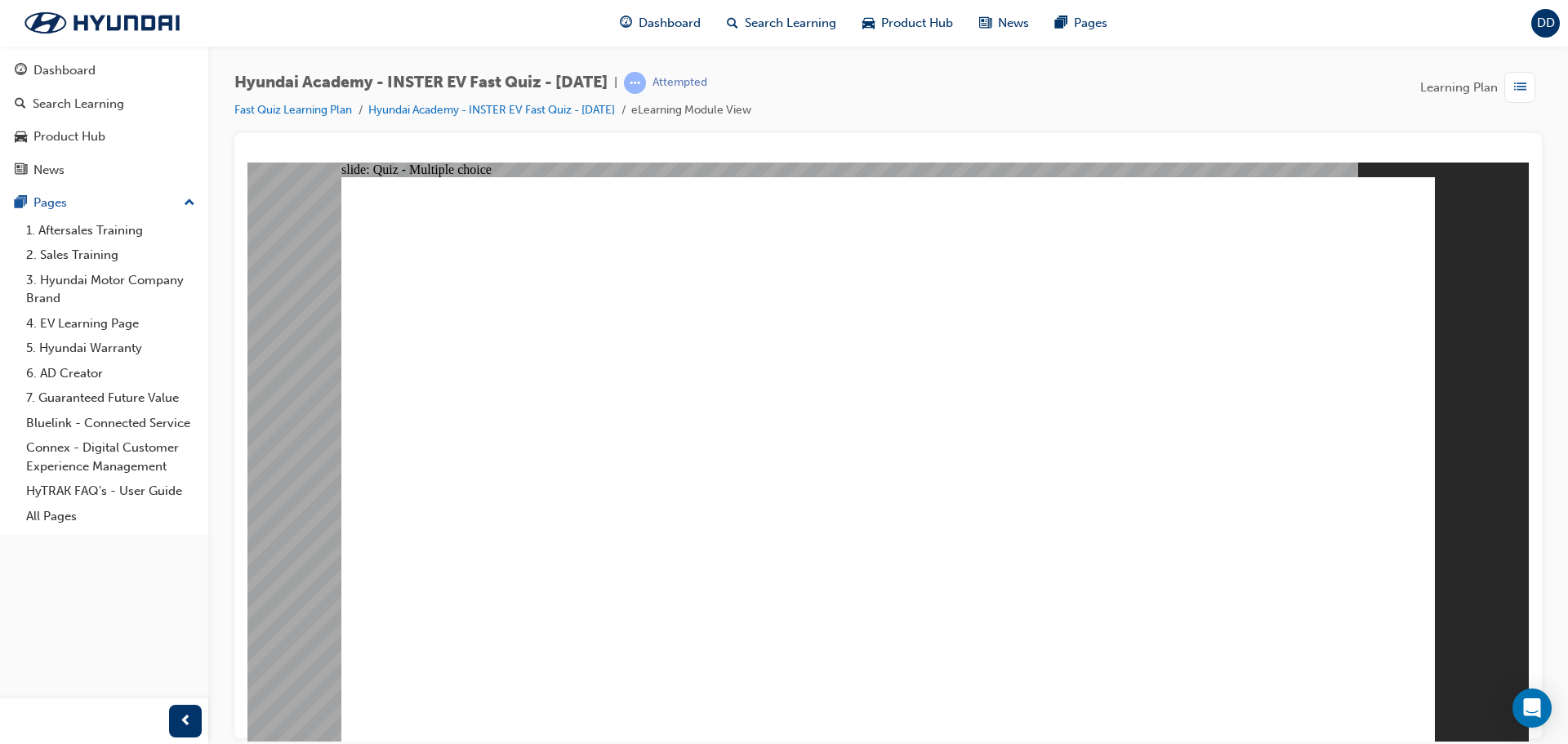
radio input "true"
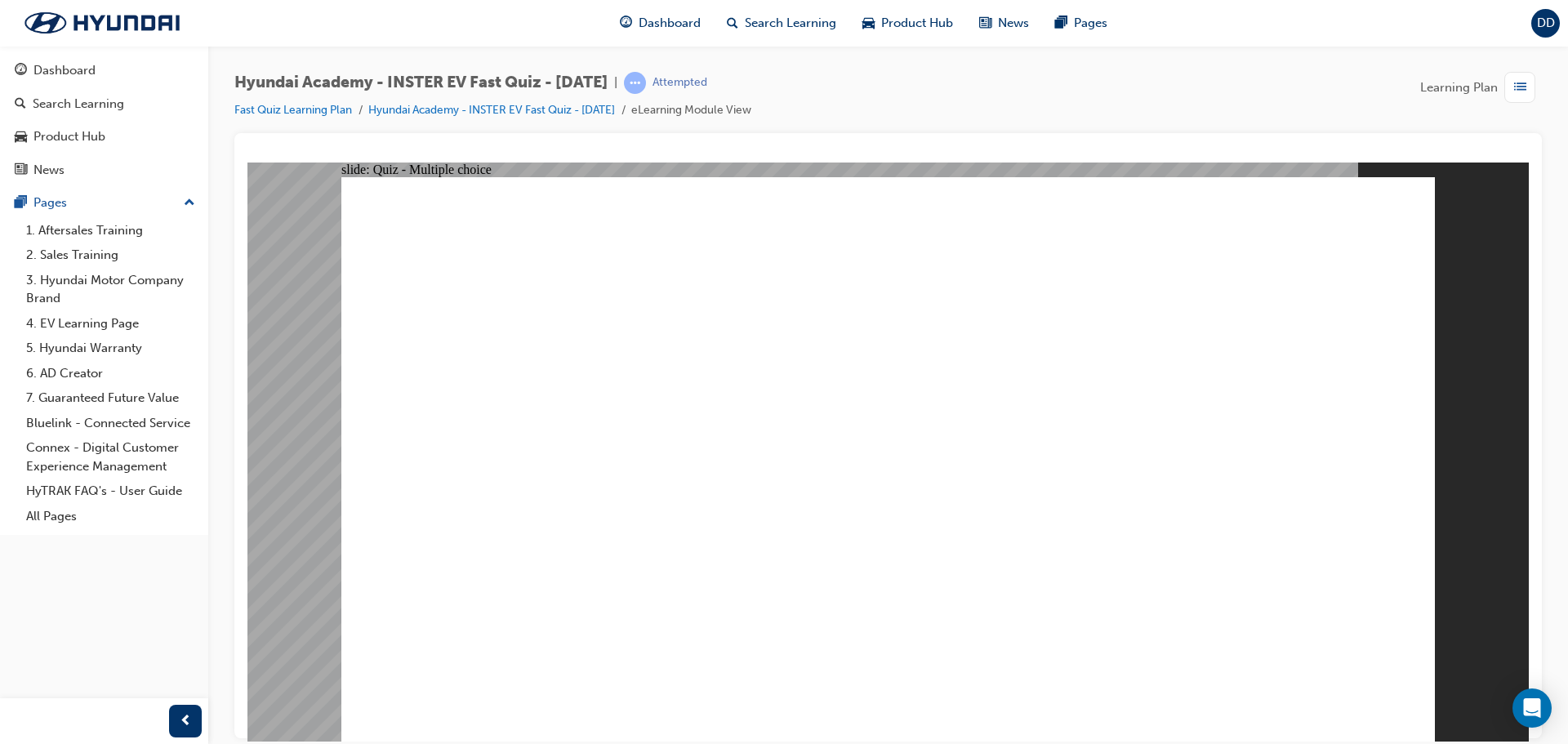
radio input "true"
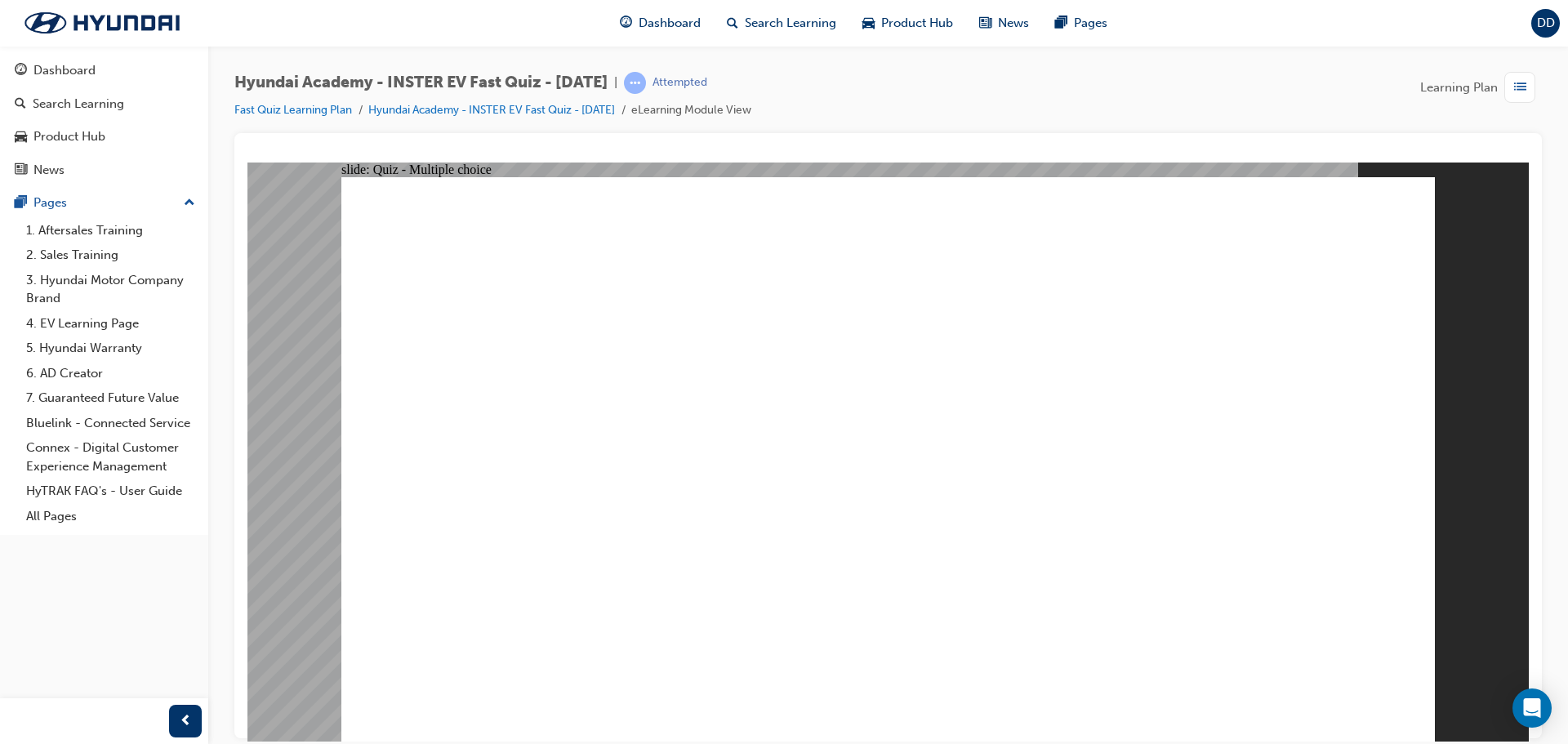
drag, startPoint x: 769, startPoint y: 506, endPoint x: 768, endPoint y: 528, distance: 22.0
radio input "true"
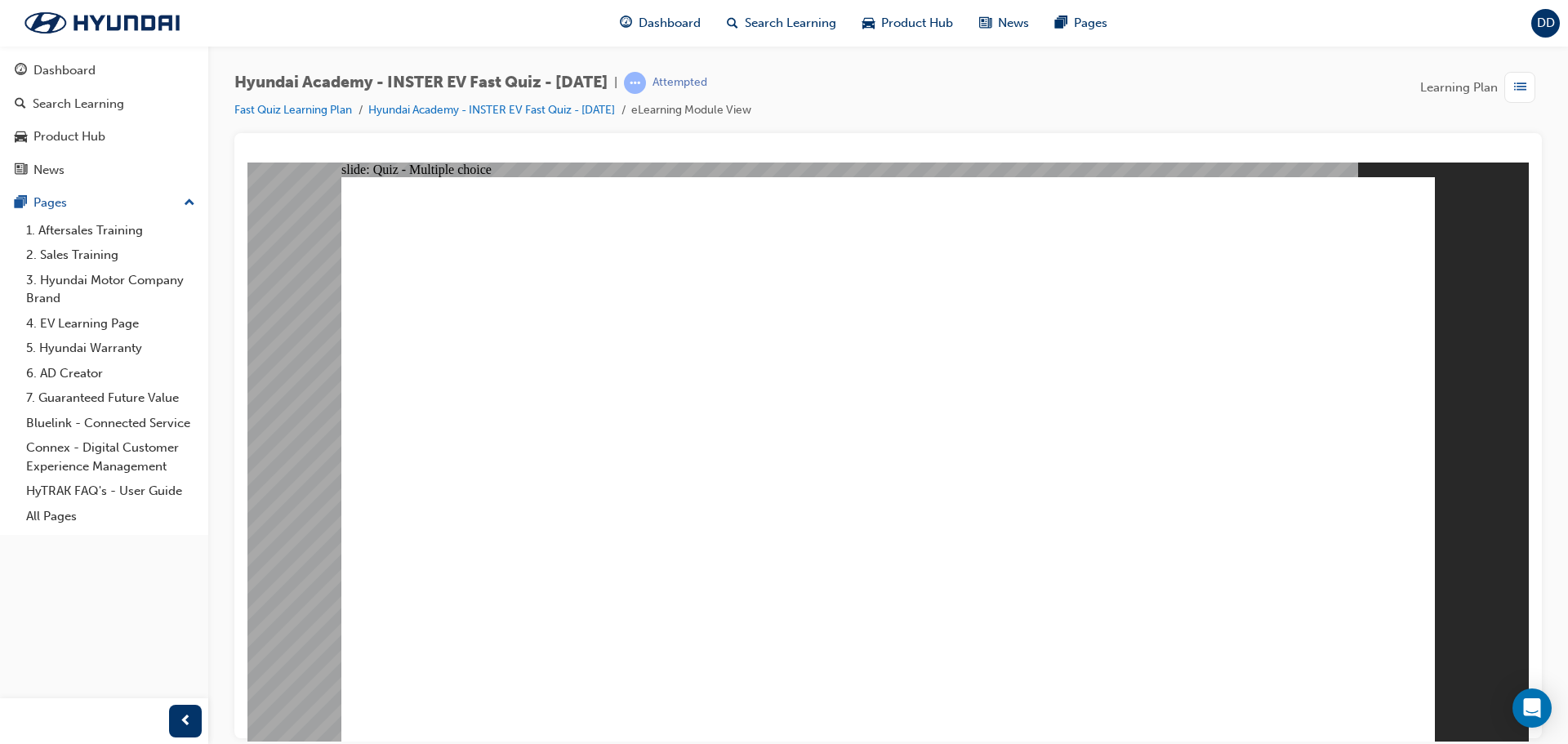
radio input "true"
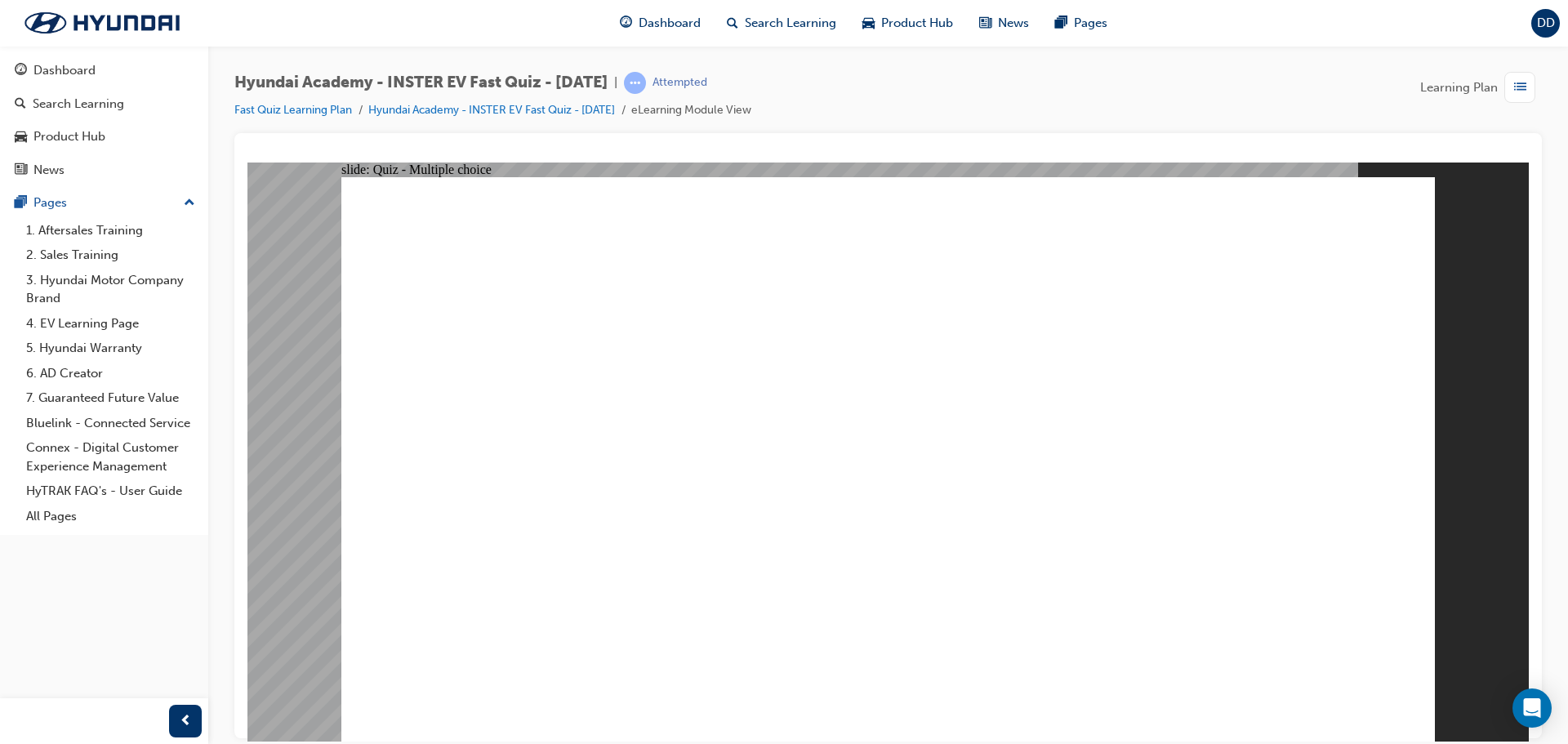
radio input "true"
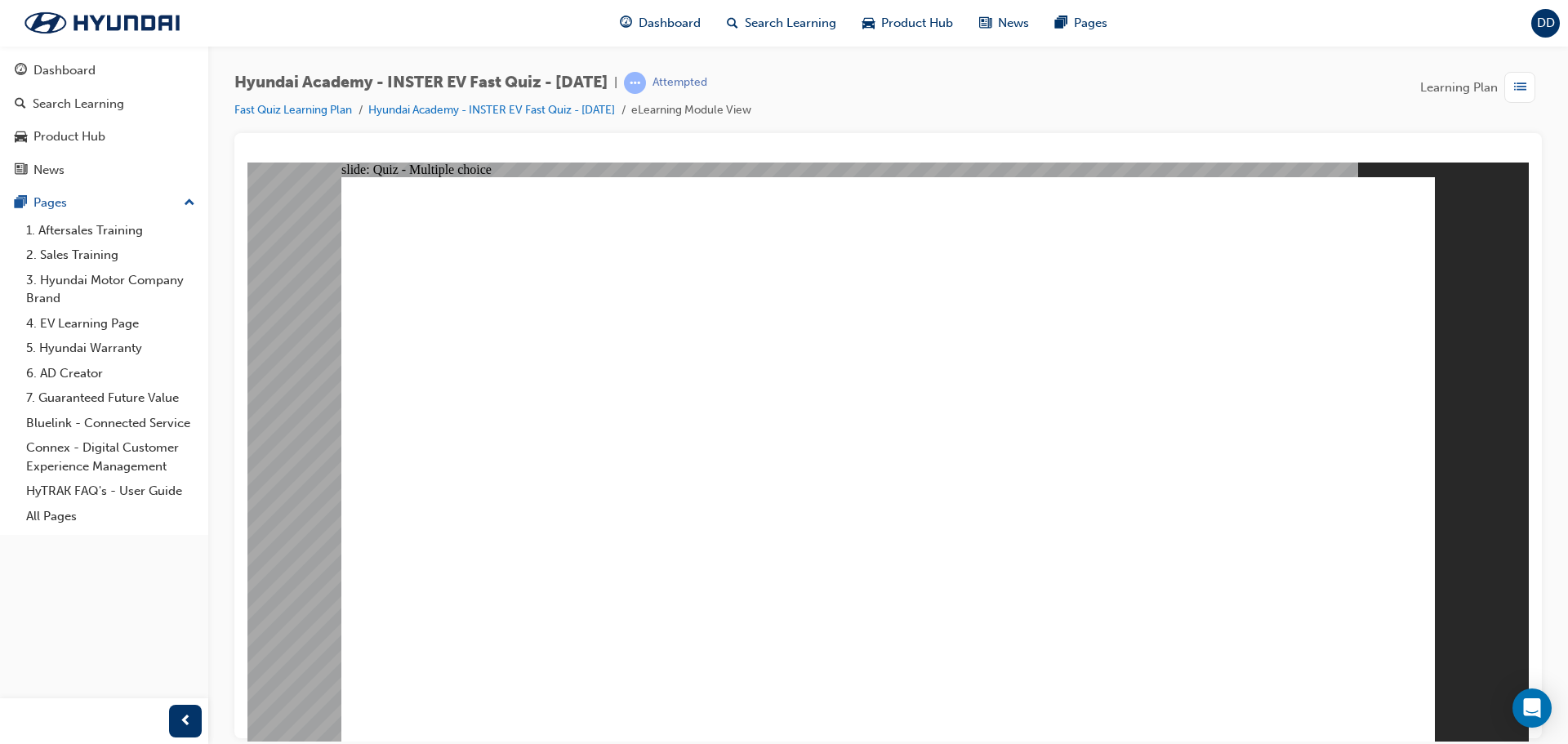
radio input "false"
radio input "true"
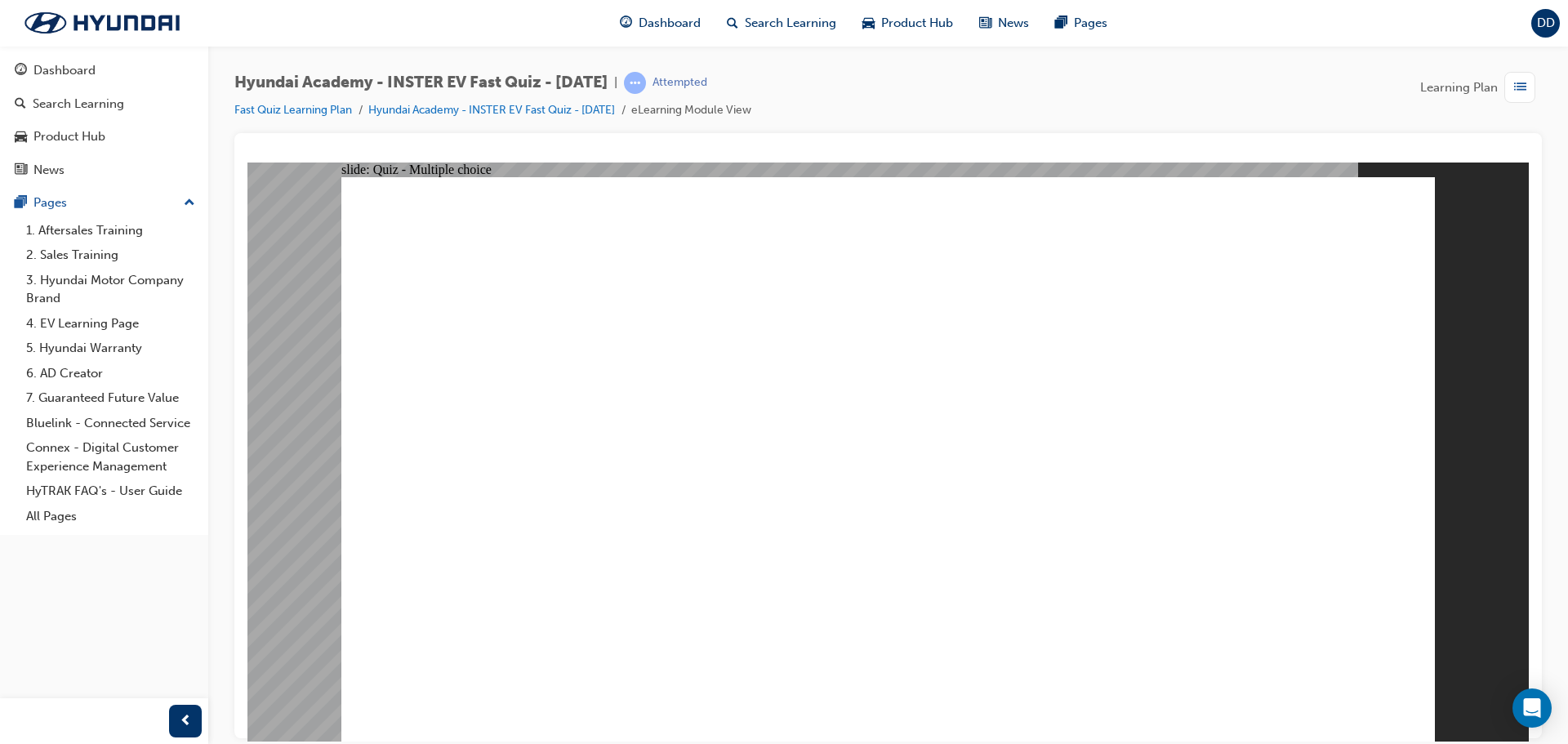
radio input "true"
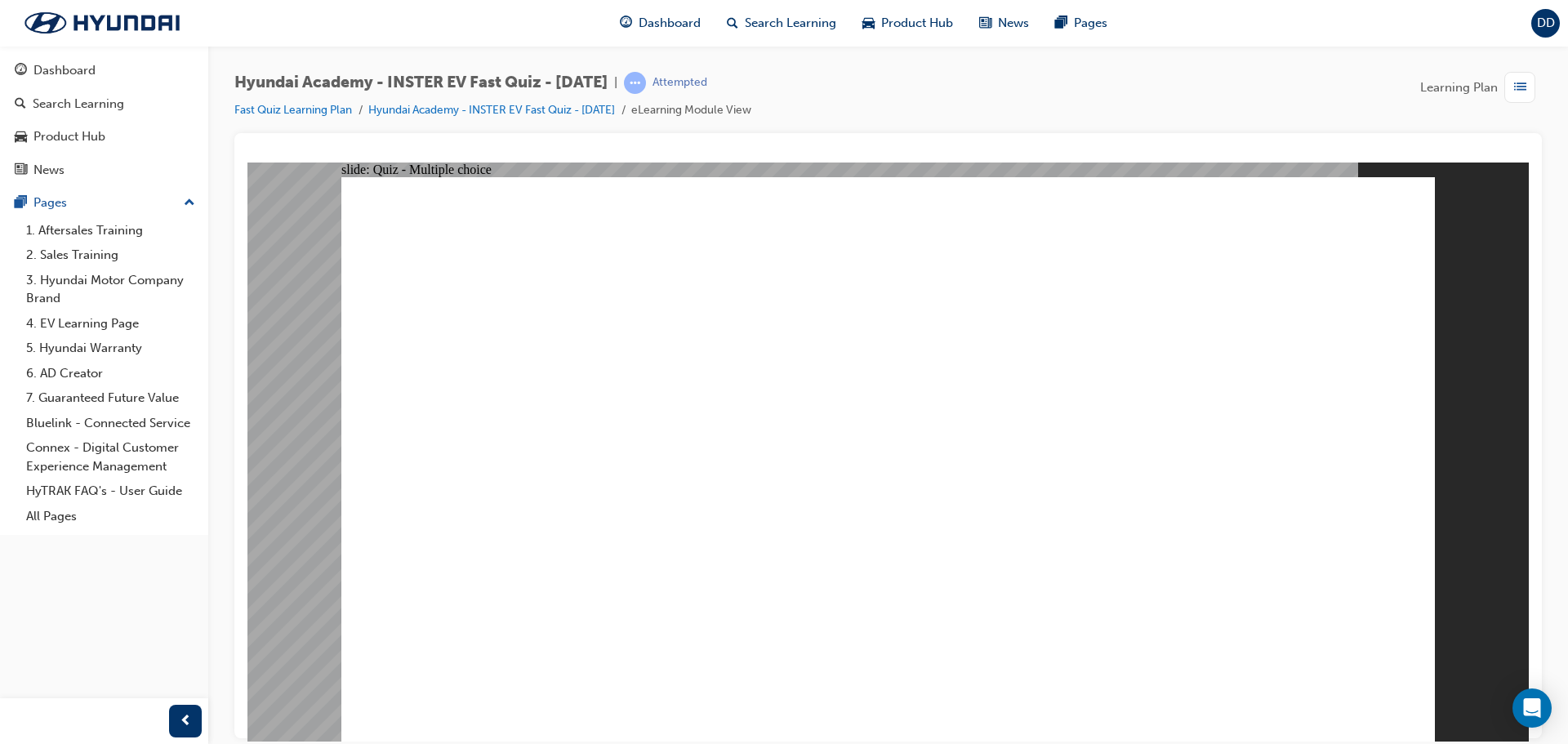
radio input "true"
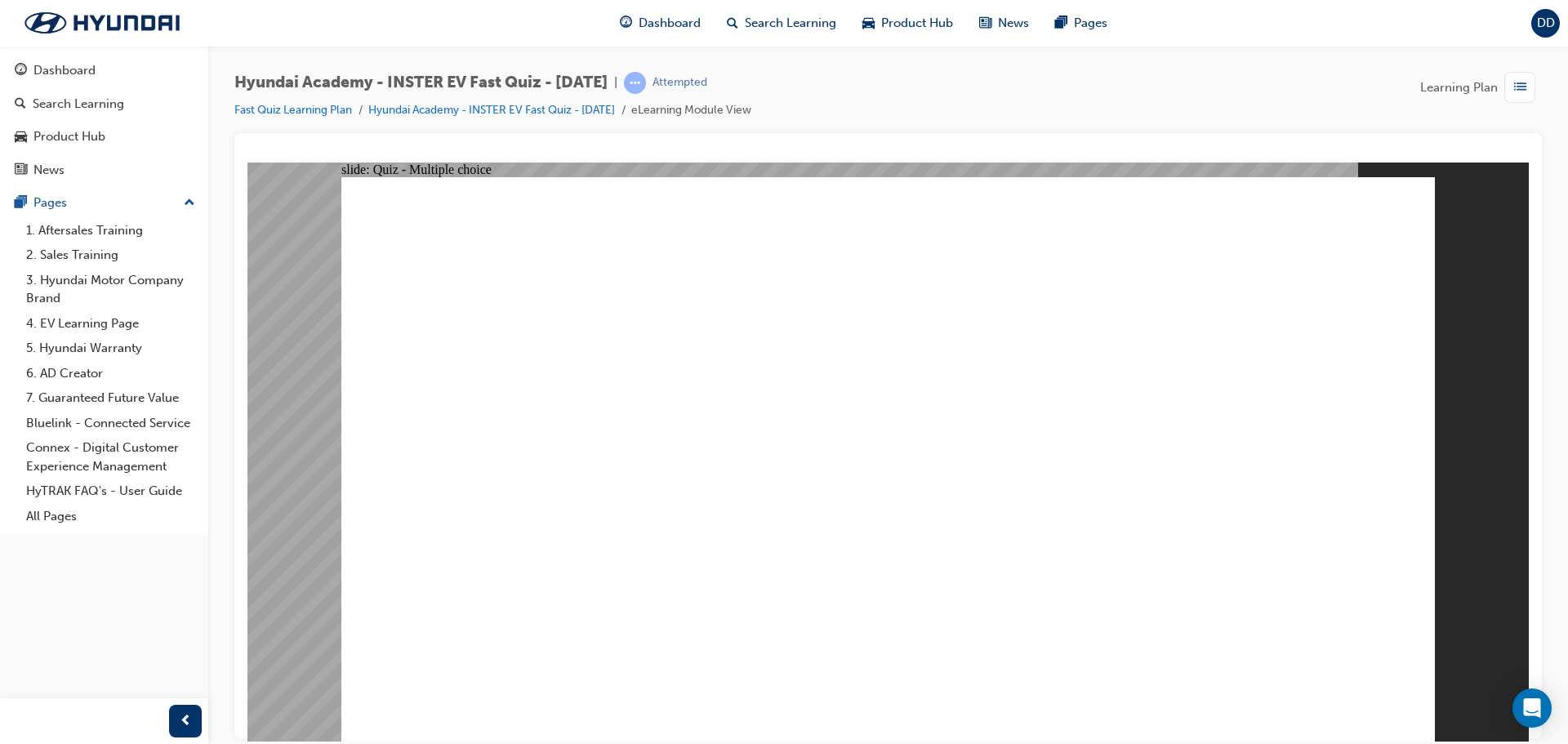
radio input "true"
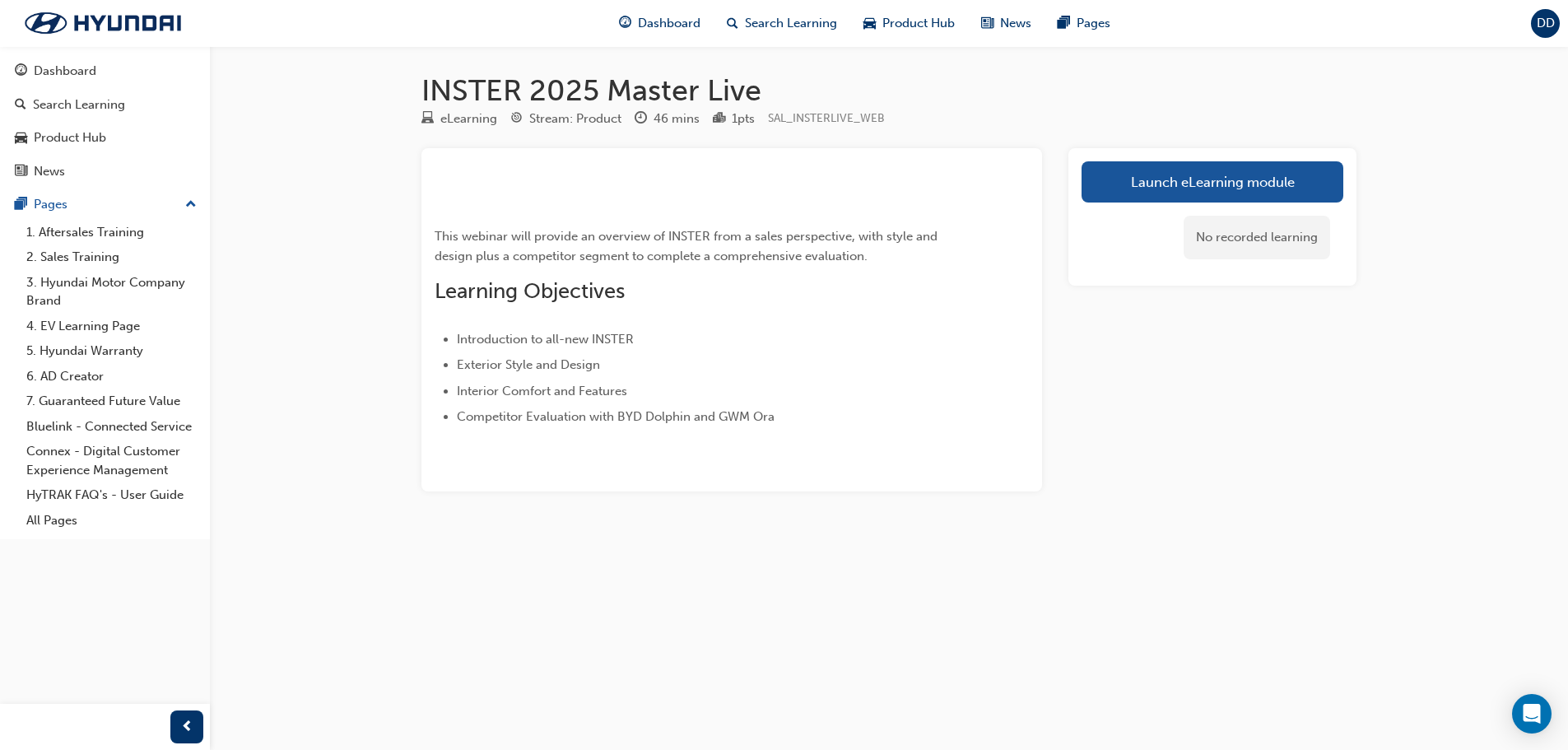
scroll to position [70, 0]
click at [1315, 162] on link "Launch eLearning module" at bounding box center [1212, 183] width 262 height 41
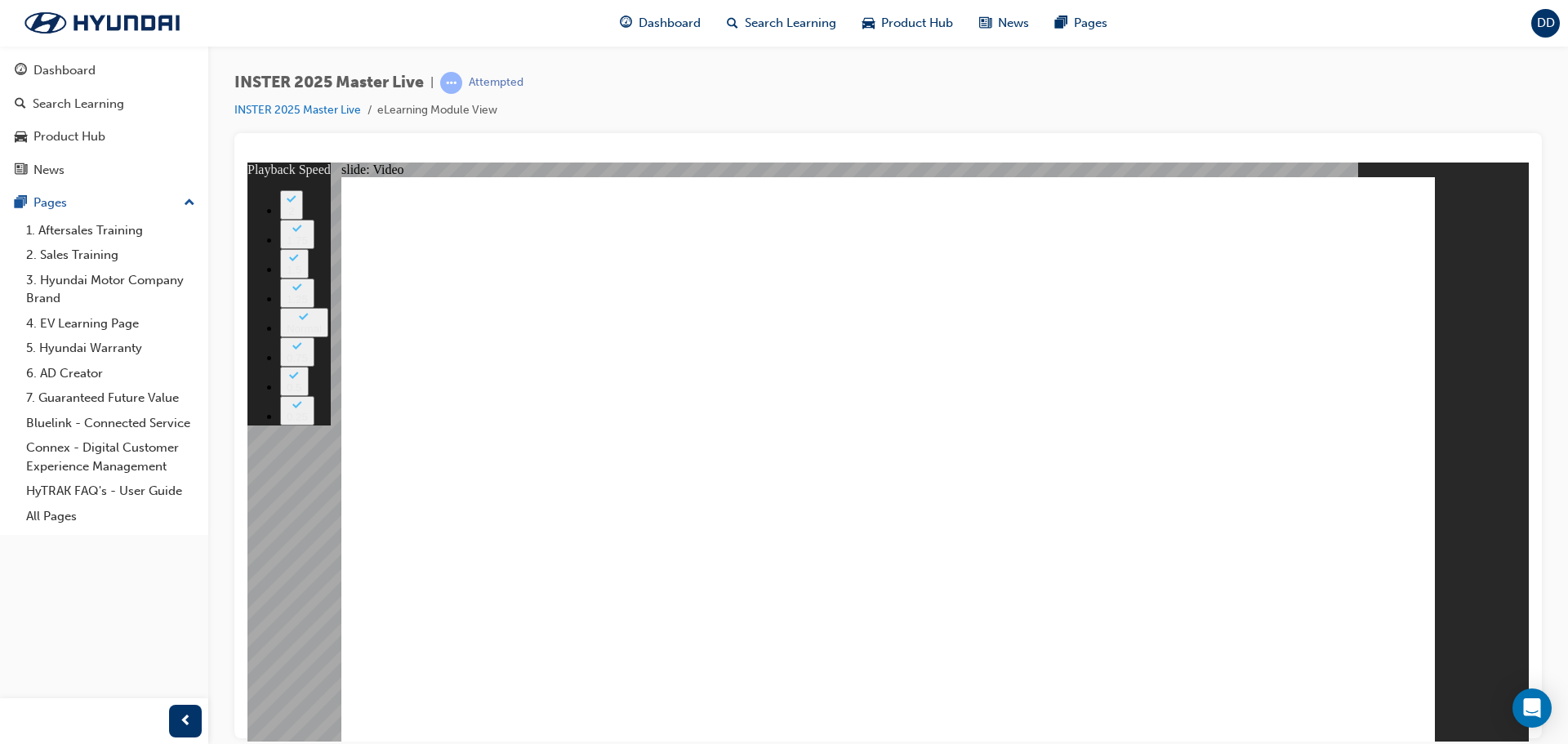
type input "2726"
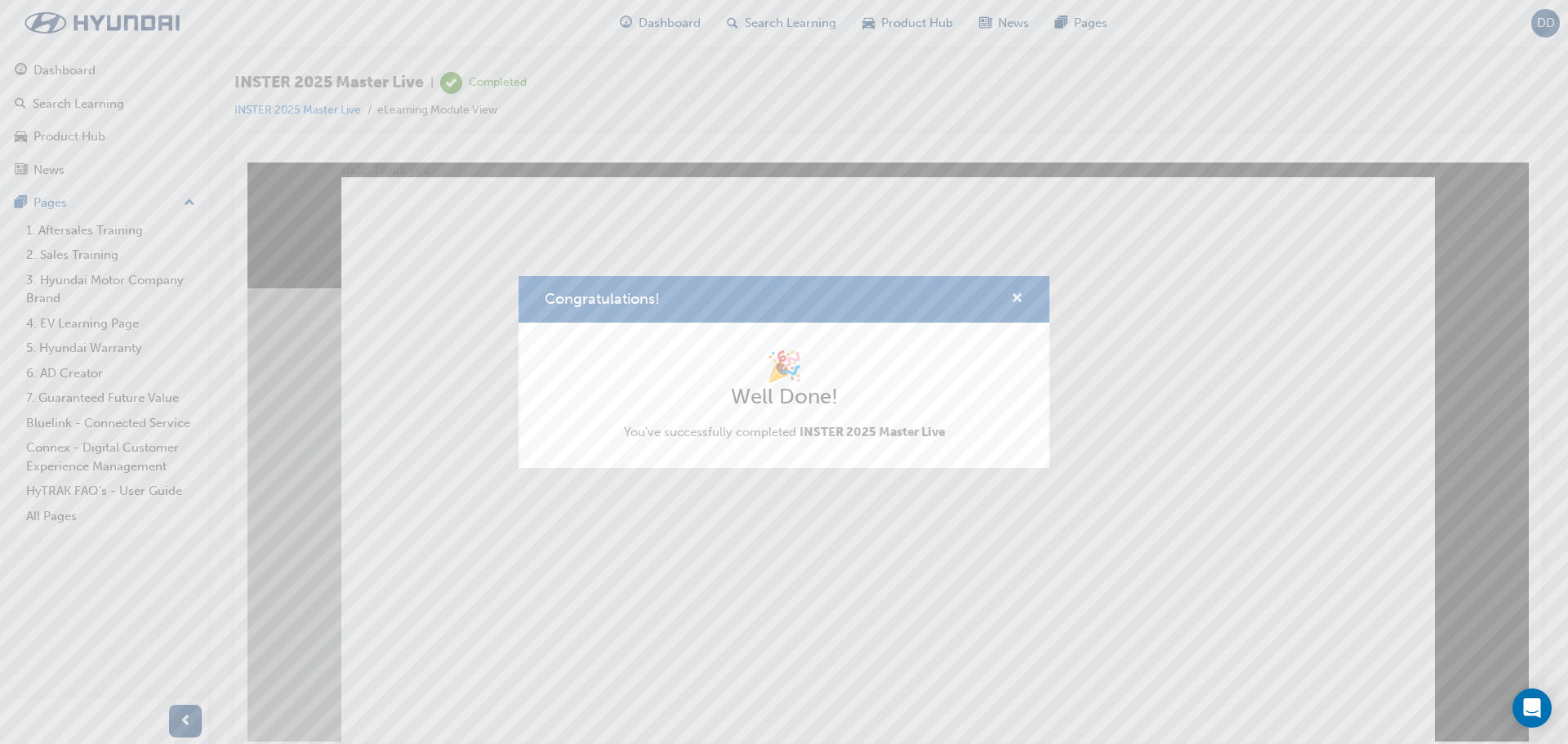
click at [1021, 294] on span "cross-icon" at bounding box center [1017, 300] width 12 height 15
